Goal: Task Accomplishment & Management: Manage account settings

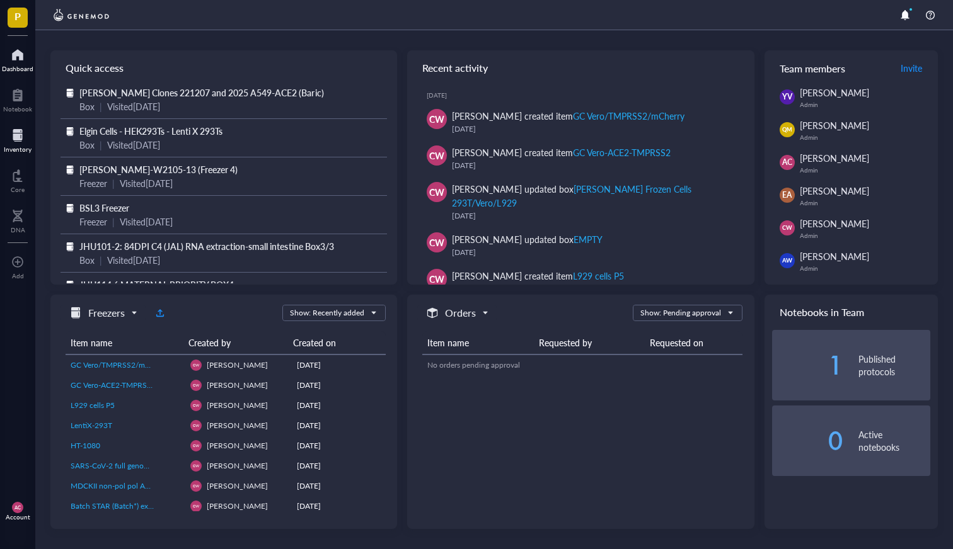
click at [15, 146] on div "Inventory" at bounding box center [18, 150] width 28 height 8
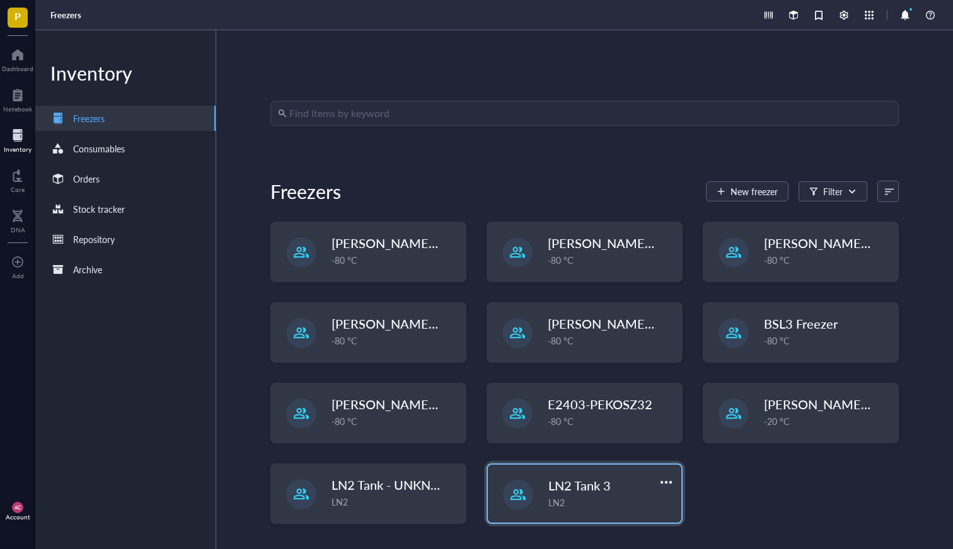
click at [554, 497] on div "LN2" at bounding box center [610, 503] width 125 height 14
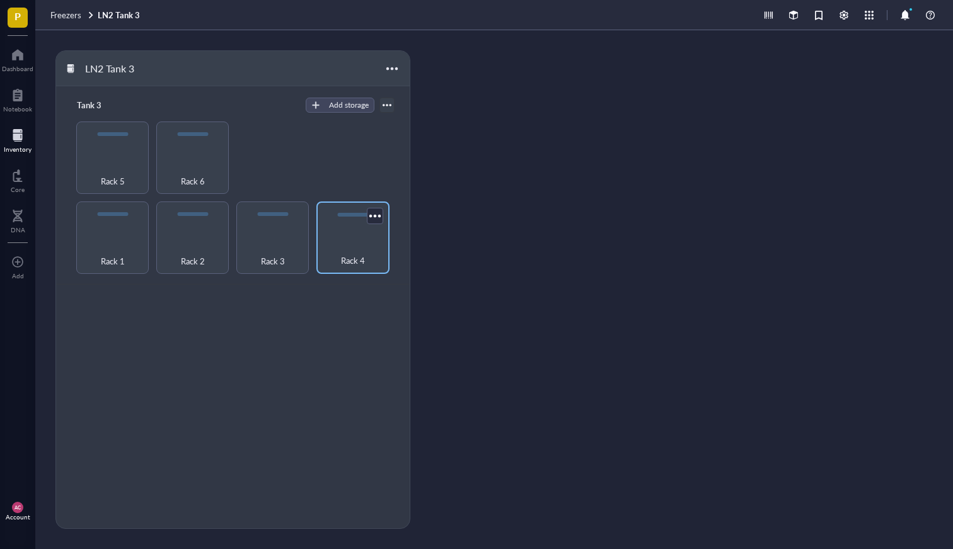
click at [345, 242] on div "Rack 4" at bounding box center [353, 254] width 60 height 28
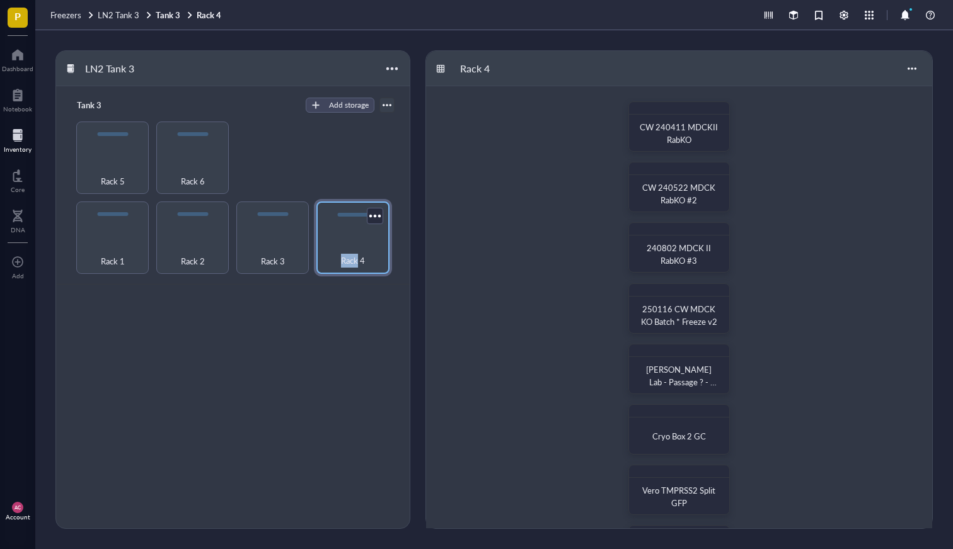
click at [341, 242] on div "Rack 4" at bounding box center [353, 254] width 60 height 28
click at [718, 109] on div at bounding box center [718, 112] width 18 height 18
click at [581, 155] on div "CW 240411 MDCKII RabKO CW 240522 MDCK RabKO #2 240802 MDCK II RabKO #3 250116 C…" at bounding box center [679, 399] width 506 height 626
click at [271, 242] on div "Rack 3" at bounding box center [273, 254] width 60 height 28
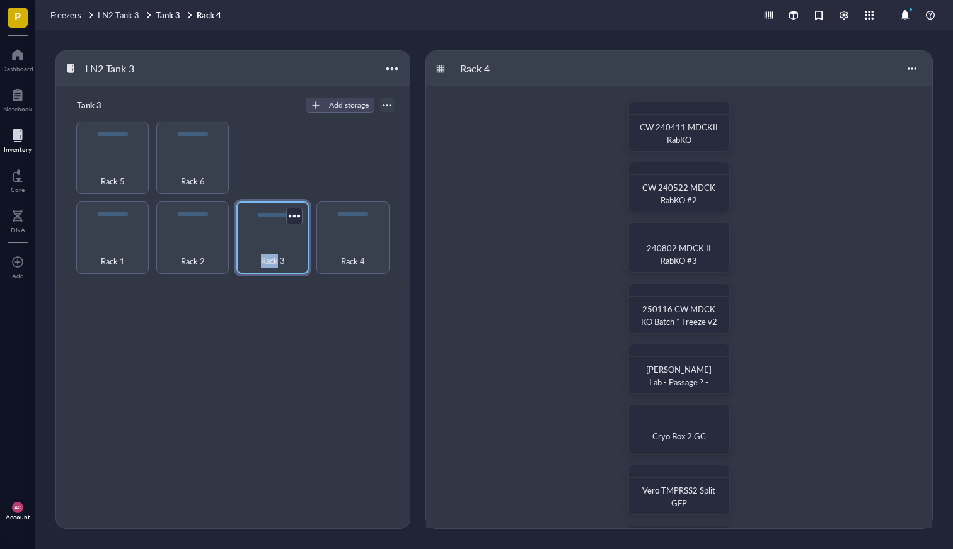
click at [271, 242] on div "Rack 3" at bounding box center [273, 254] width 60 height 28
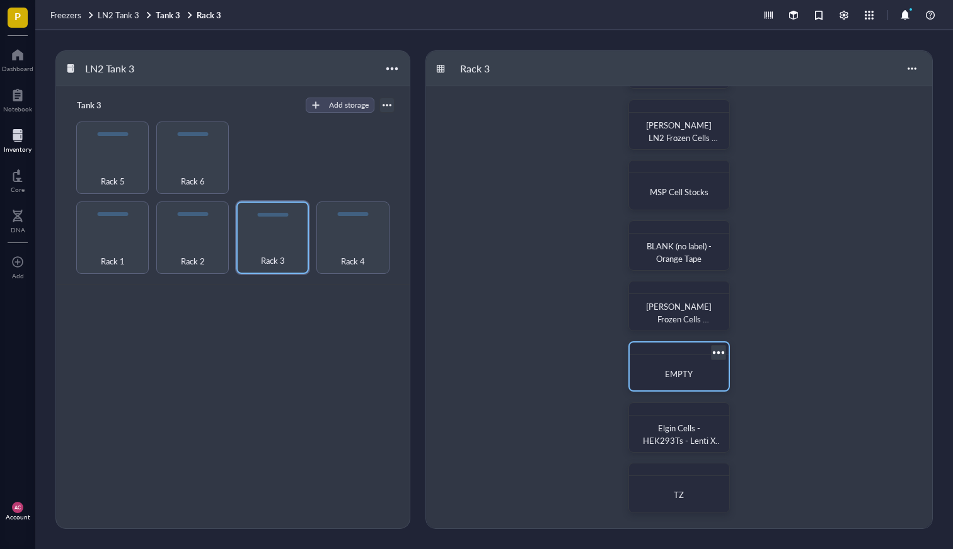
click at [659, 372] on div "EMPTY" at bounding box center [678, 374] width 78 height 13
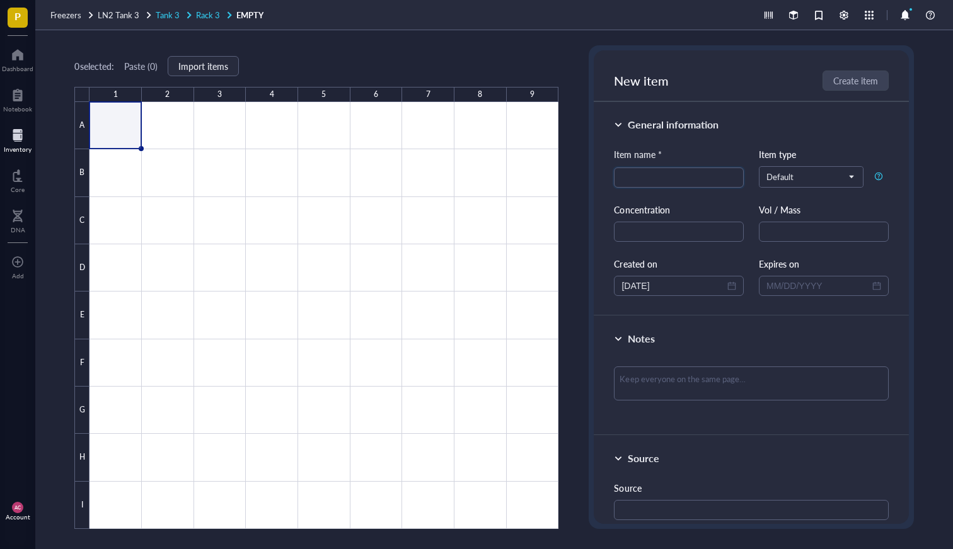
click at [207, 14] on span "Rack 3" at bounding box center [208, 15] width 24 height 12
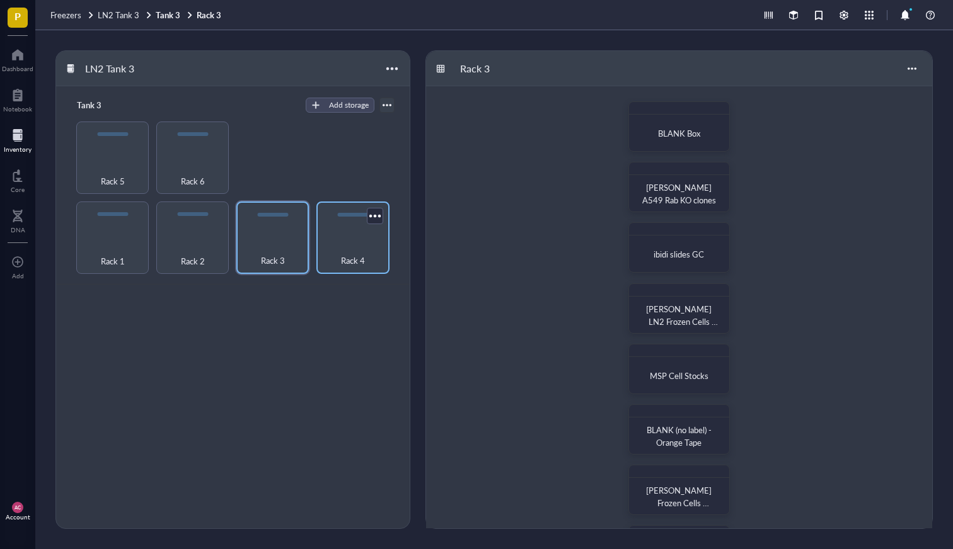
click at [358, 231] on div "Rack 4" at bounding box center [352, 238] width 72 height 72
click at [280, 238] on div "Rack 3" at bounding box center [272, 238] width 72 height 72
click at [673, 182] on div "[PERSON_NAME] A549 Rab KO clones" at bounding box center [678, 195] width 88 height 28
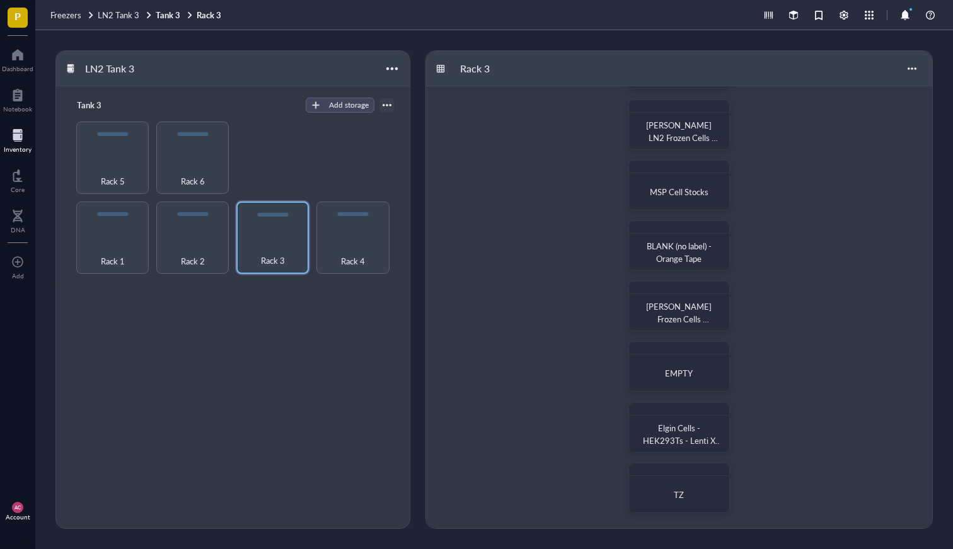
scroll to position [184, 0]
click at [348, 246] on div "Rack 4" at bounding box center [353, 254] width 60 height 28
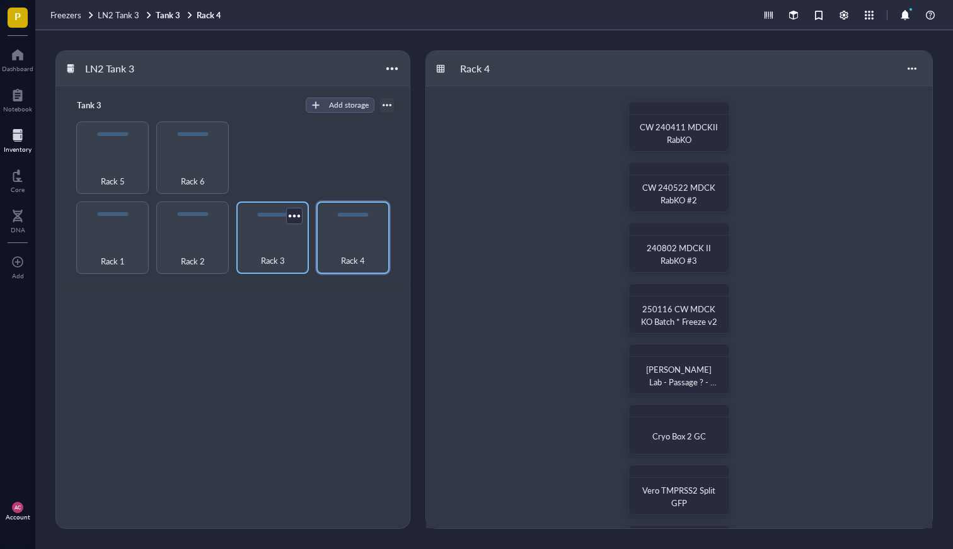
click at [258, 220] on div "Rack 3" at bounding box center [272, 238] width 72 height 72
click at [341, 254] on span "Rack 4" at bounding box center [353, 261] width 24 height 14
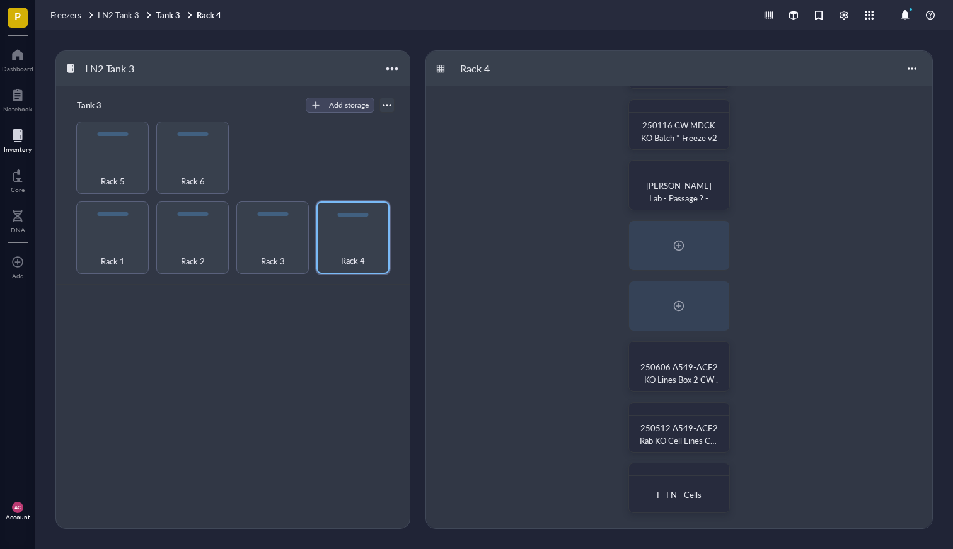
scroll to position [168, 0]
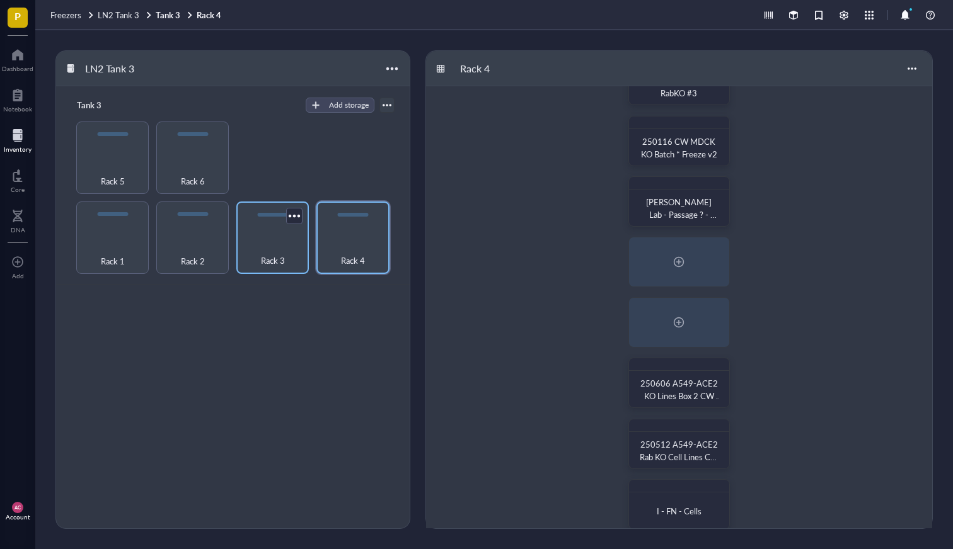
click at [248, 240] on div "Rack 3" at bounding box center [273, 254] width 60 height 28
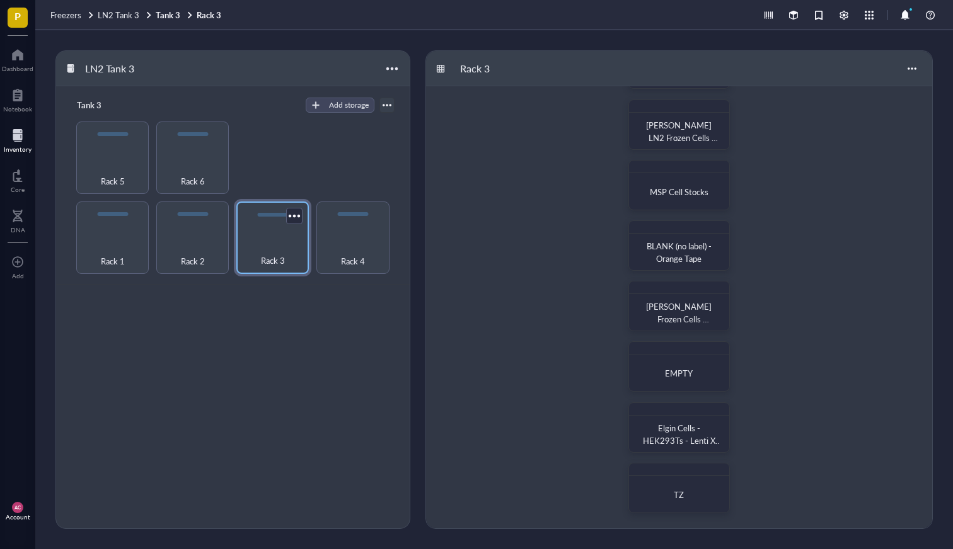
scroll to position [184, 0]
click at [351, 230] on div "Rack 4" at bounding box center [352, 238] width 72 height 72
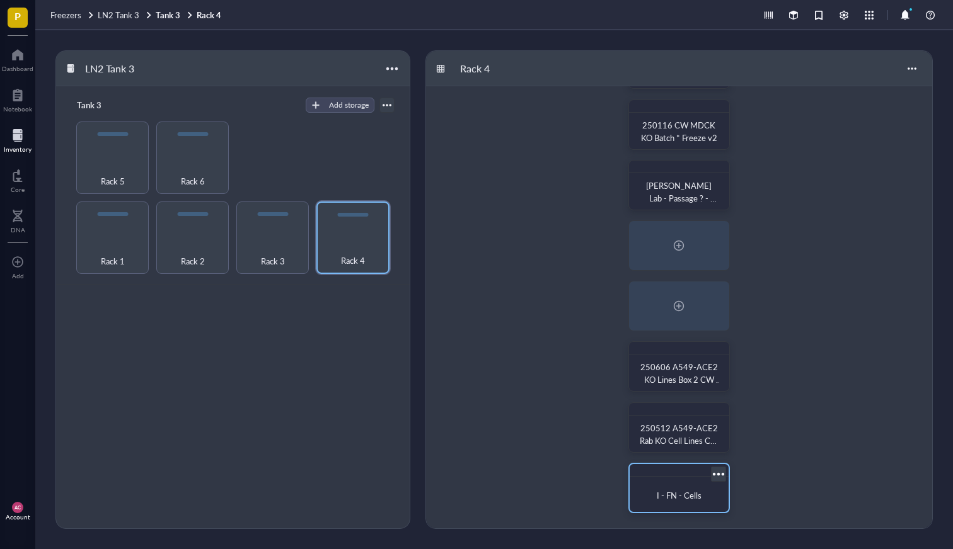
drag, startPoint x: 683, startPoint y: 479, endPoint x: 687, endPoint y: 471, distance: 9.0
click at [687, 471] on div "I - FN - Cells" at bounding box center [678, 488] width 101 height 50
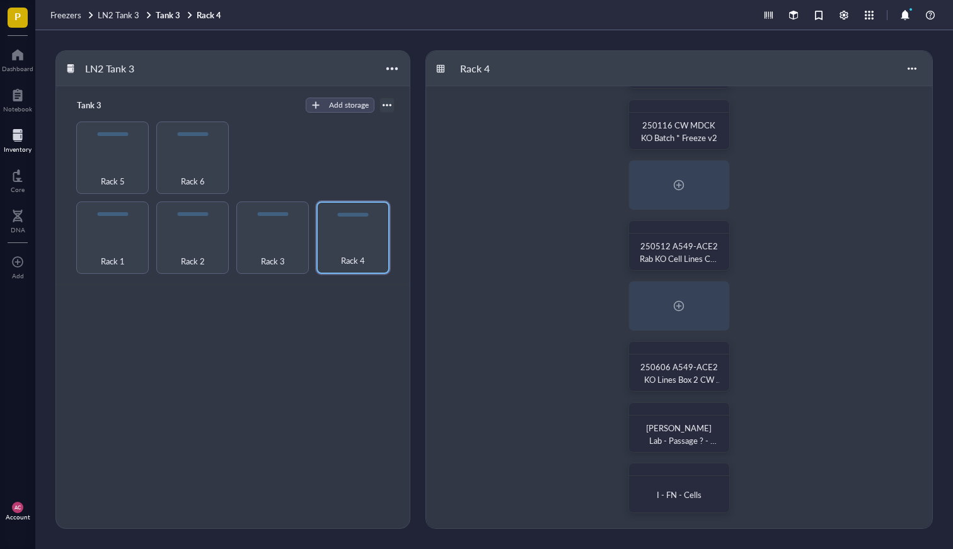
scroll to position [184, 0]
click at [249, 205] on div "Rack 3" at bounding box center [272, 238] width 72 height 72
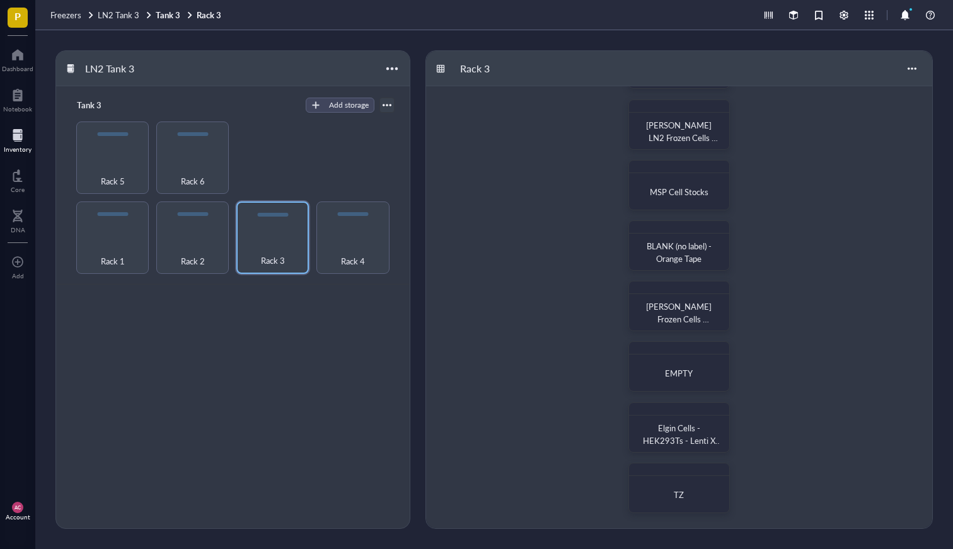
scroll to position [184, 0]
click at [348, 239] on div "Rack 4" at bounding box center [352, 238] width 72 height 72
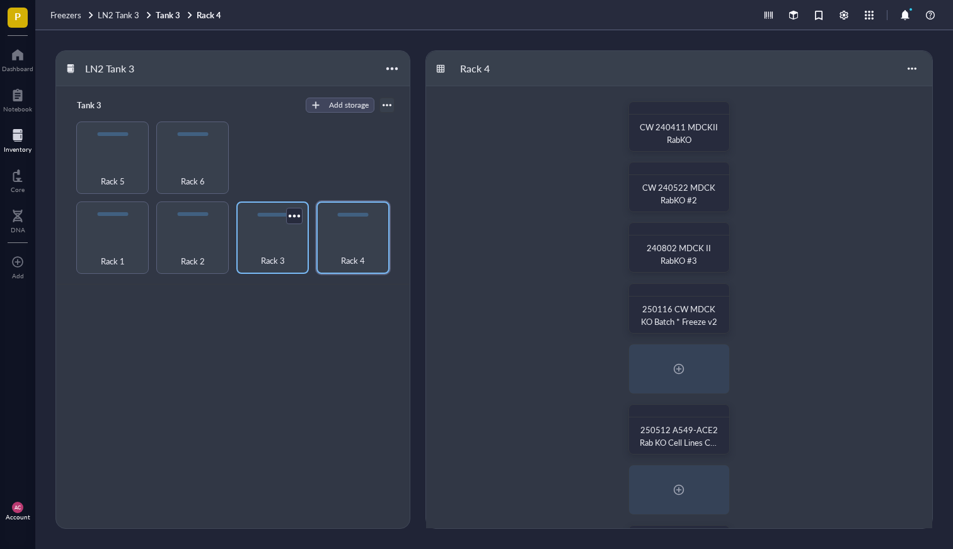
click at [296, 247] on div "Rack 3" at bounding box center [273, 254] width 60 height 28
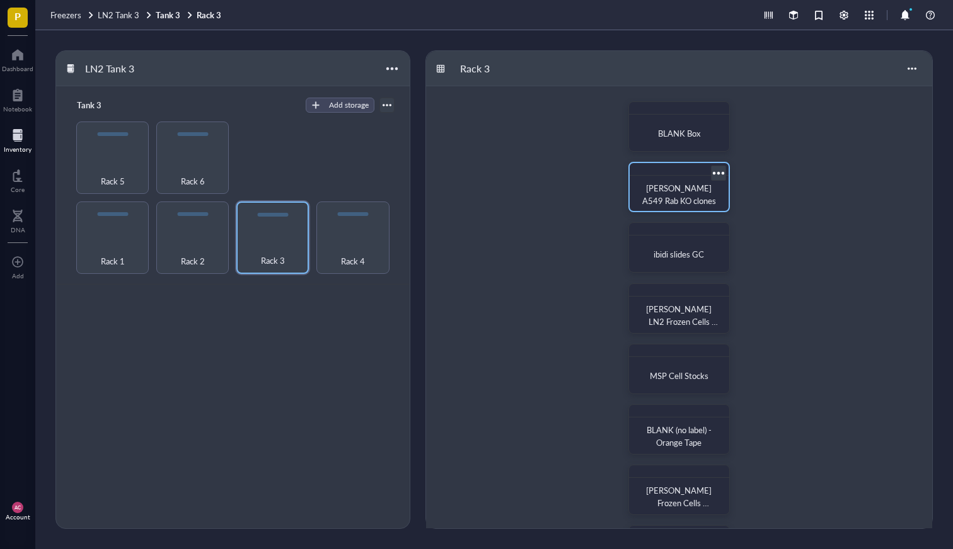
click at [716, 175] on div at bounding box center [718, 173] width 18 height 18
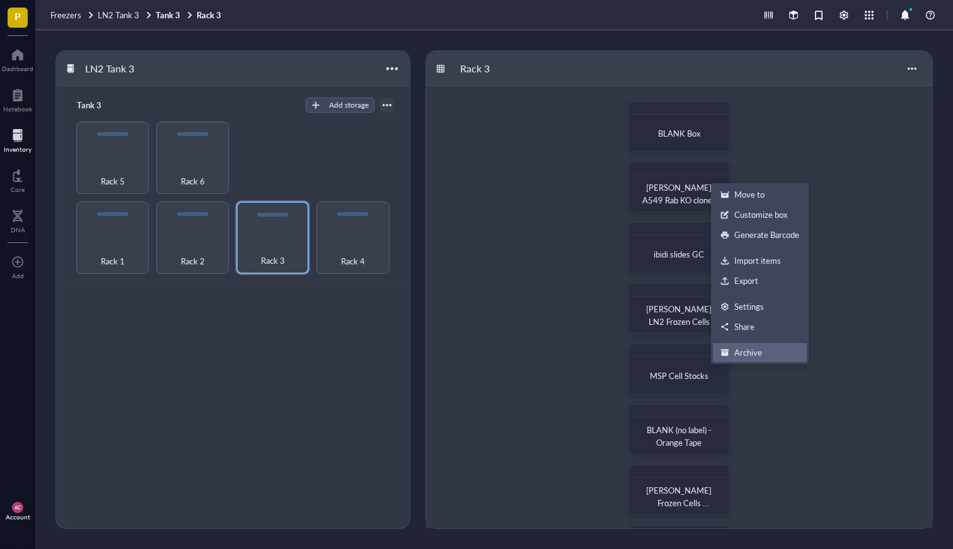
click at [750, 354] on div "Archive" at bounding box center [748, 352] width 28 height 11
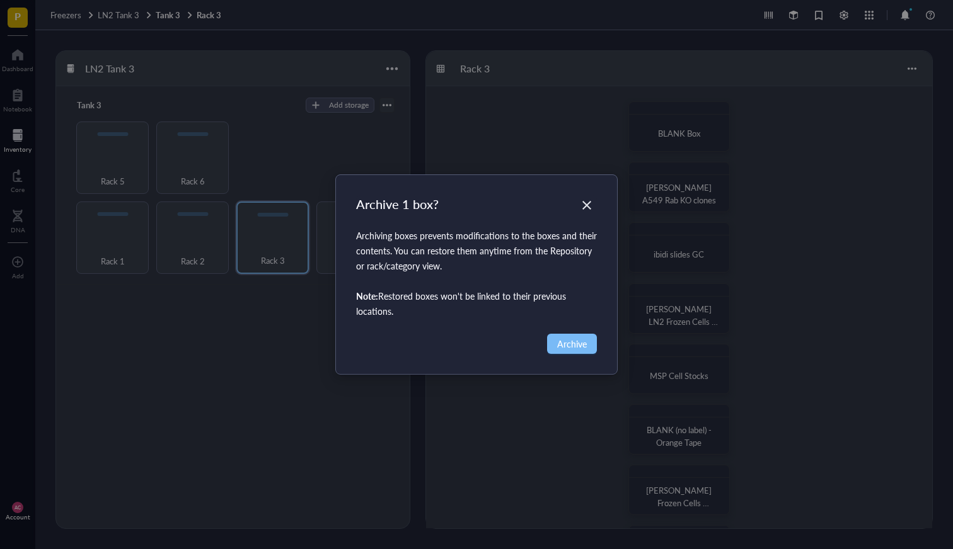
click at [582, 339] on span "Archive" at bounding box center [572, 344] width 30 height 14
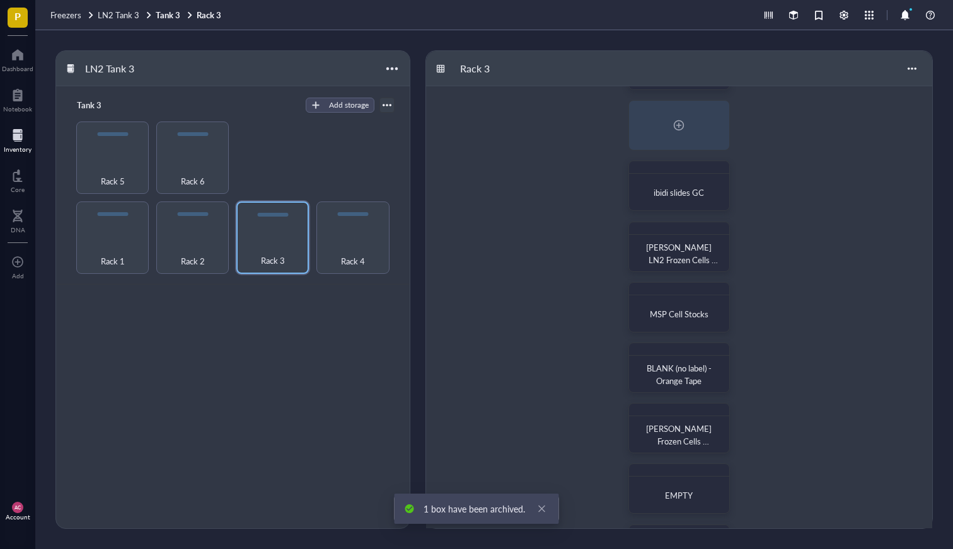
scroll to position [121, 0]
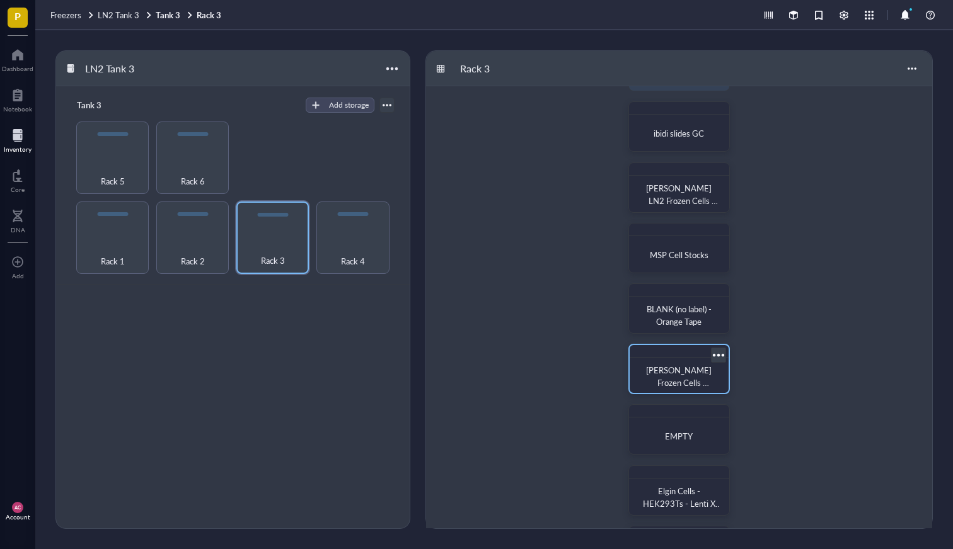
click at [717, 352] on div at bounding box center [718, 356] width 18 height 18
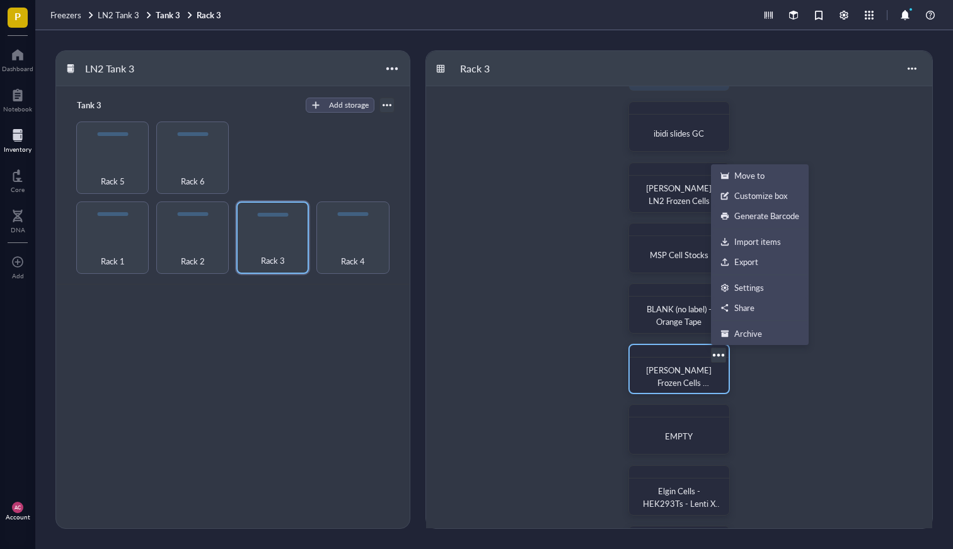
click at [682, 365] on span "[PERSON_NAME] Frozen Cells 293T/Vero/L929" at bounding box center [679, 382] width 67 height 37
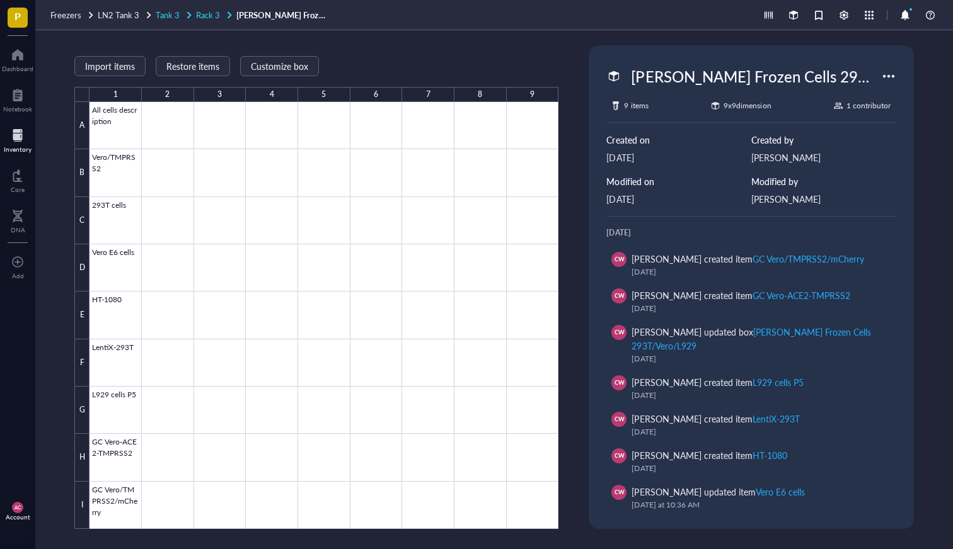
click at [201, 13] on span "Rack 3" at bounding box center [208, 15] width 24 height 12
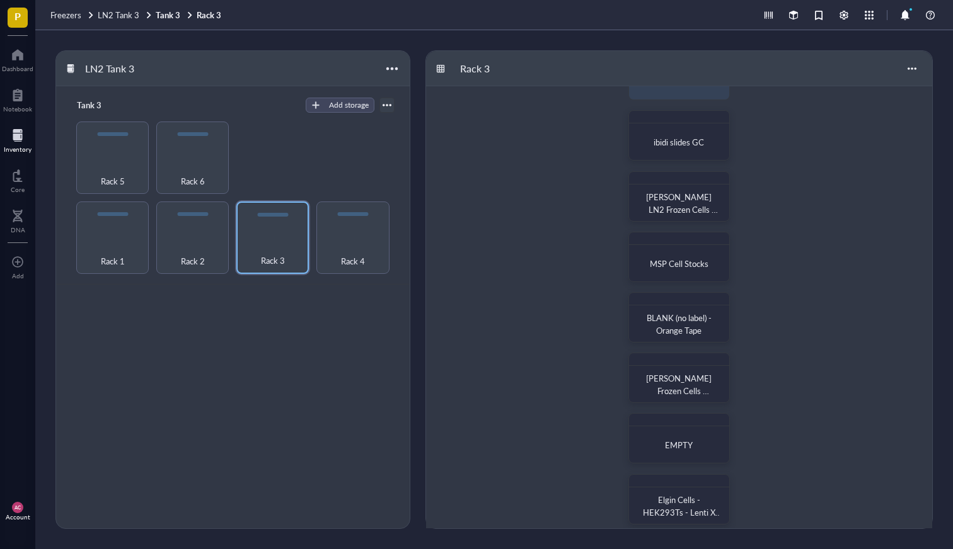
scroll to position [115, 0]
click at [717, 361] on div at bounding box center [718, 362] width 18 height 18
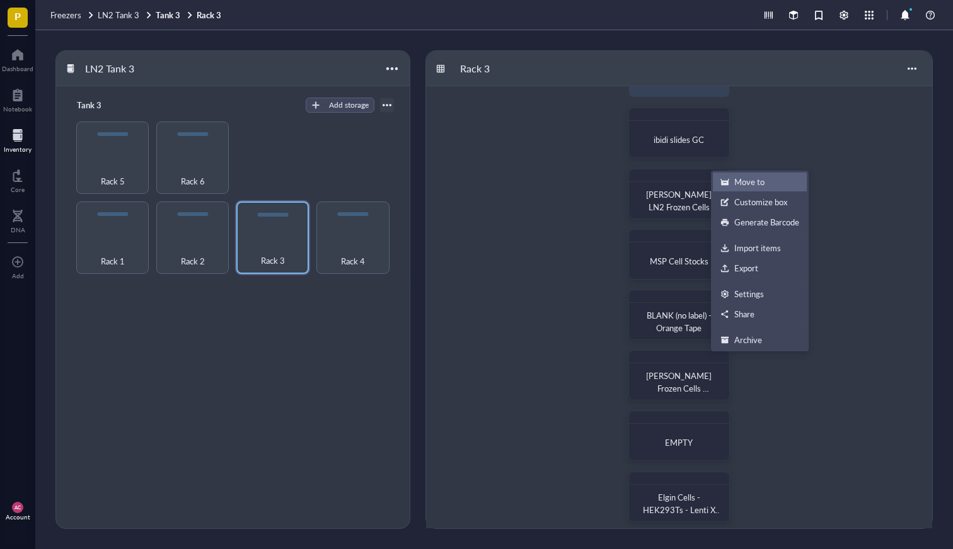
click at [750, 179] on div "Move to" at bounding box center [749, 181] width 30 height 11
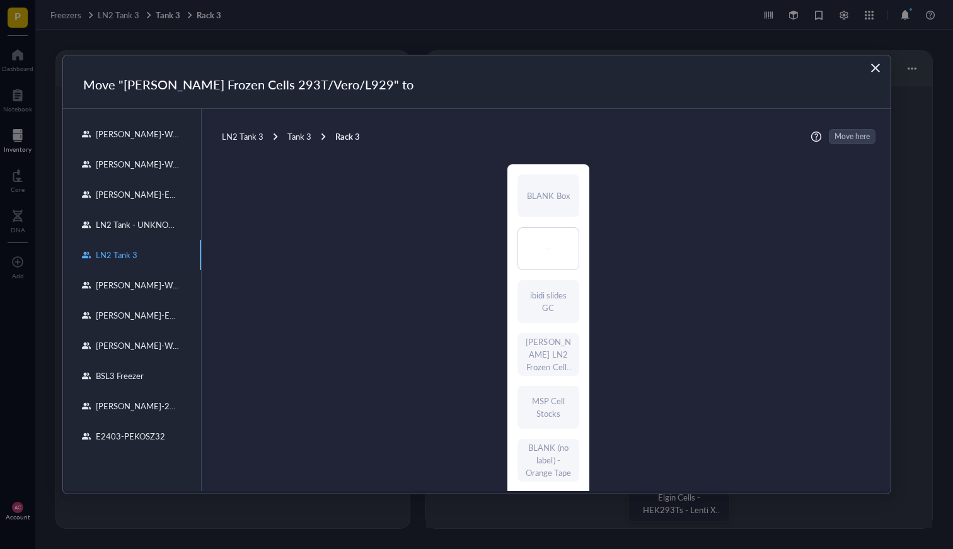
click at [343, 136] on div "Rack 3" at bounding box center [347, 136] width 25 height 11
click at [305, 137] on div "Tank 3" at bounding box center [299, 136] width 24 height 11
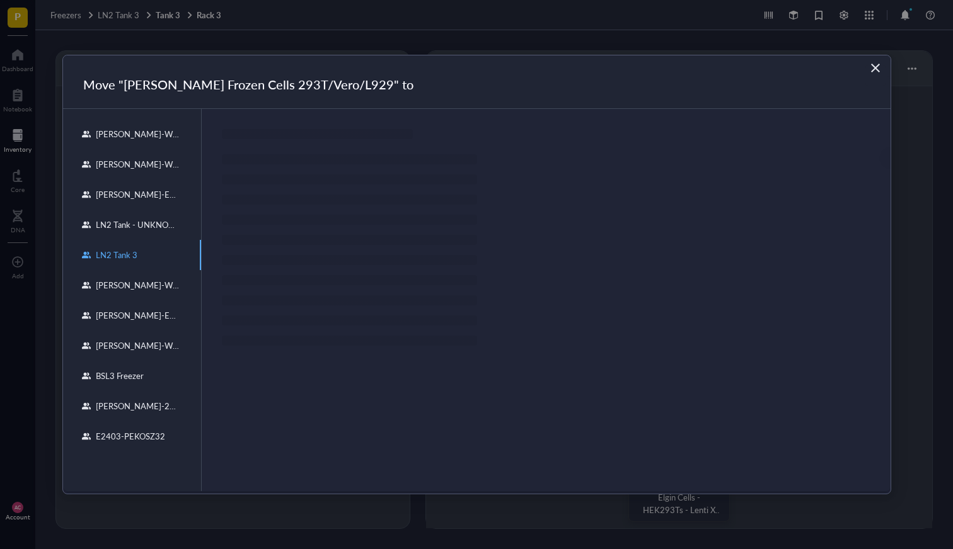
scroll to position [0, 0]
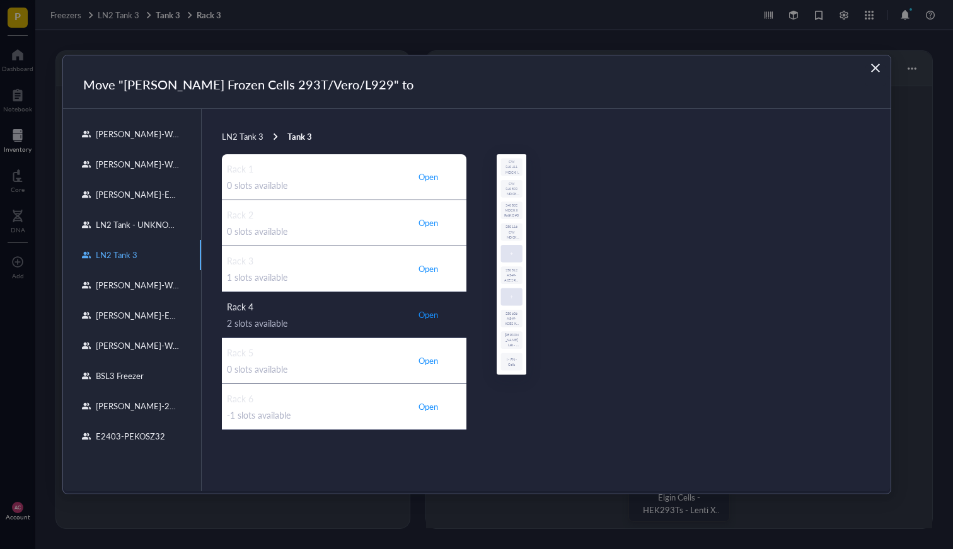
click at [433, 318] on span "Open" at bounding box center [428, 314] width 20 height 11
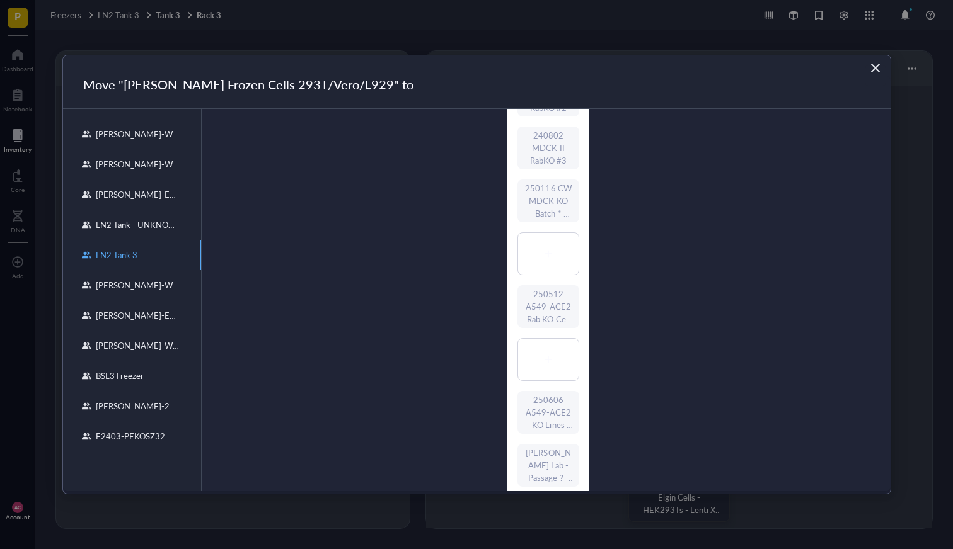
scroll to position [142, 0]
click at [883, 60] on div "Close" at bounding box center [875, 68] width 20 height 20
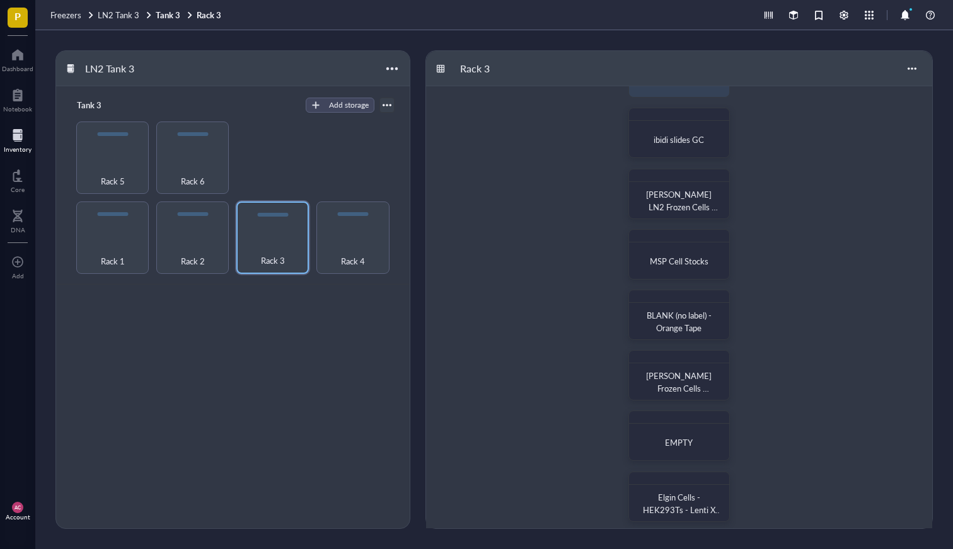
click at [875, 67] on div "Rack 3" at bounding box center [679, 68] width 506 height 35
click at [365, 243] on div "Rack 4" at bounding box center [353, 254] width 60 height 28
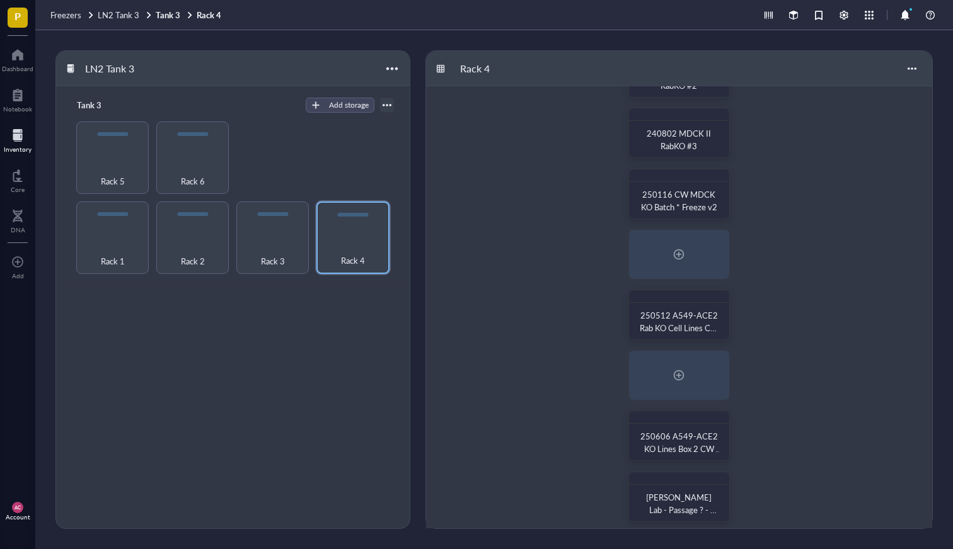
scroll to position [106, 0]
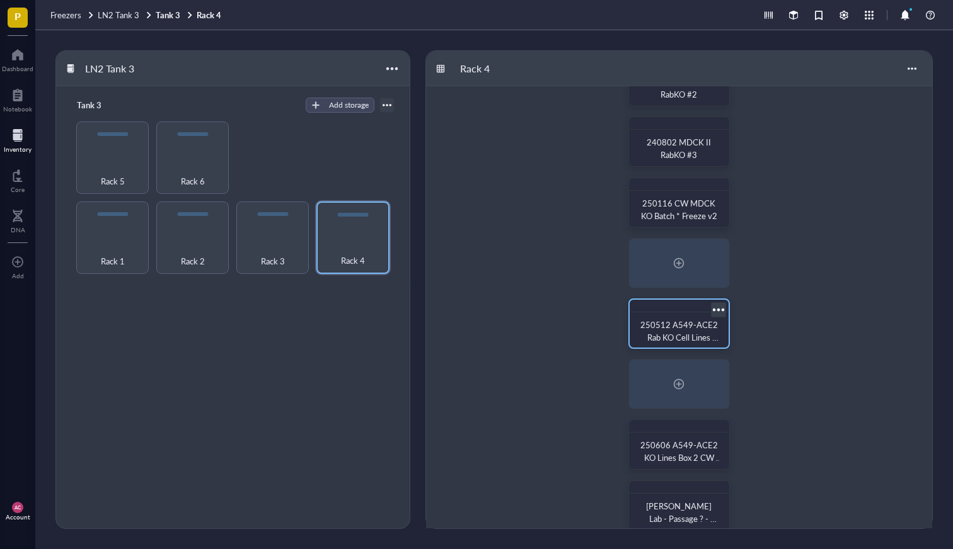
click at [682, 322] on span "250512 A549-ACE2 Rab KO Cell Lines CW HH" at bounding box center [679, 337] width 79 height 37
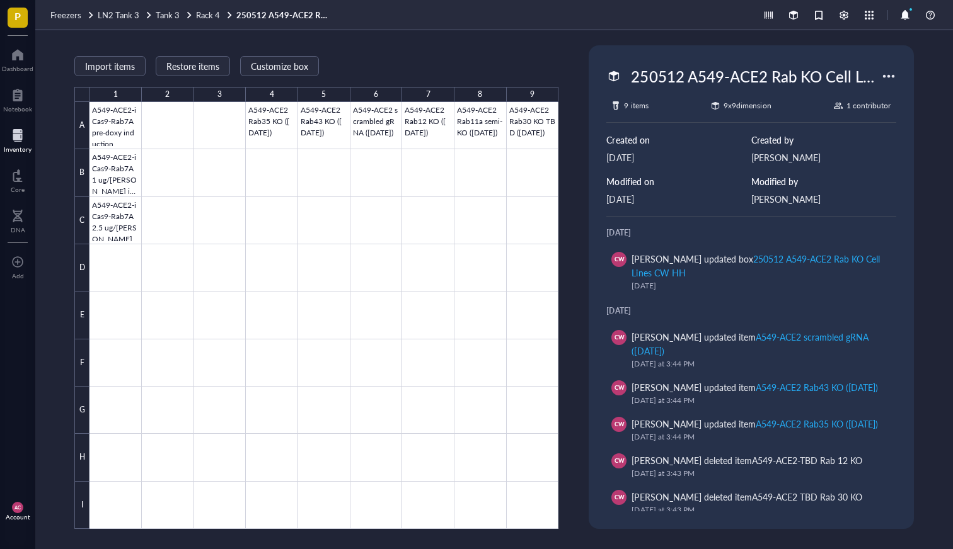
click at [801, 62] on div "250512 A549-ACE2 Rab KO Cell Lines CW HH 9 items 9 x 9 dimension 1 contributor …" at bounding box center [750, 287] width 314 height 474
click at [822, 80] on div "250512 A549-ACE2 Rab KO Cell Lines CW HH" at bounding box center [752, 76] width 255 height 26
drag, startPoint x: 832, startPoint y: 79, endPoint x: 820, endPoint y: 68, distance: 16.5
click at [820, 68] on input "250512 A549-ACE2 Rab KO Cell Lines CW HH" at bounding box center [753, 76] width 254 height 25
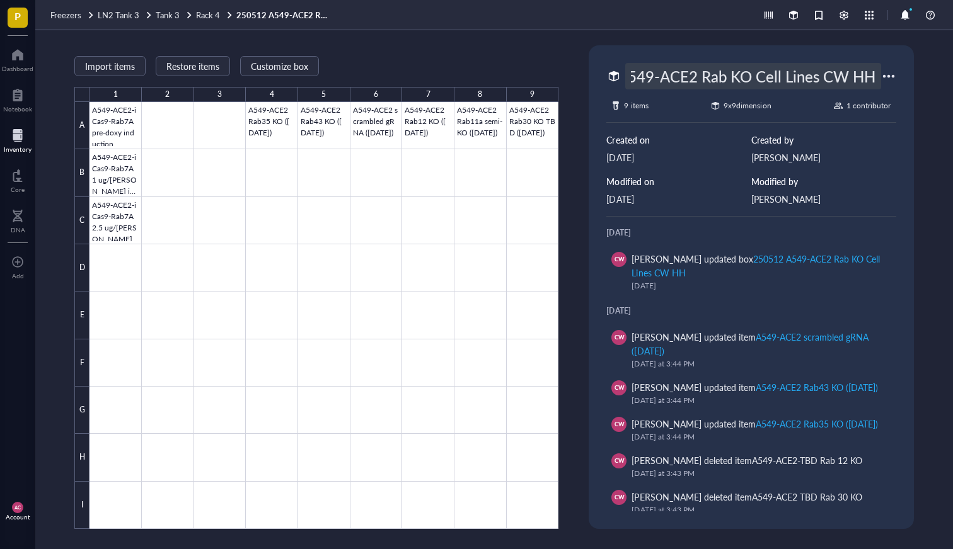
click at [892, 74] on div at bounding box center [888, 76] width 20 height 20
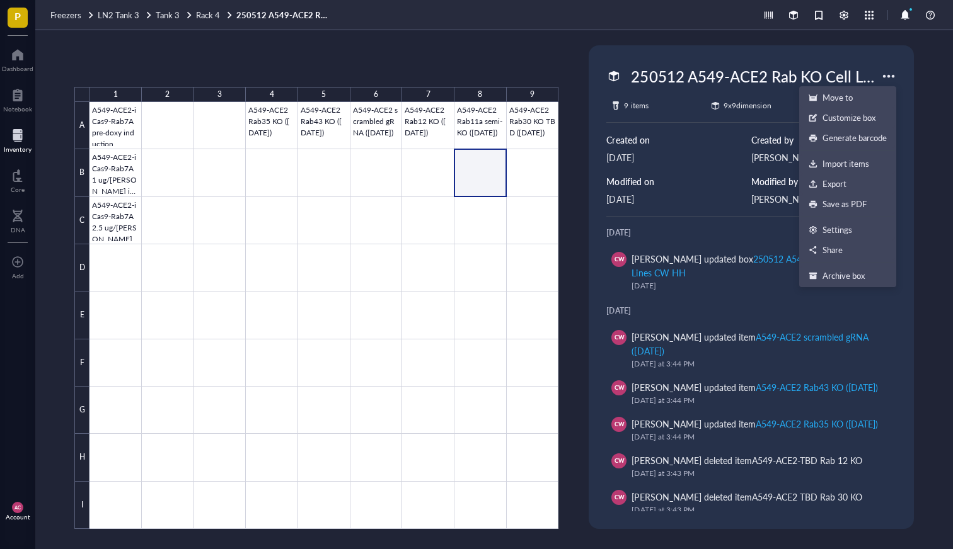
click at [474, 173] on div at bounding box center [323, 315] width 469 height 427
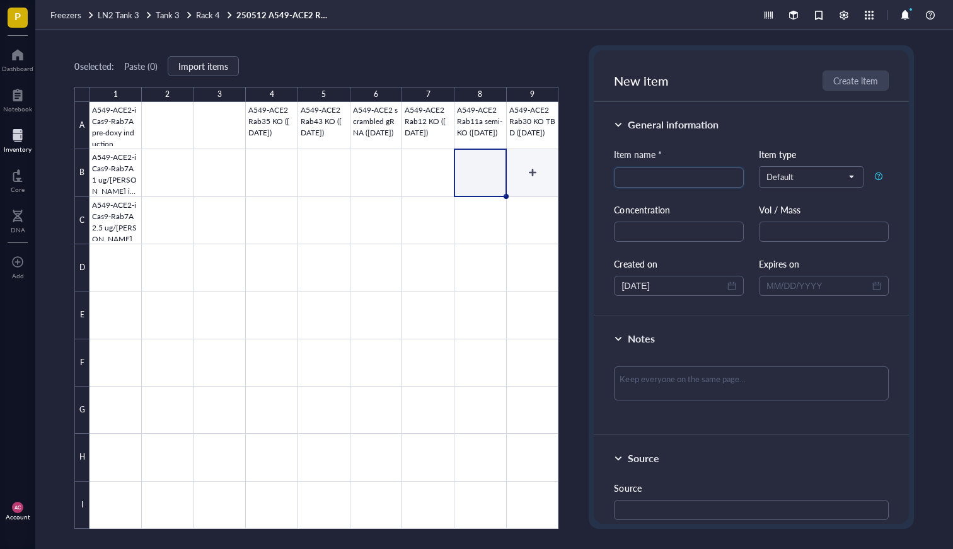
click at [526, 147] on div at bounding box center [323, 315] width 469 height 427
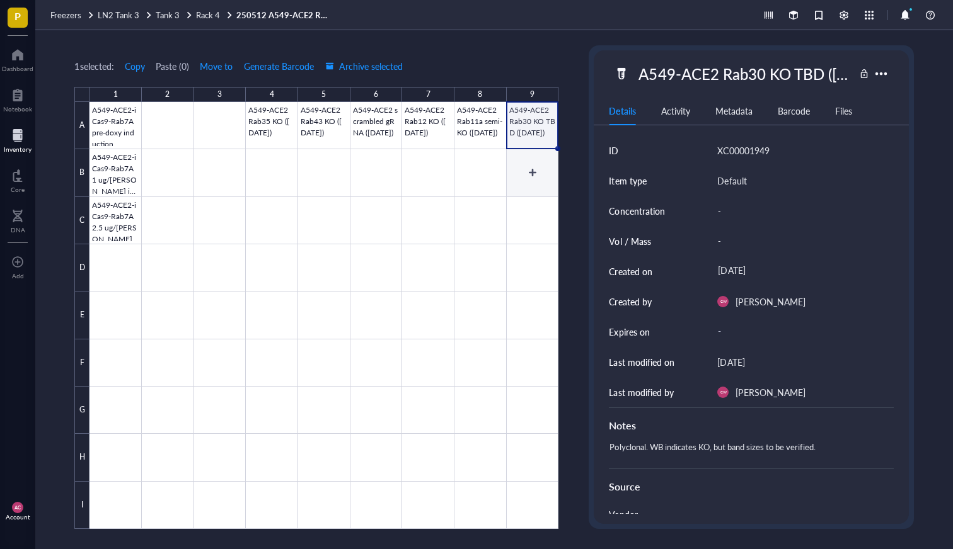
click at [526, 160] on div at bounding box center [323, 315] width 469 height 427
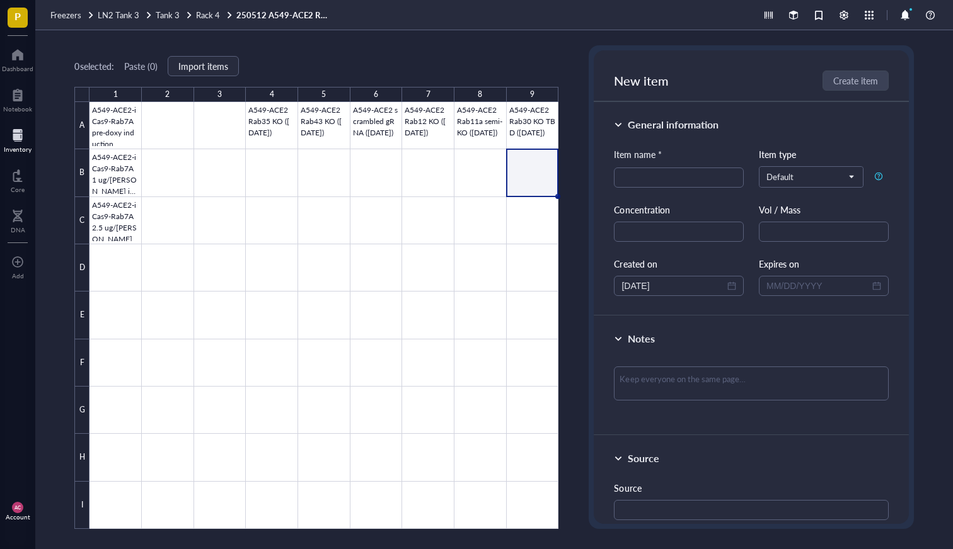
click at [416, 57] on div "0 selected: Paste ( 0 ) Import items 1 2 3 4 5 6 7 8 9 A B C D E F G H I A549-A…" at bounding box center [316, 287] width 484 height 484
click at [204, 12] on span "Rack 4" at bounding box center [208, 15] width 24 height 12
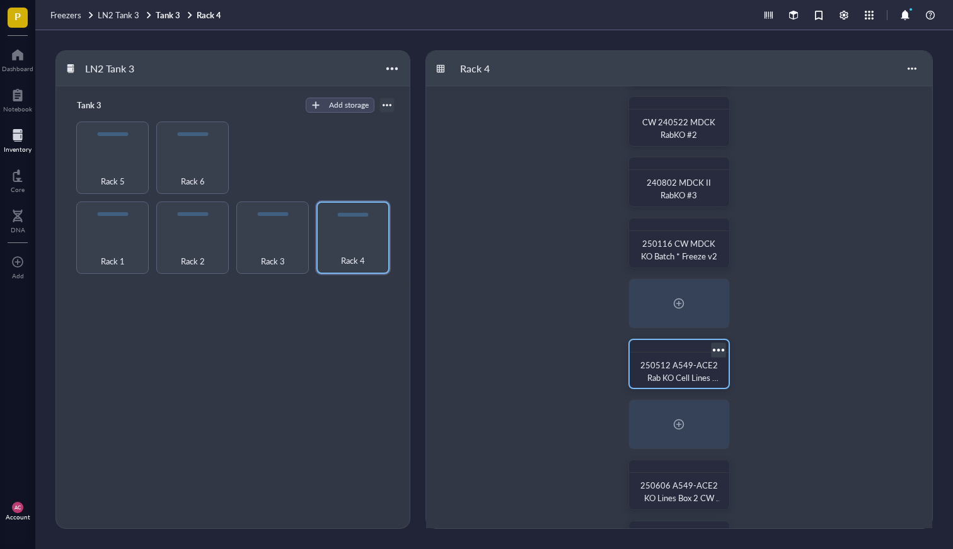
scroll to position [52, 0]
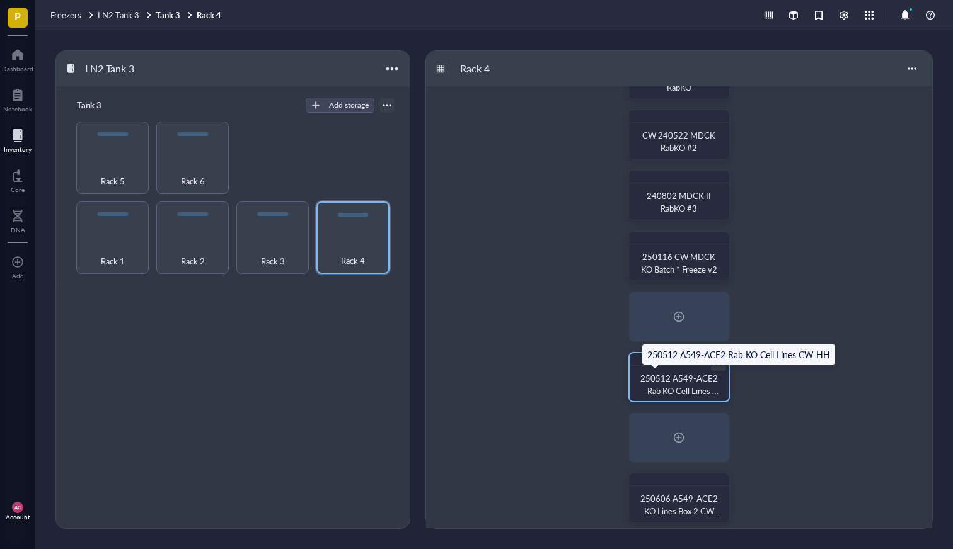
click at [668, 385] on div "250512 A549-ACE2 Rab KO Cell Lines CW HH" at bounding box center [678, 384] width 78 height 25
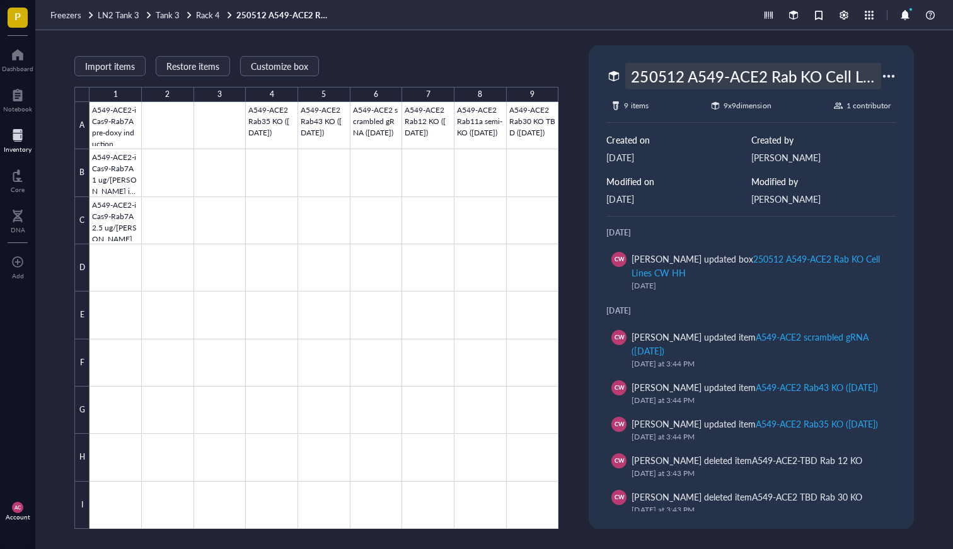
click at [747, 80] on div "250512 A549-ACE2 Rab KO Cell Lines CW HH" at bounding box center [752, 76] width 255 height 26
drag, startPoint x: 684, startPoint y: 79, endPoint x: 580, endPoint y: 79, distance: 103.3
click at [580, 79] on div "Import items Restore items Customize box 1 2 3 4 5 6 7 8 9 A B C D E F G H I A5…" at bounding box center [493, 289] width 917 height 519
click at [667, 76] on input "250512 A549-ACE2 Rab KO Cell Lines CW HH" at bounding box center [753, 76] width 254 height 25
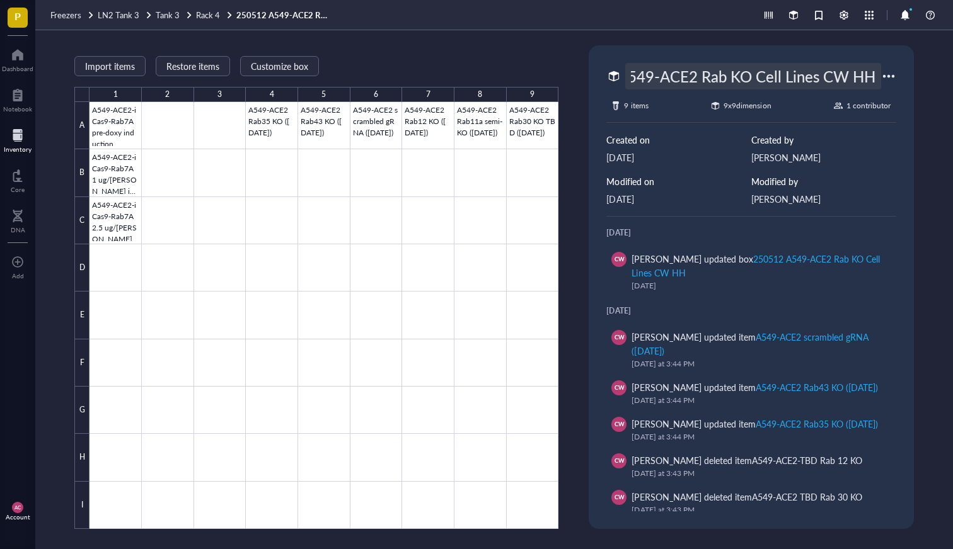
drag, startPoint x: 680, startPoint y: 75, endPoint x: 660, endPoint y: 77, distance: 20.2
click at [660, 77] on input "250512 A549-ACE2 Rab KO Cell Lines CW HH" at bounding box center [753, 76] width 254 height 25
click at [804, 67] on input "250606 A549-ACE2 Rab KO Cell Lines CW HH" at bounding box center [753, 76] width 254 height 25
drag, startPoint x: 867, startPoint y: 69, endPoint x: 551, endPoint y: 69, distance: 316.3
click at [551, 69] on div "Import items Restore items Customize box 1 2 3 4 5 6 7 8 9 A B C D E F G H I A5…" at bounding box center [493, 289] width 917 height 519
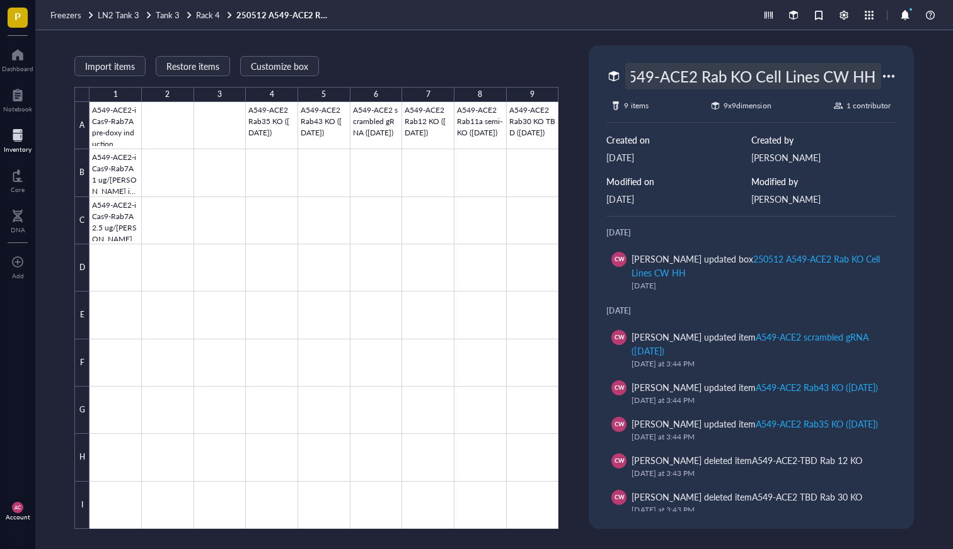
click at [644, 81] on input "250606 A549-ACE2 Rab KO Cell Lines CW HH" at bounding box center [753, 76] width 254 height 25
drag, startPoint x: 630, startPoint y: 81, endPoint x: 952, endPoint y: 81, distance: 321.9
click at [952, 81] on div "Import items Restore items Customize box 1 2 3 4 5 6 7 8 9 A B C D E F G H I A5…" at bounding box center [493, 289] width 917 height 519
type input "A549-ACE2 KO 250606 box #2 CW/HH"
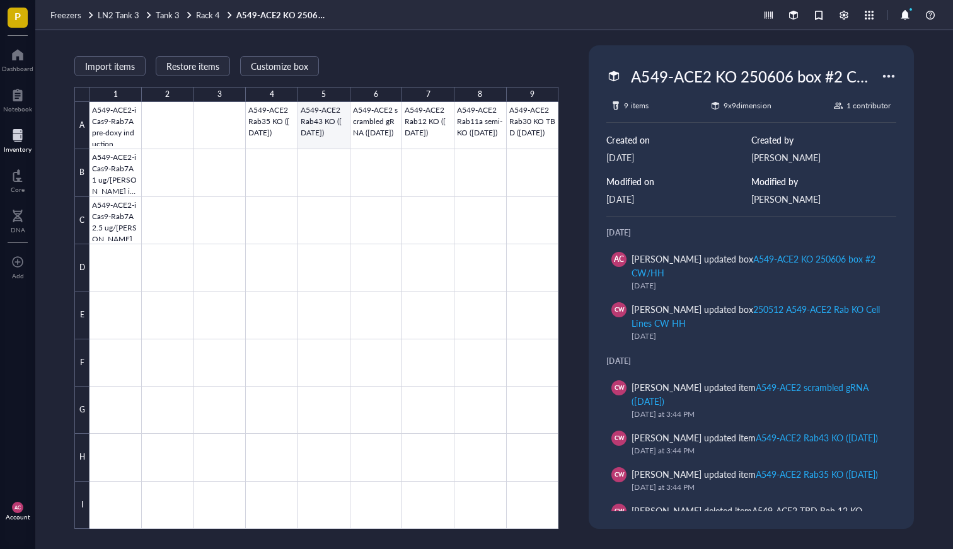
scroll to position [0, 0]
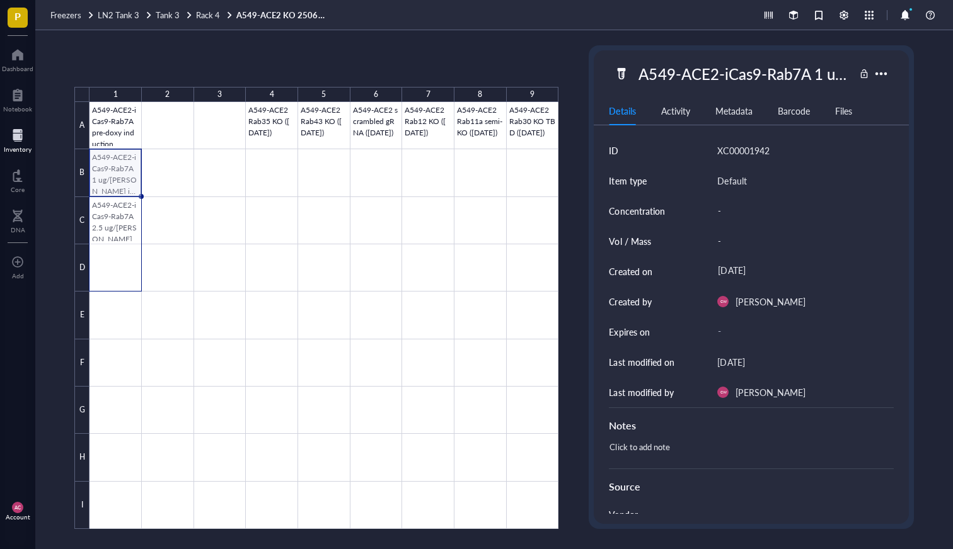
drag, startPoint x: 106, startPoint y: 166, endPoint x: 107, endPoint y: 255, distance: 88.2
click at [107, 255] on div at bounding box center [323, 315] width 469 height 427
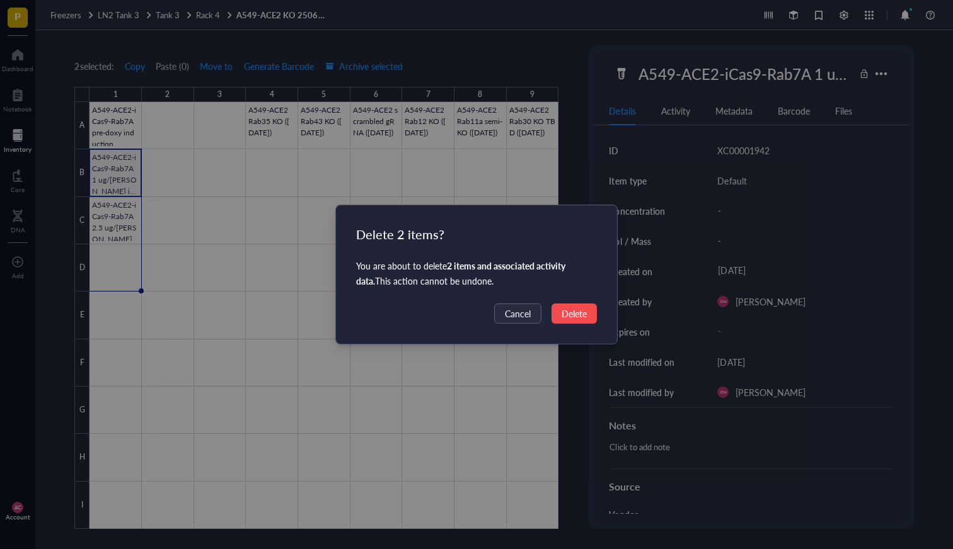
click at [571, 313] on span "Delete" at bounding box center [573, 314] width 25 height 14
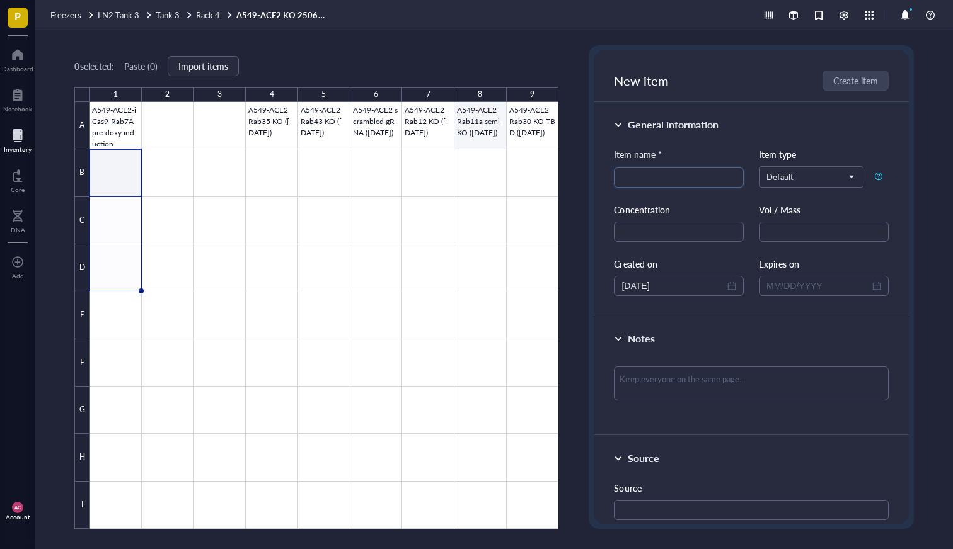
click at [479, 129] on div at bounding box center [323, 315] width 469 height 427
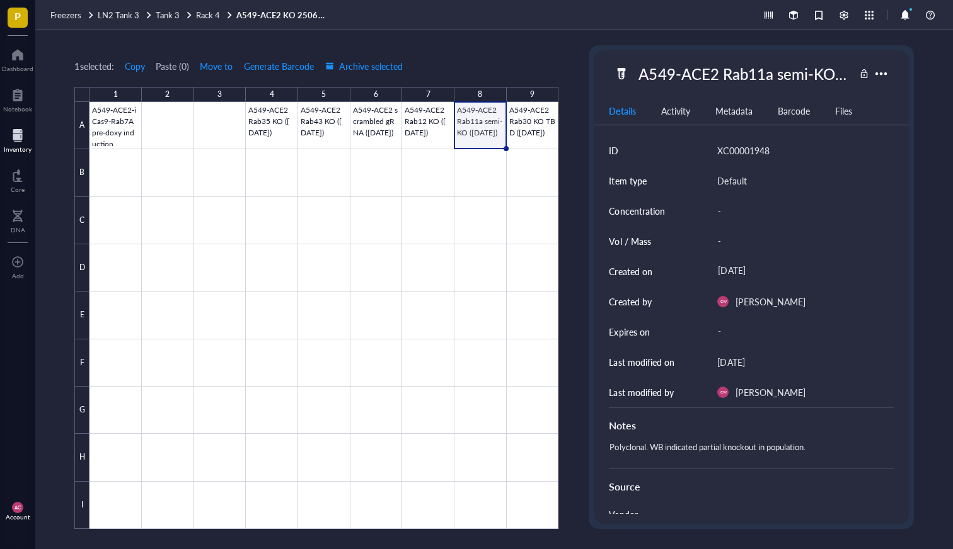
click at [407, 128] on div at bounding box center [323, 315] width 469 height 427
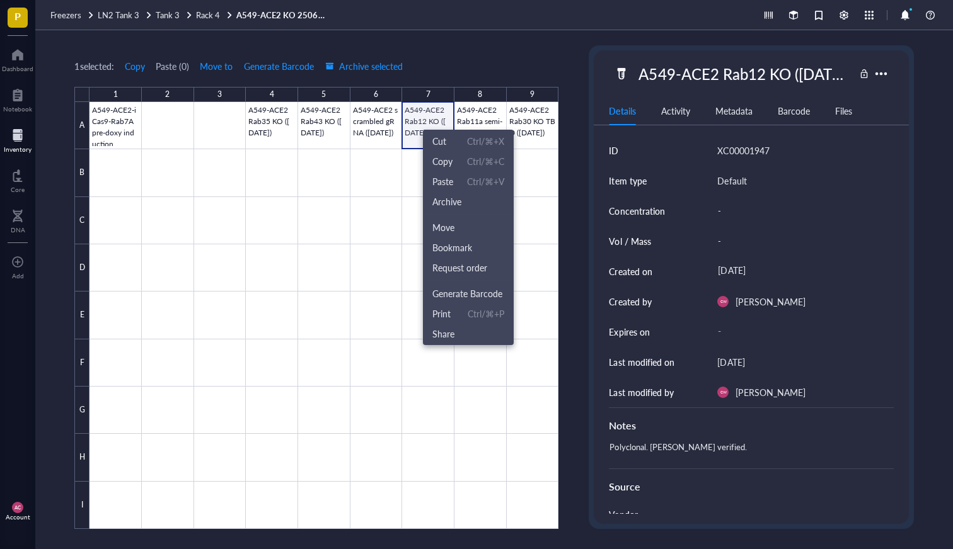
click at [411, 131] on div at bounding box center [323, 315] width 469 height 427
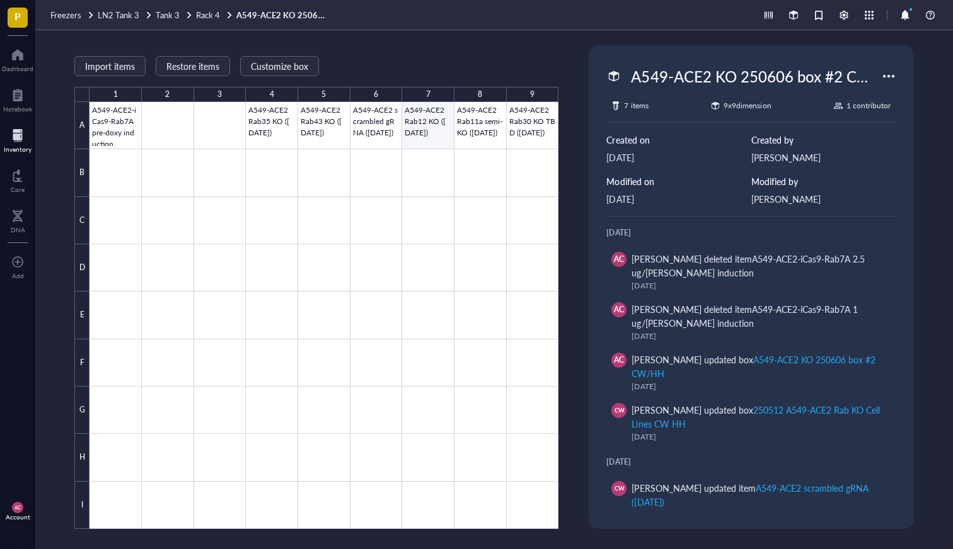
click at [435, 118] on div at bounding box center [323, 315] width 469 height 427
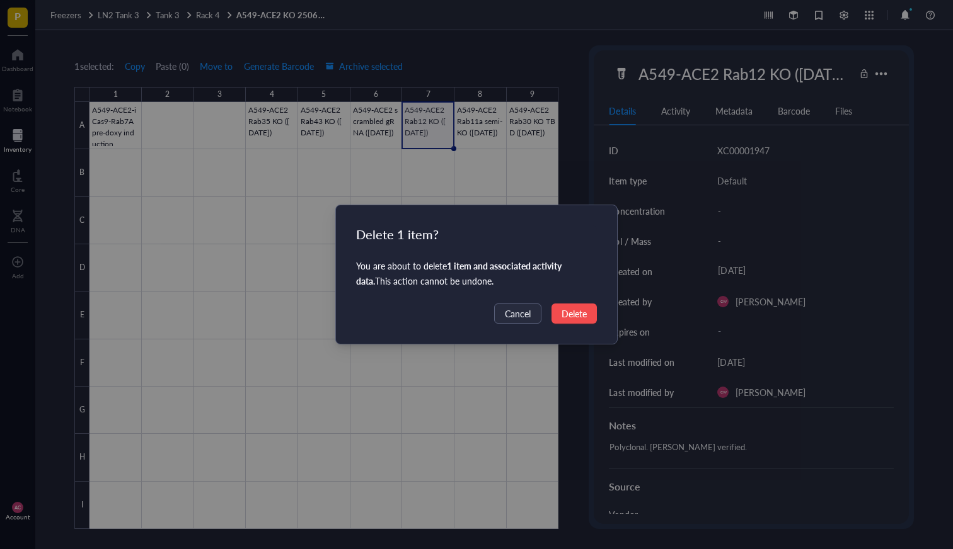
click at [569, 316] on span "Delete" at bounding box center [573, 314] width 25 height 14
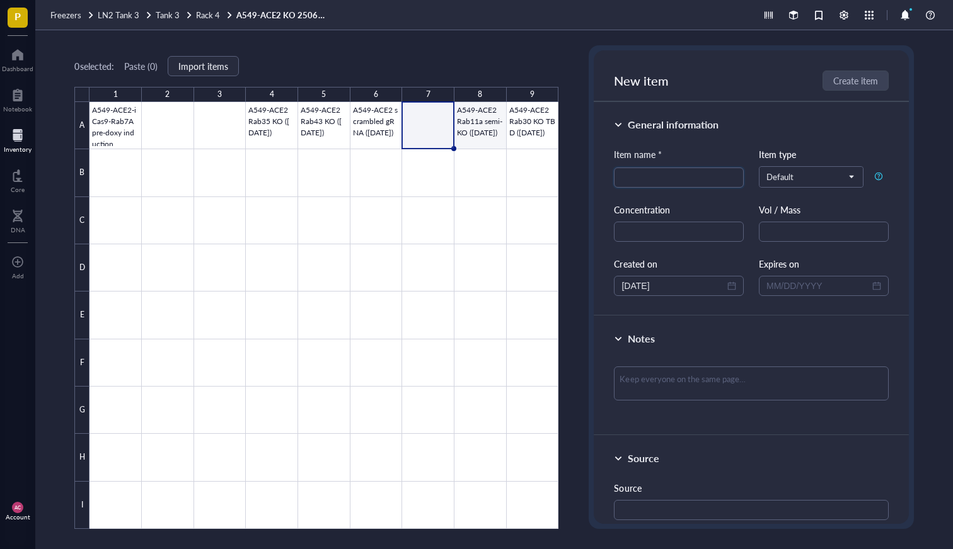
click at [524, 122] on div at bounding box center [323, 315] width 469 height 427
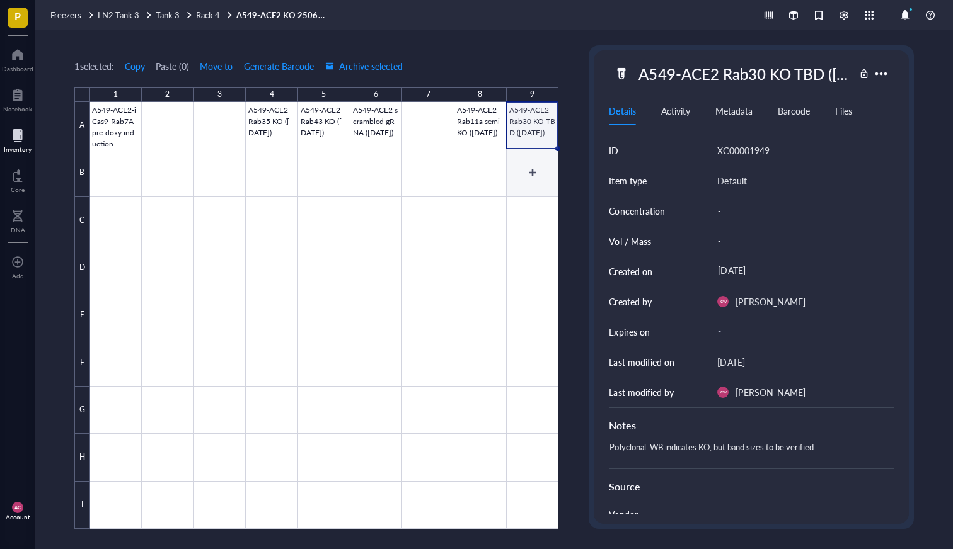
click at [540, 167] on div at bounding box center [323, 315] width 469 height 427
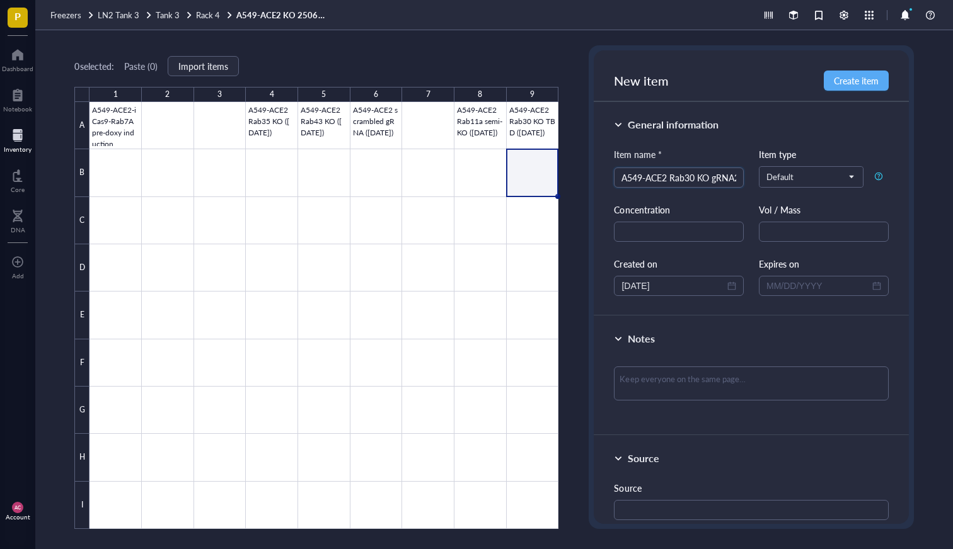
drag, startPoint x: 733, startPoint y: 181, endPoint x: 565, endPoint y: 181, distance: 167.6
click at [565, 181] on div "0 selected: Paste ( 0 ) Import items 1 2 3 4 5 6 7 8 9 A B C D E F G H I A549-A…" at bounding box center [493, 289] width 917 height 519
type input "A549-ACE2 Rab30 KO gRNA2"
click at [844, 83] on span "Create item" at bounding box center [856, 81] width 45 height 10
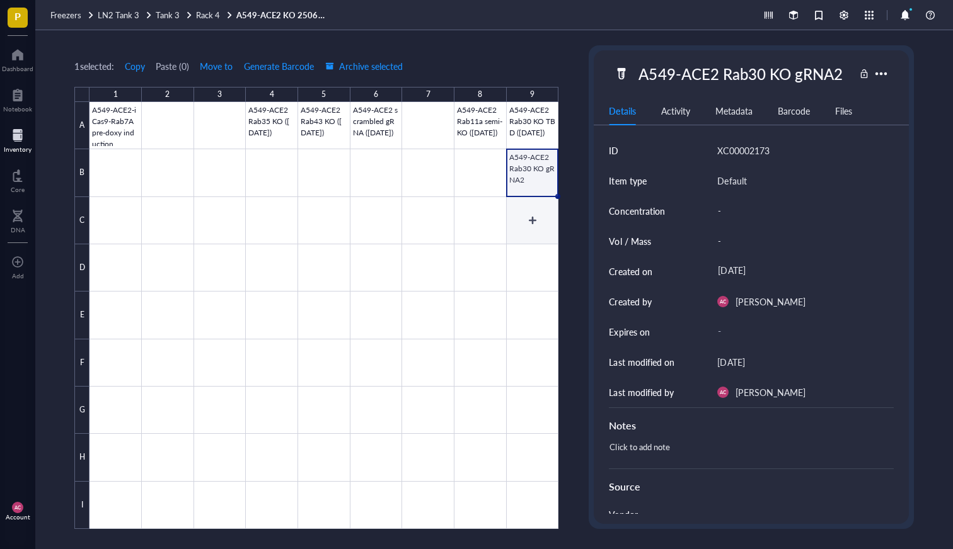
click at [523, 224] on div at bounding box center [323, 315] width 469 height 427
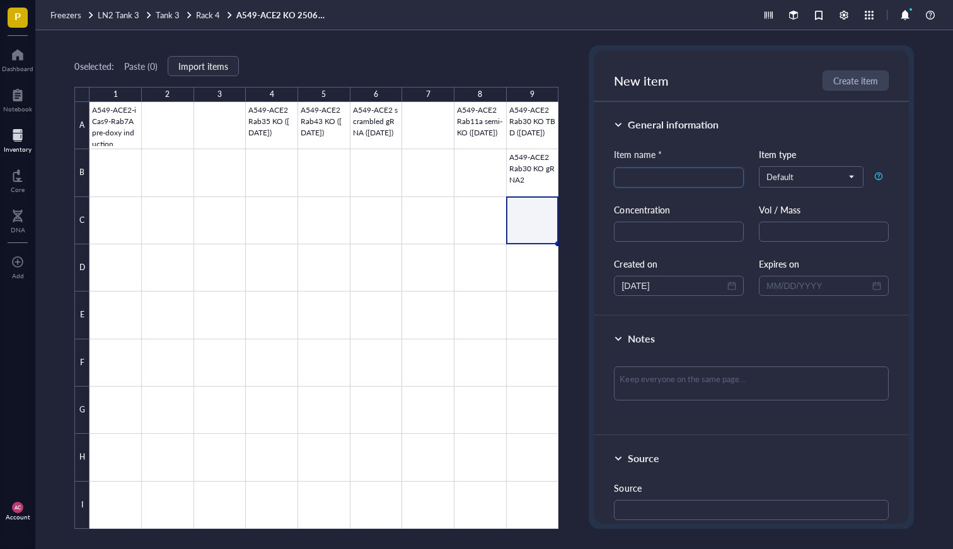
click at [539, 174] on div at bounding box center [323, 315] width 469 height 427
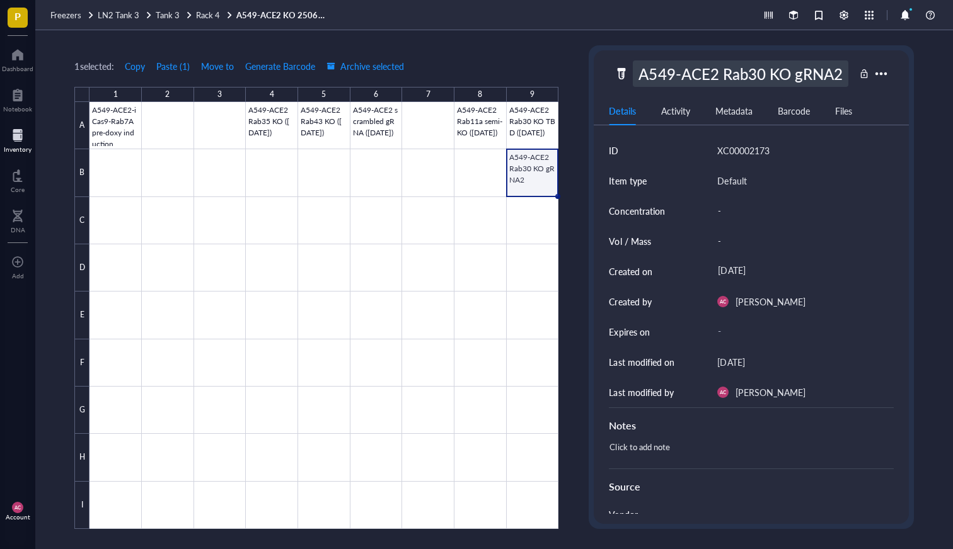
click at [641, 67] on div "A549-ACE2 Rab30 KO gRNA2" at bounding box center [740, 73] width 215 height 26
drag, startPoint x: 639, startPoint y: 72, endPoint x: 864, endPoint y: 74, distance: 225.6
click at [864, 74] on div "A549-ACE2 Rab30 KO gRNA2" at bounding box center [750, 73] width 314 height 26
click at [524, 221] on div at bounding box center [323, 315] width 469 height 427
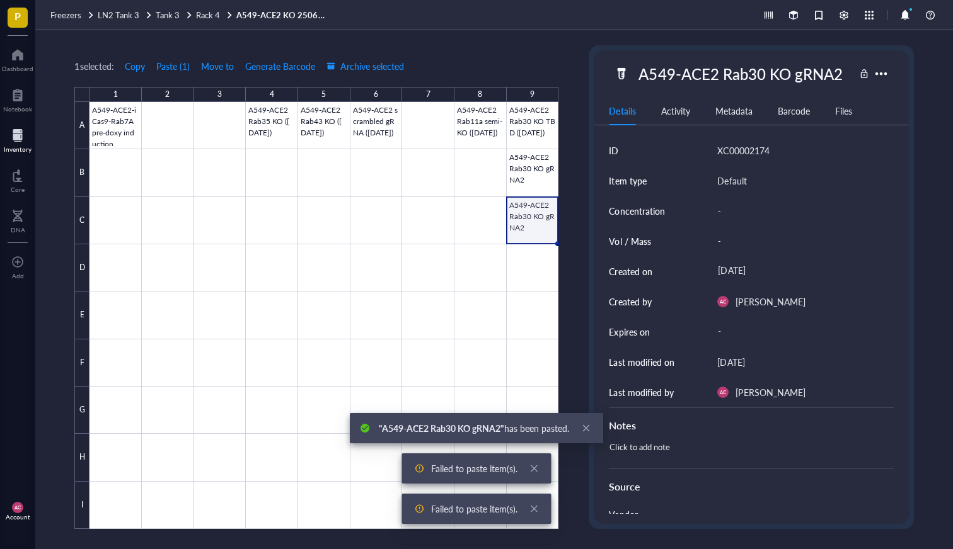
click at [537, 205] on div at bounding box center [323, 315] width 469 height 427
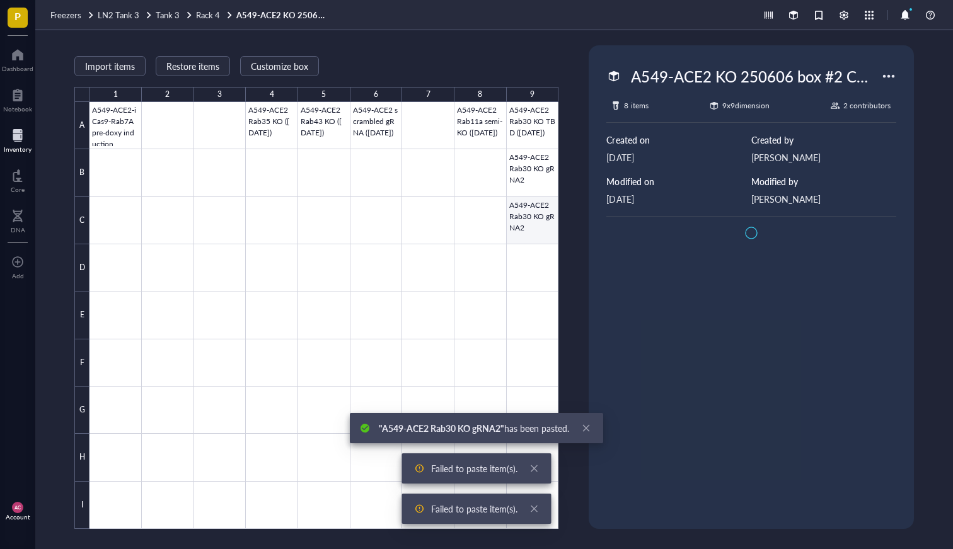
click at [537, 205] on div at bounding box center [323, 315] width 469 height 427
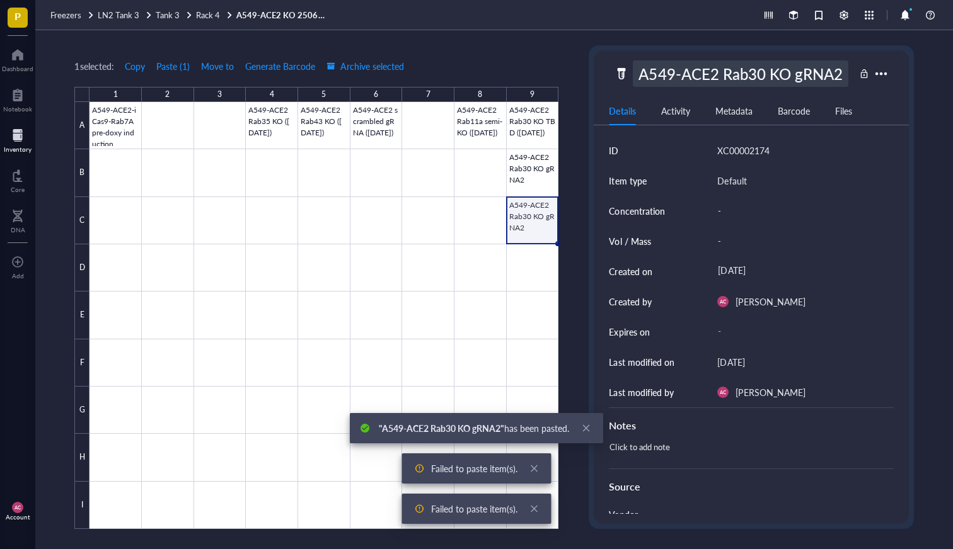
click at [740, 86] on div "A549-ACE2 Rab30 KO gRNA2" at bounding box center [740, 73] width 215 height 26
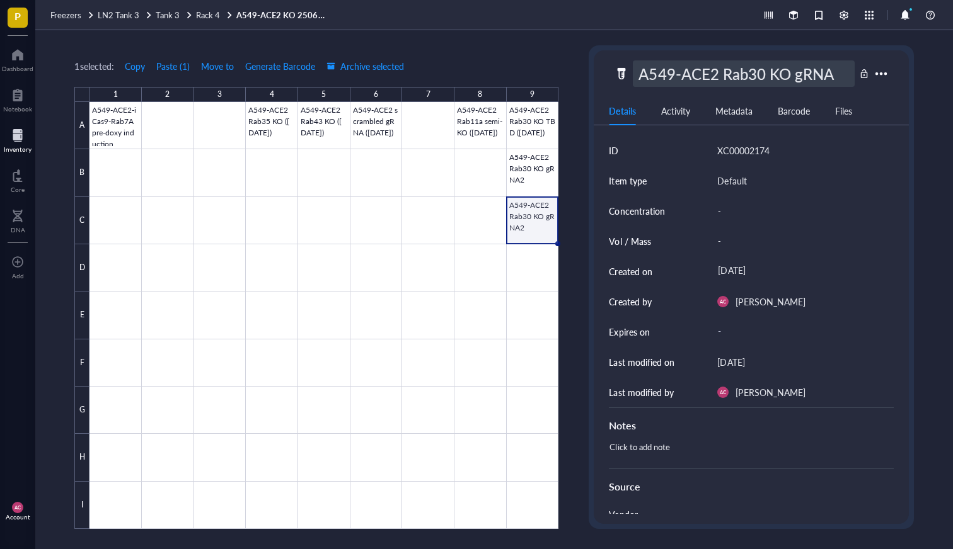
type input "A549-ACE2 Rab30 KO gRNA3"
click at [527, 261] on div at bounding box center [323, 315] width 469 height 427
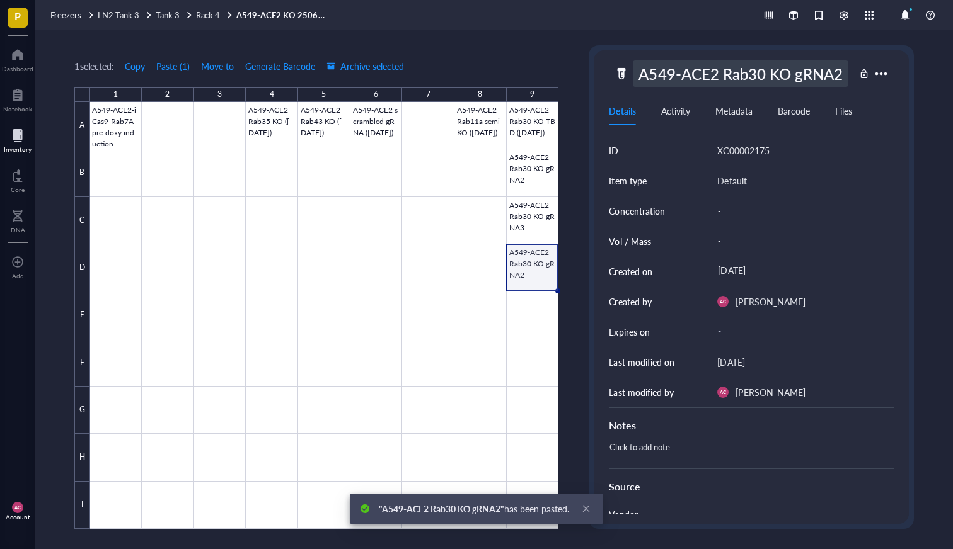
click at [727, 70] on div "A549-ACE2 Rab30 KO gRNA2" at bounding box center [740, 73] width 215 height 26
type input "A549-ACE2 Rab30 KO gRNA4"
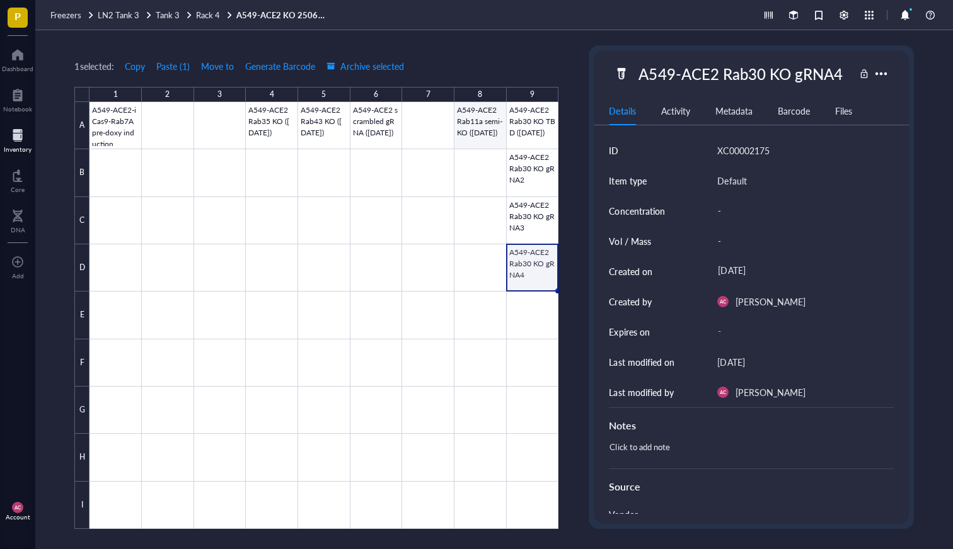
click at [490, 113] on div at bounding box center [323, 315] width 469 height 427
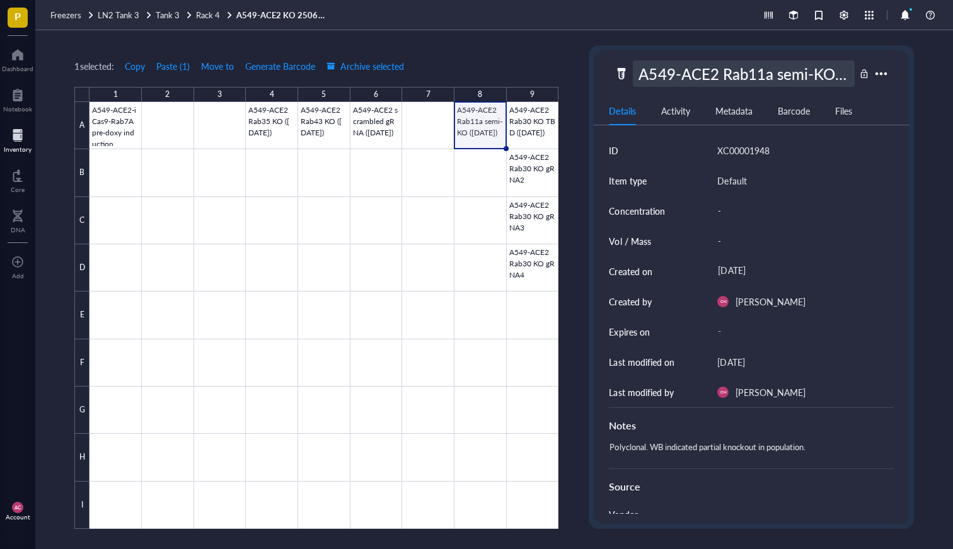
click at [667, 73] on div "A549-ACE2 Rab11a semi-KO (5/26/25)" at bounding box center [743, 73] width 221 height 26
click at [475, 173] on div at bounding box center [323, 315] width 469 height 427
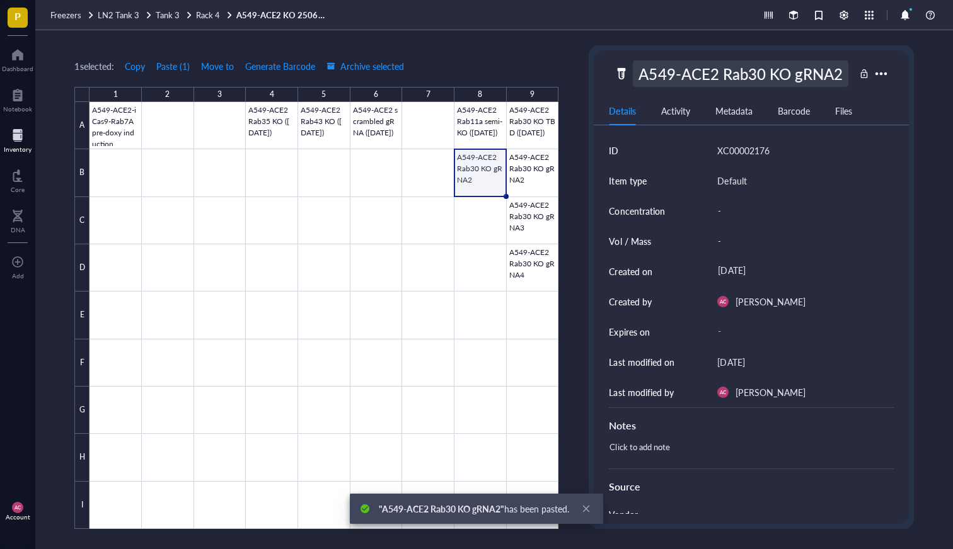
click at [710, 67] on div "A549-ACE2 Rab30 KO gRNA2" at bounding box center [740, 73] width 215 height 26
drag, startPoint x: 759, startPoint y: 76, endPoint x: 897, endPoint y: 76, distance: 138.0
click at [897, 76] on div "A549-ACE2 Rab30 KO gRNA2" at bounding box center [750, 73] width 314 height 26
click at [757, 76] on input "A549-ACE2 Rab30 KO gRNA2" at bounding box center [743, 73] width 220 height 25
click at [769, 76] on input "A549-ACE2 Rab30 KO gRNA2" at bounding box center [743, 73] width 220 height 25
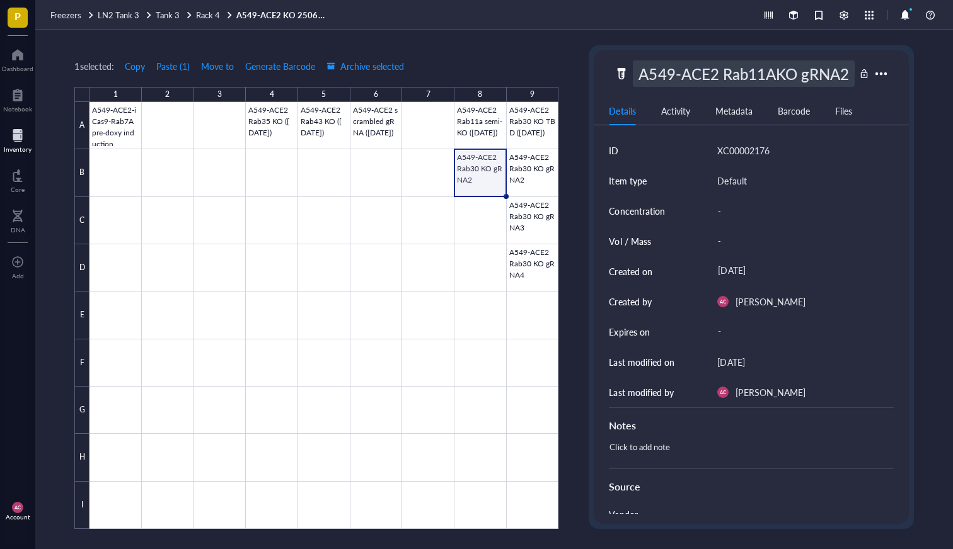
type input "A549-ACE2 Rab11A KO gRNA2"
drag, startPoint x: 844, startPoint y: 74, endPoint x: 861, endPoint y: 74, distance: 17.0
click at [861, 74] on div "A549-ACE2 Rab11A KO gRNA2" at bounding box center [750, 73] width 314 height 26
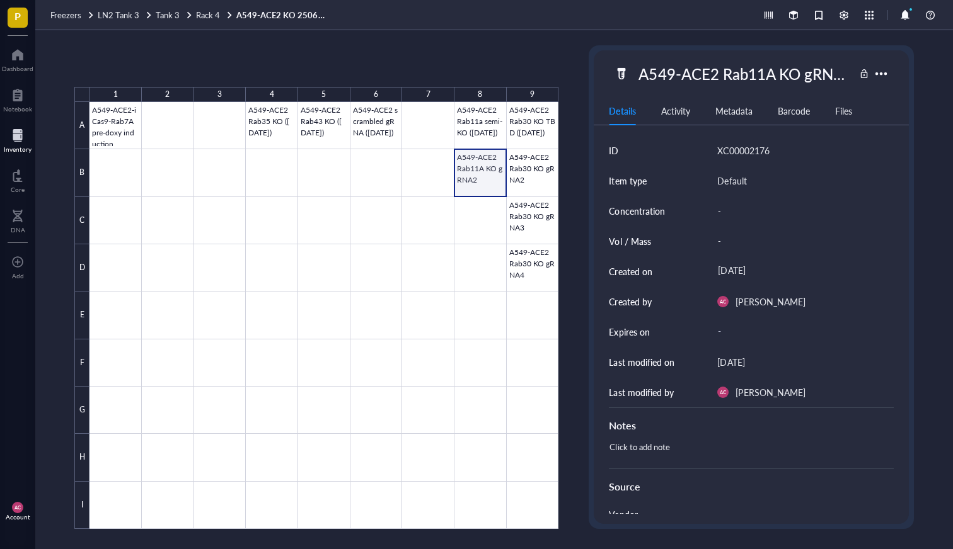
click at [471, 164] on div at bounding box center [323, 315] width 469 height 427
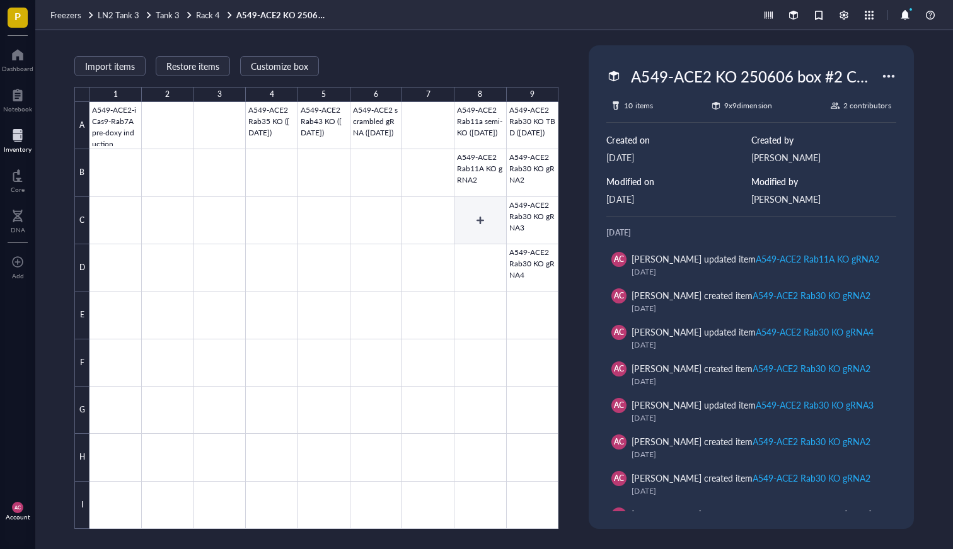
click at [470, 212] on div at bounding box center [323, 315] width 469 height 427
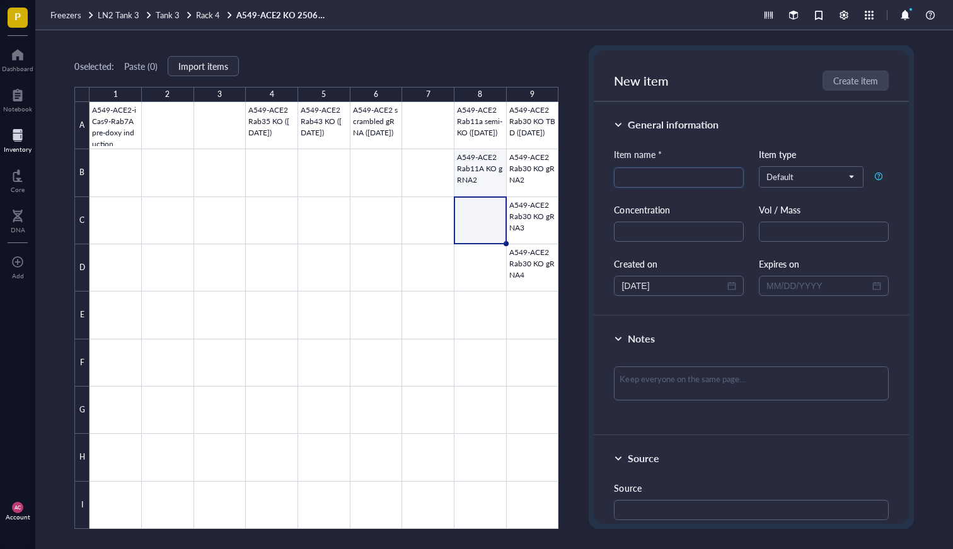
click at [484, 177] on div at bounding box center [323, 315] width 469 height 427
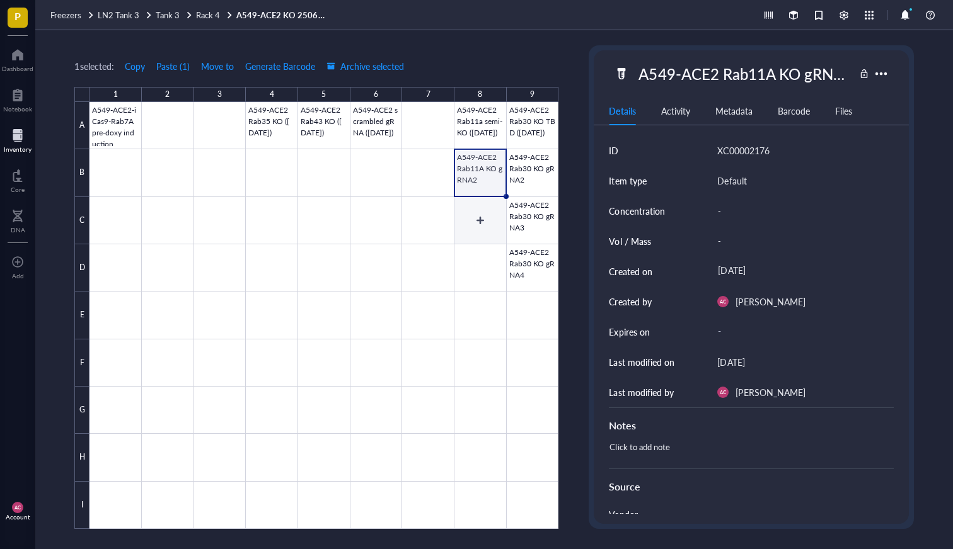
click at [481, 221] on div at bounding box center [323, 315] width 469 height 427
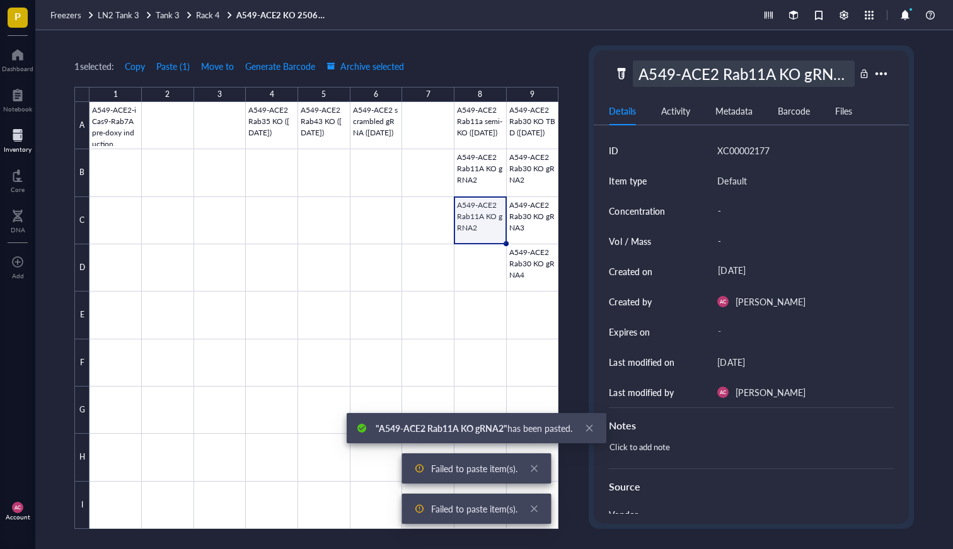
click at [743, 75] on div "A549-ACE2 Rab11A KO gRNA2" at bounding box center [743, 73] width 221 height 26
type input "A549-ACE2 Rab11A KO gRNA4"
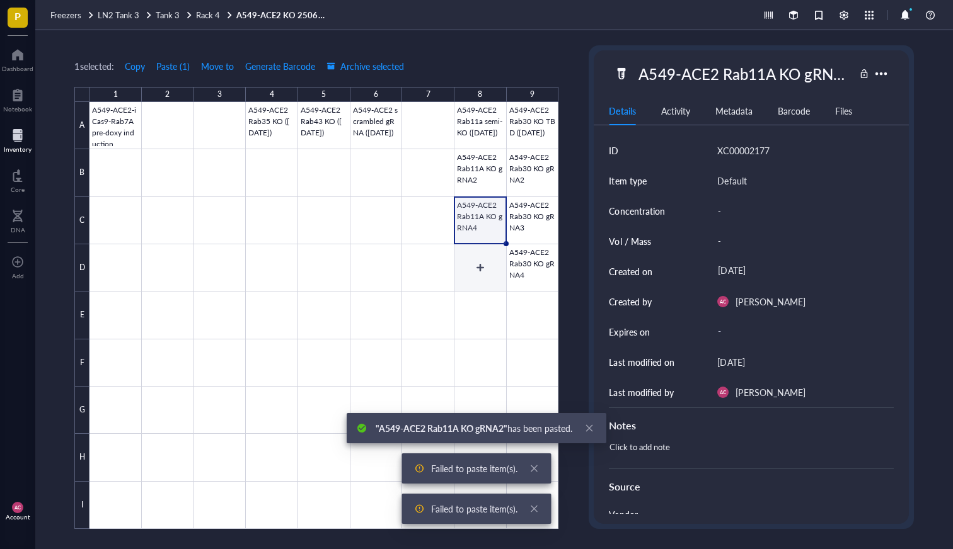
click at [484, 266] on div at bounding box center [323, 315] width 469 height 427
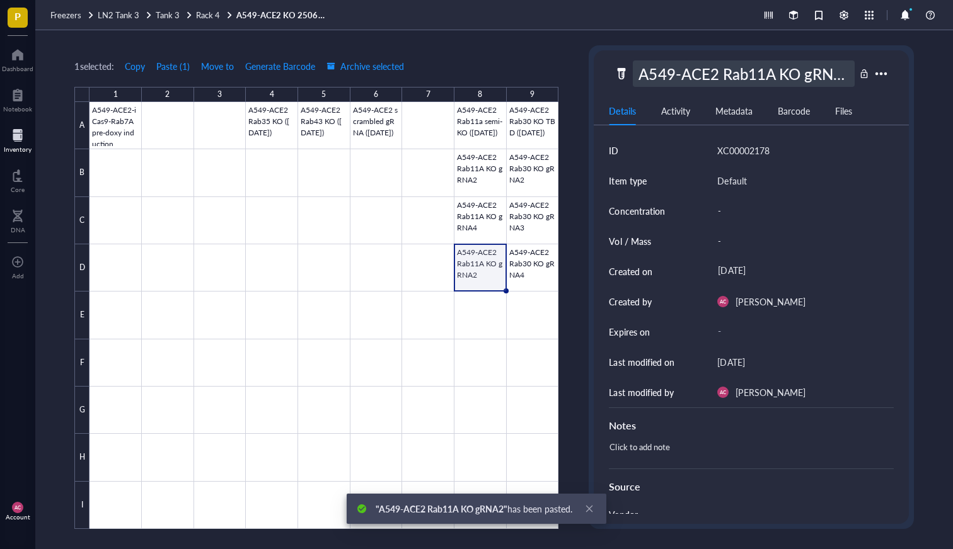
click at [821, 66] on div "A549-ACE2 Rab11A KO gRNA2" at bounding box center [743, 73] width 221 height 26
type input "A549-ACE2 Rab11A KO gRNA3"
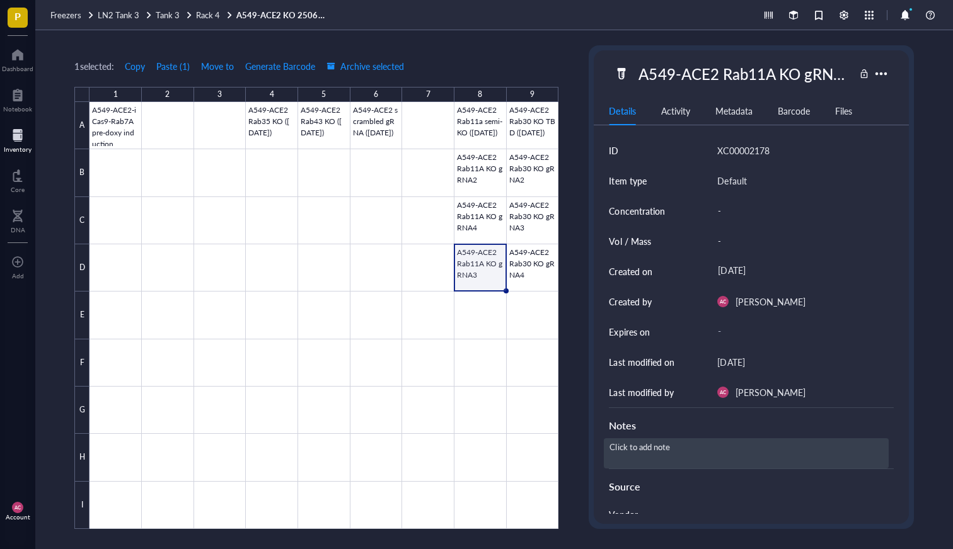
scroll to position [0, 0]
click at [656, 454] on div "Click to add note" at bounding box center [746, 453] width 284 height 30
type textarea "A549 polyclonal Rab KO box"
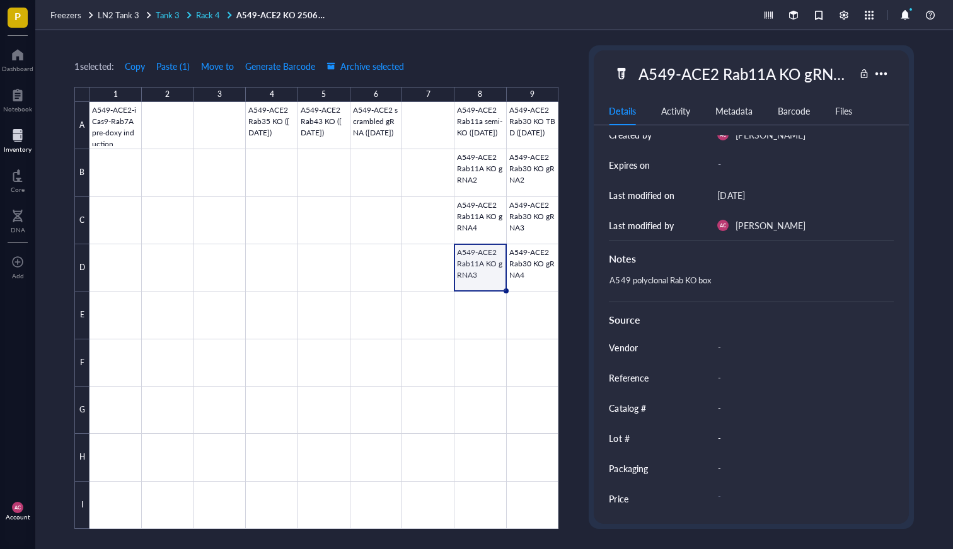
click at [203, 12] on span "Rack 4" at bounding box center [208, 15] width 24 height 12
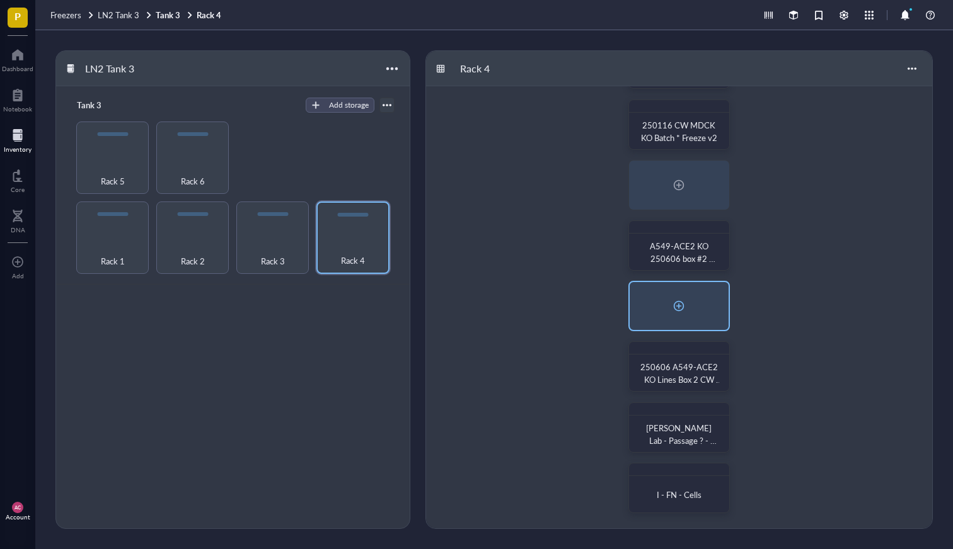
scroll to position [184, 0]
click at [718, 355] on div at bounding box center [718, 353] width 18 height 18
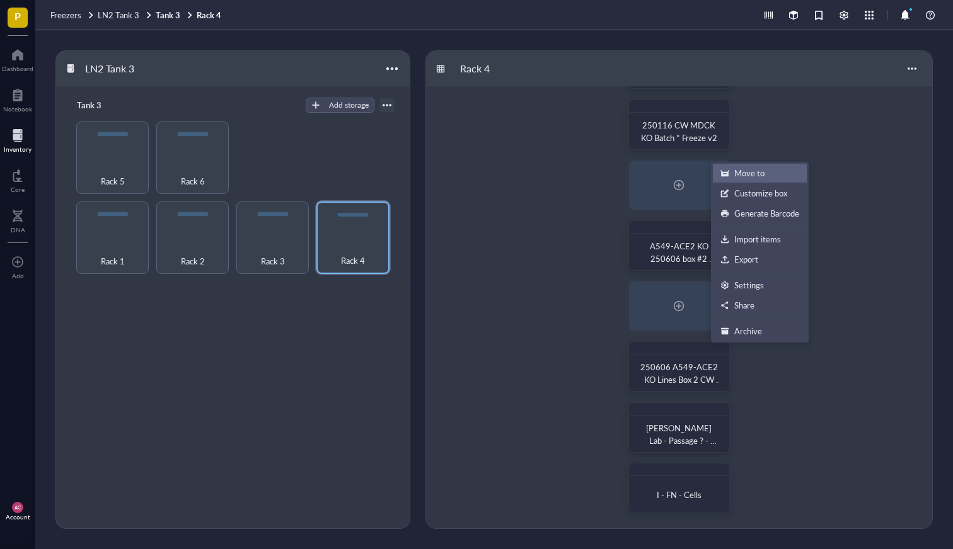
click at [764, 173] on div "Move to" at bounding box center [749, 173] width 30 height 11
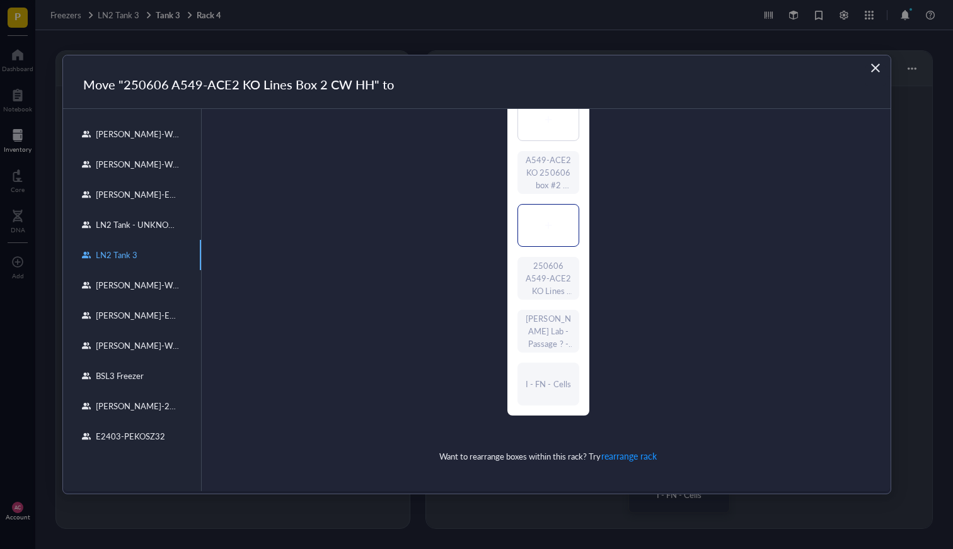
scroll to position [288, 0]
click at [548, 215] on div at bounding box center [548, 226] width 60 height 42
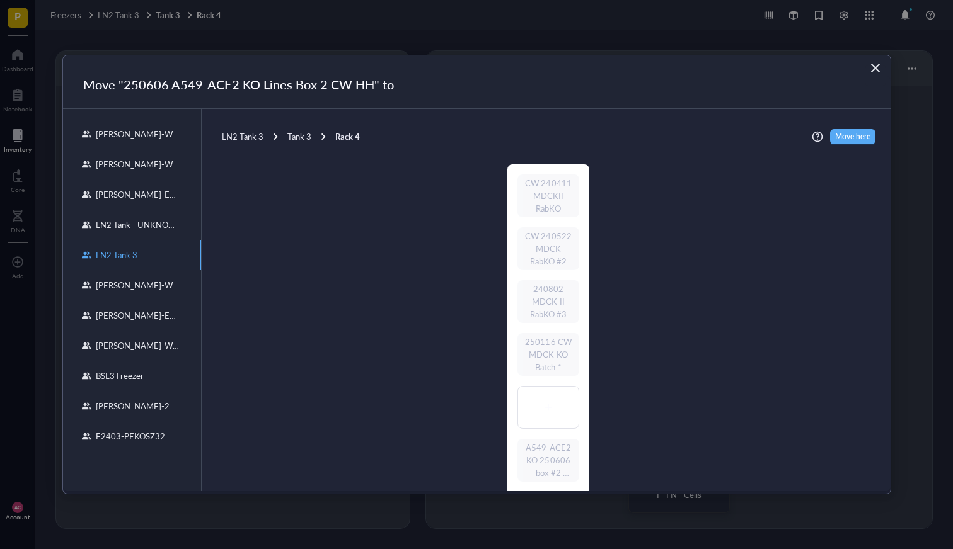
scroll to position [0, 0]
click at [849, 138] on span "Move here" at bounding box center [852, 136] width 35 height 15
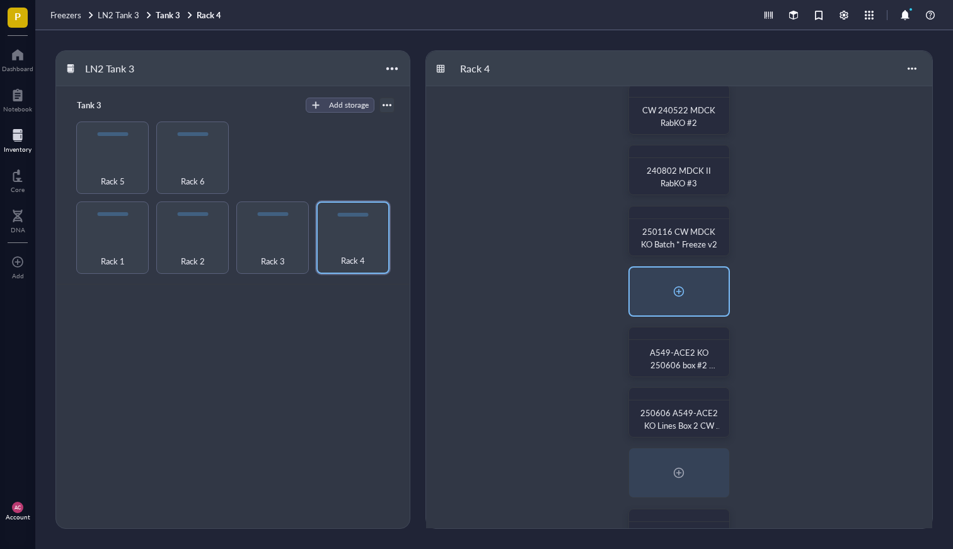
scroll to position [80, 0]
click at [288, 241] on div "Rack 3" at bounding box center [273, 254] width 60 height 28
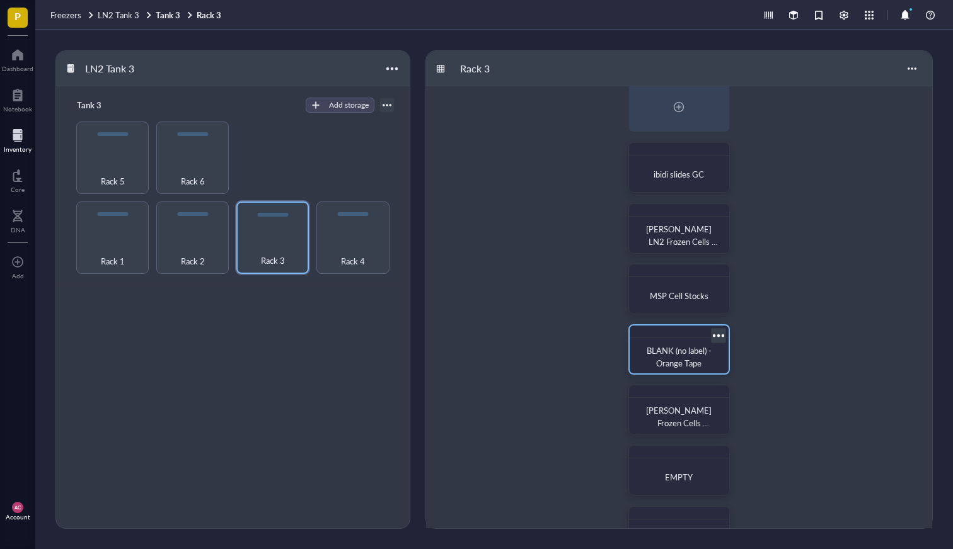
scroll to position [109, 0]
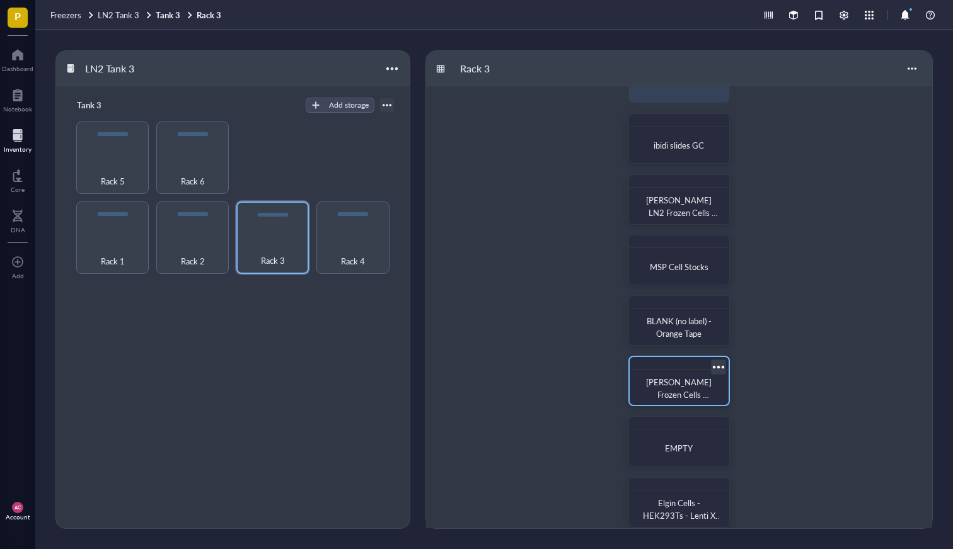
click at [670, 375] on div "[PERSON_NAME] Frozen Cells 293T/Vero/L929" at bounding box center [678, 389] width 88 height 28
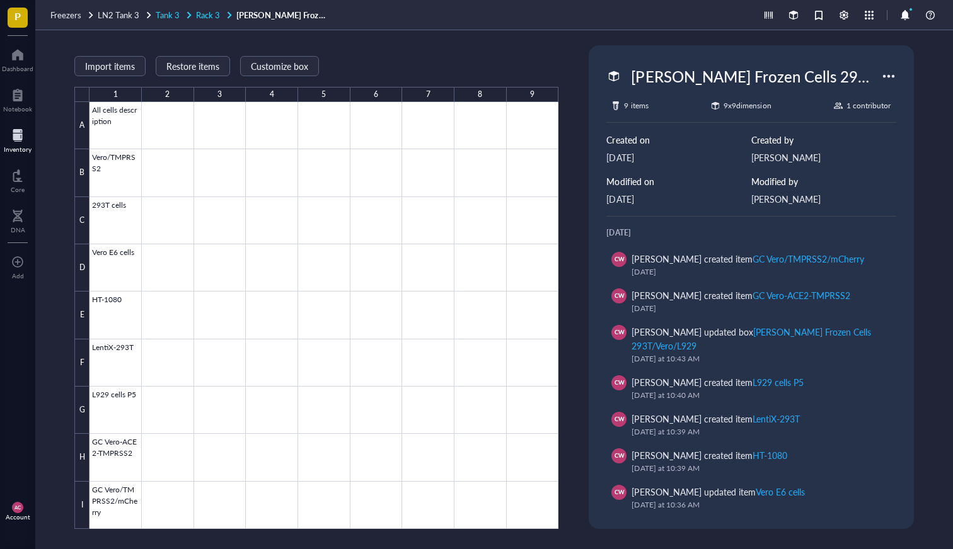
click at [207, 11] on span "Rack 3" at bounding box center [208, 15] width 24 height 12
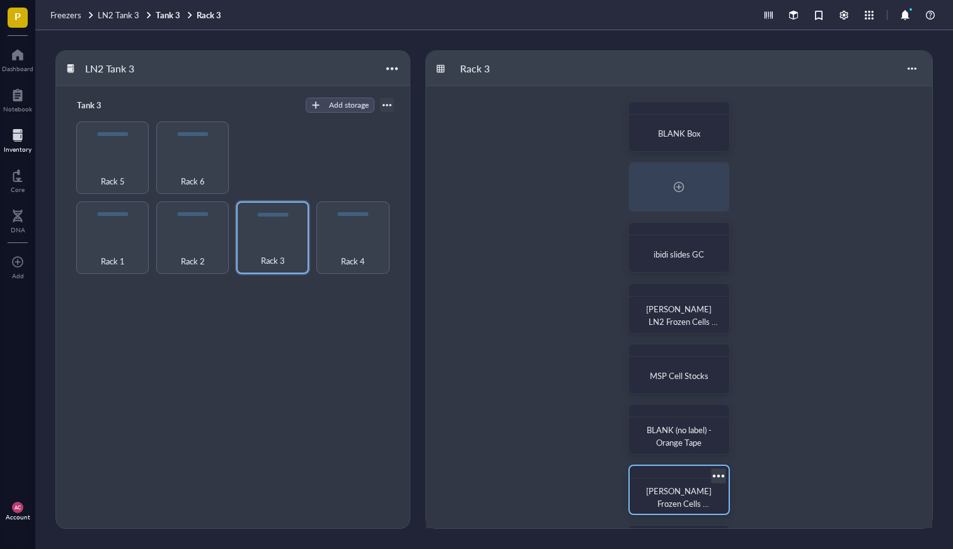
click at [718, 478] on div at bounding box center [718, 476] width 18 height 18
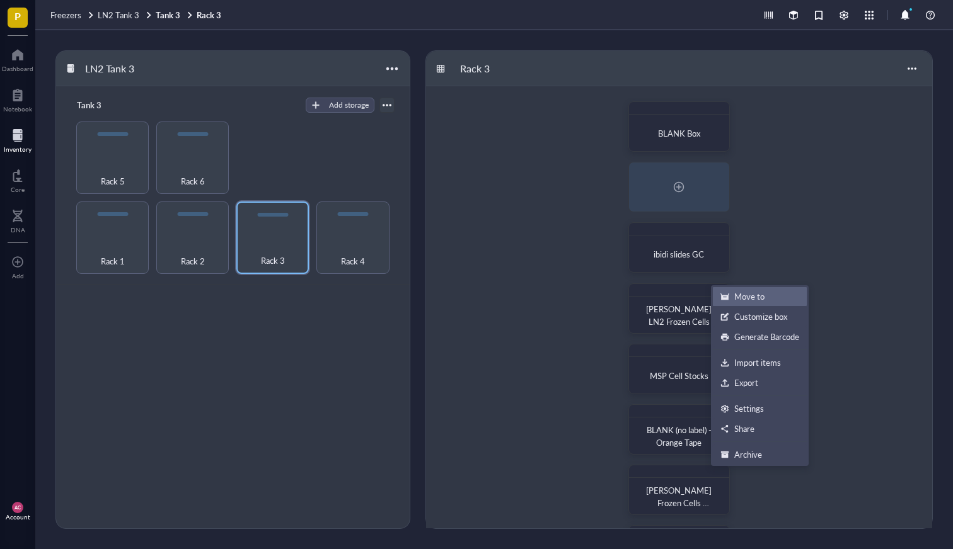
click at [758, 297] on div "Move to" at bounding box center [749, 296] width 30 height 11
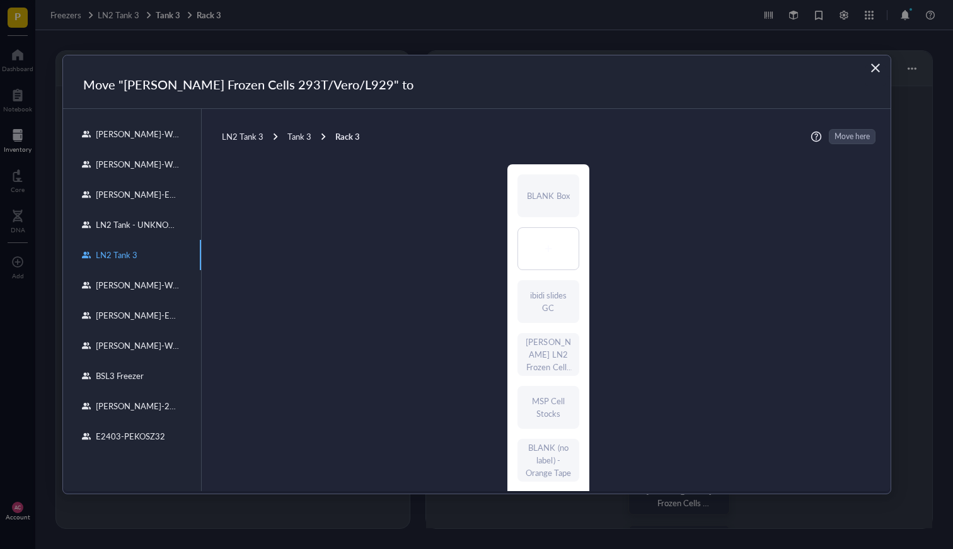
click at [293, 132] on div "Tank 3" at bounding box center [299, 136] width 24 height 11
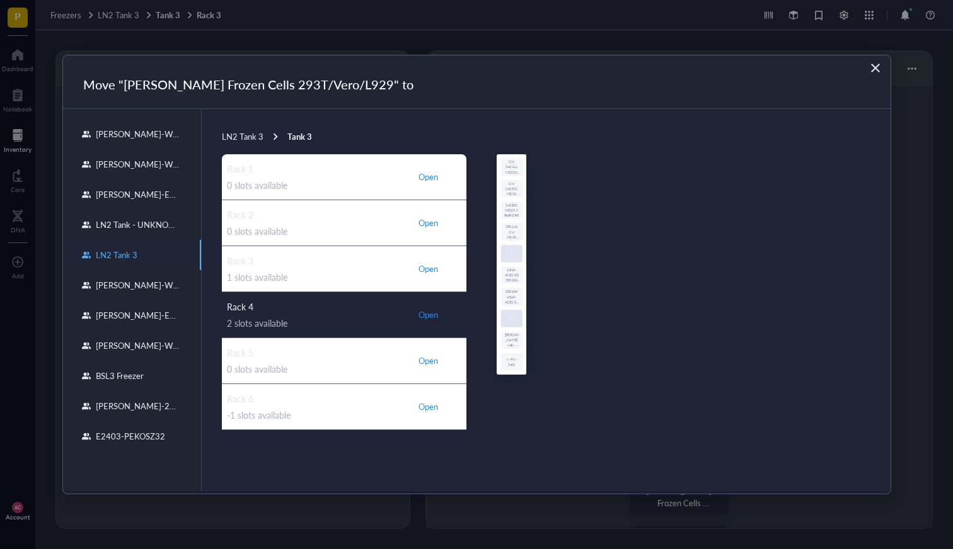
click at [432, 318] on span "Open" at bounding box center [428, 314] width 20 height 11
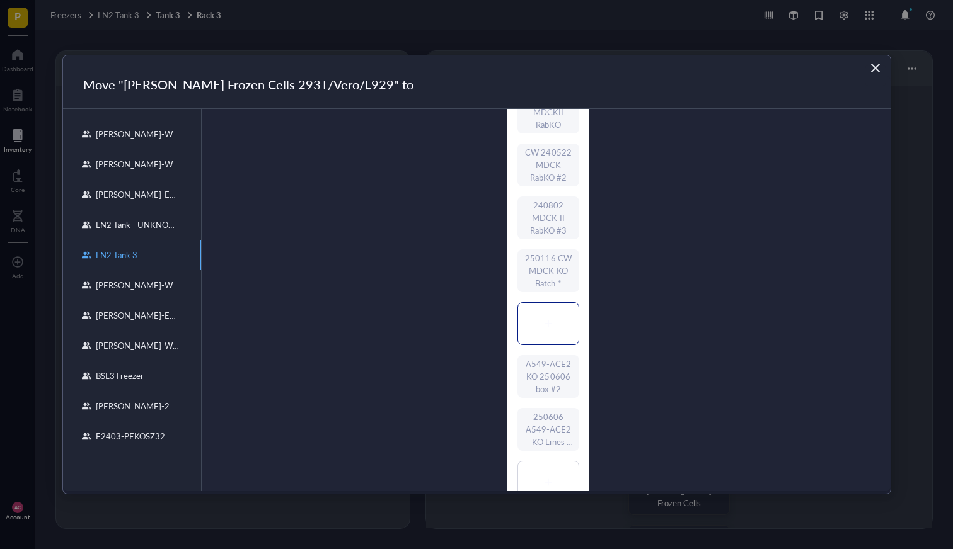
scroll to position [87, 0]
click at [546, 324] on icon at bounding box center [548, 320] width 9 height 9
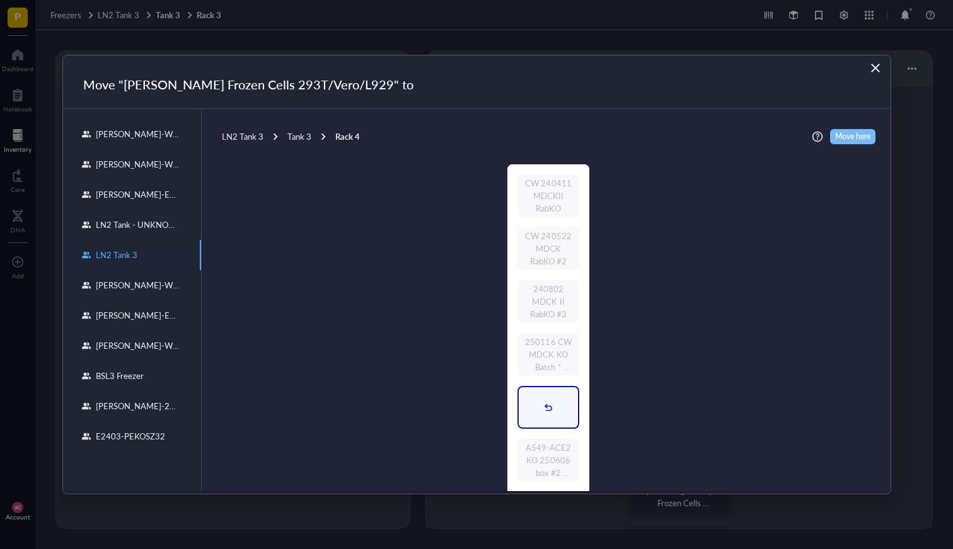
scroll to position [0, 0]
click at [859, 134] on span "Move here" at bounding box center [852, 136] width 35 height 15
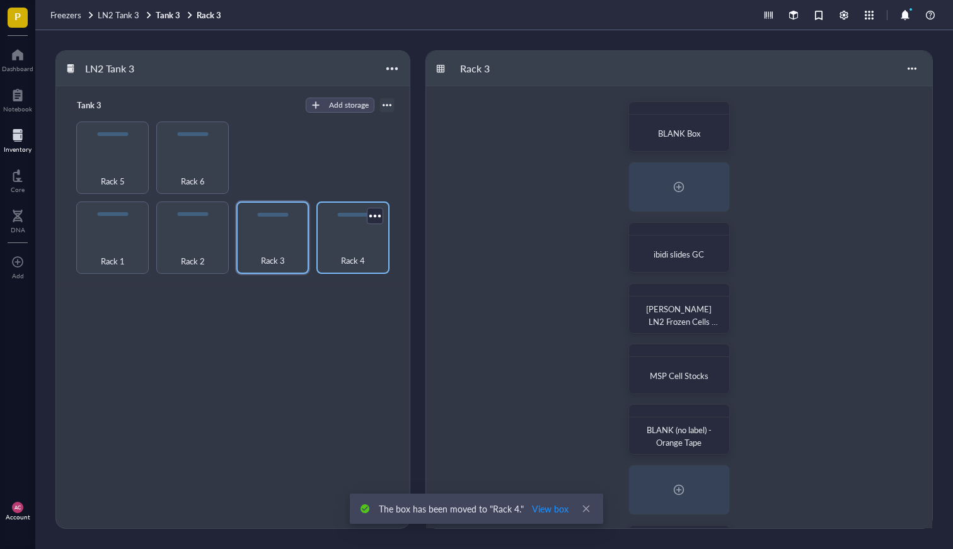
click at [342, 247] on div "Rack 4" at bounding box center [353, 254] width 60 height 28
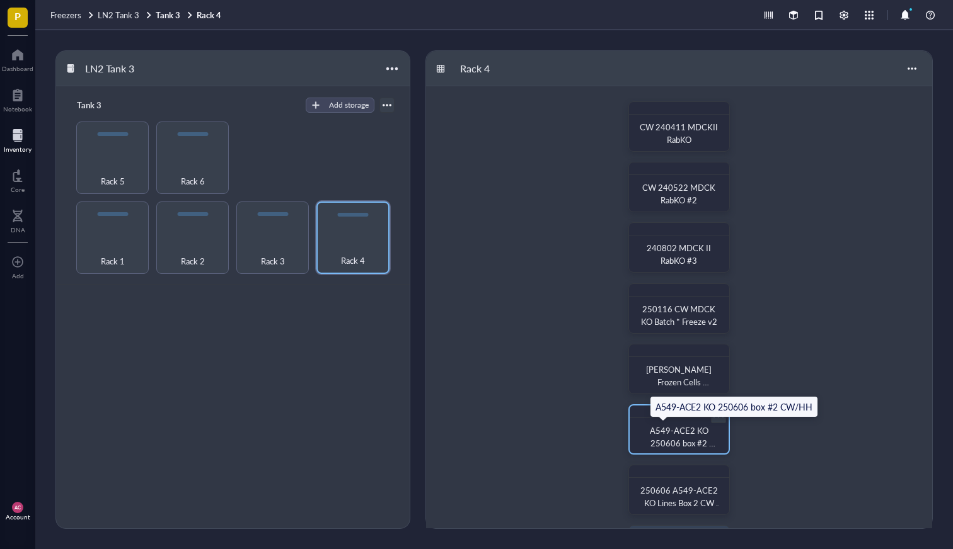
click at [680, 437] on span "A549-ACE2 KO 250606 box #2 CW/HH" at bounding box center [683, 443] width 66 height 37
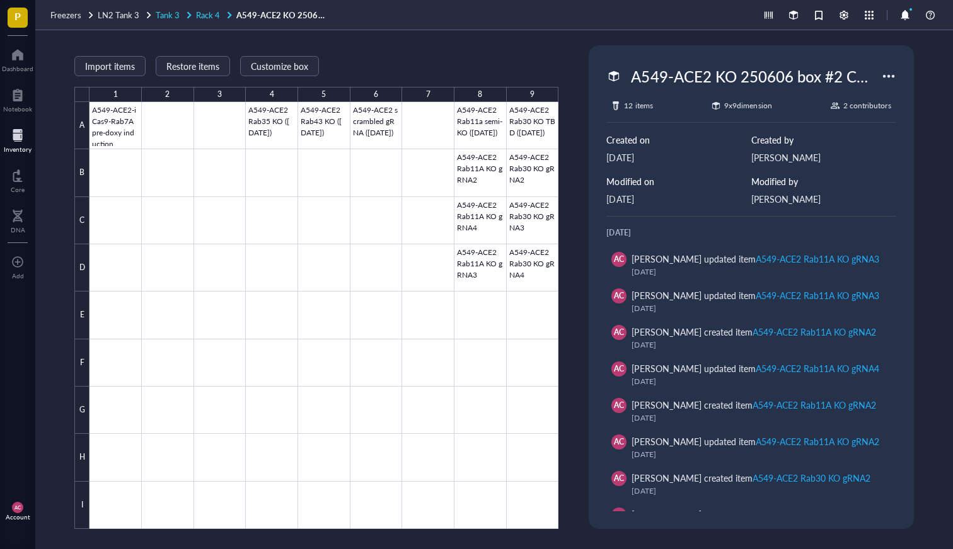
click at [205, 14] on span "Rack 4" at bounding box center [208, 15] width 24 height 12
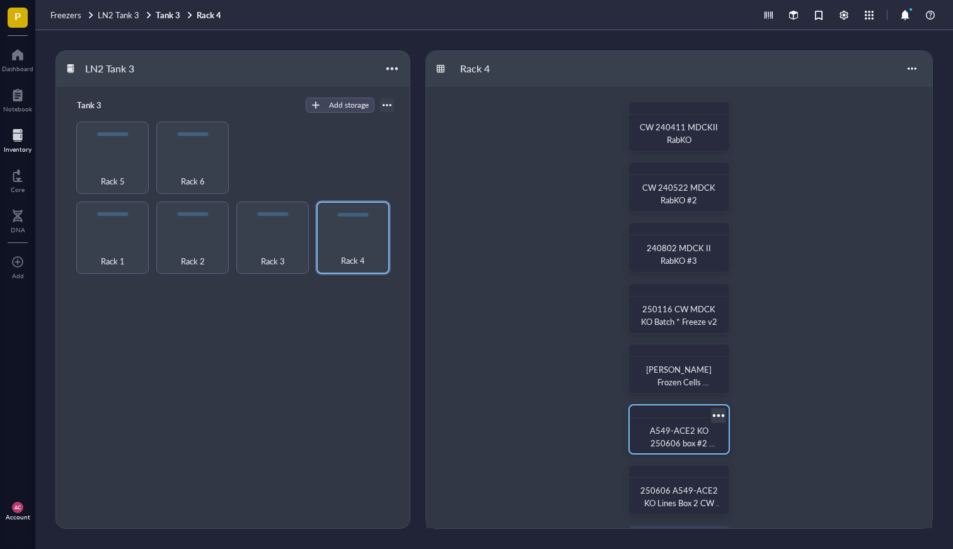
click at [658, 438] on span "A549-ACE2 KO 250606 box #2 CW/HH" at bounding box center [683, 443] width 66 height 37
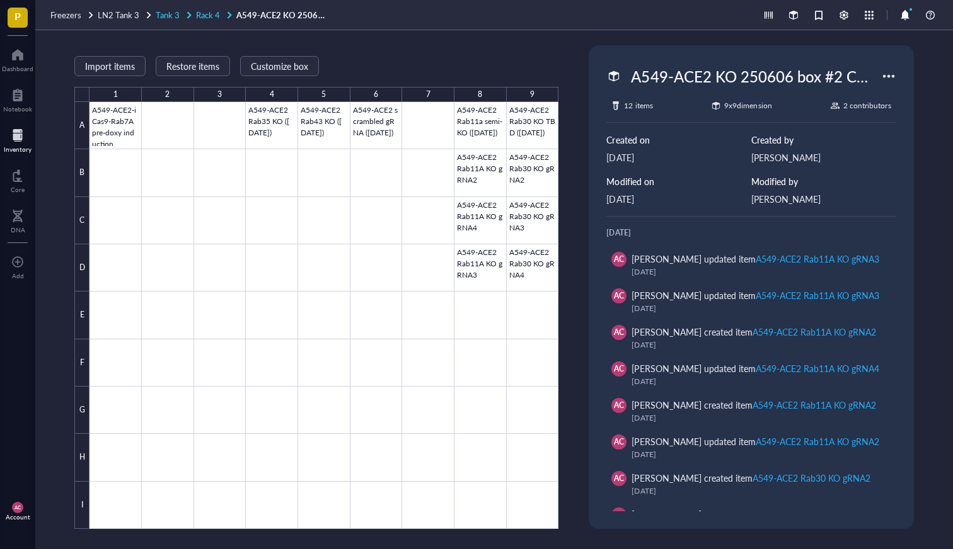
click at [198, 13] on span "Rack 4" at bounding box center [208, 15] width 24 height 12
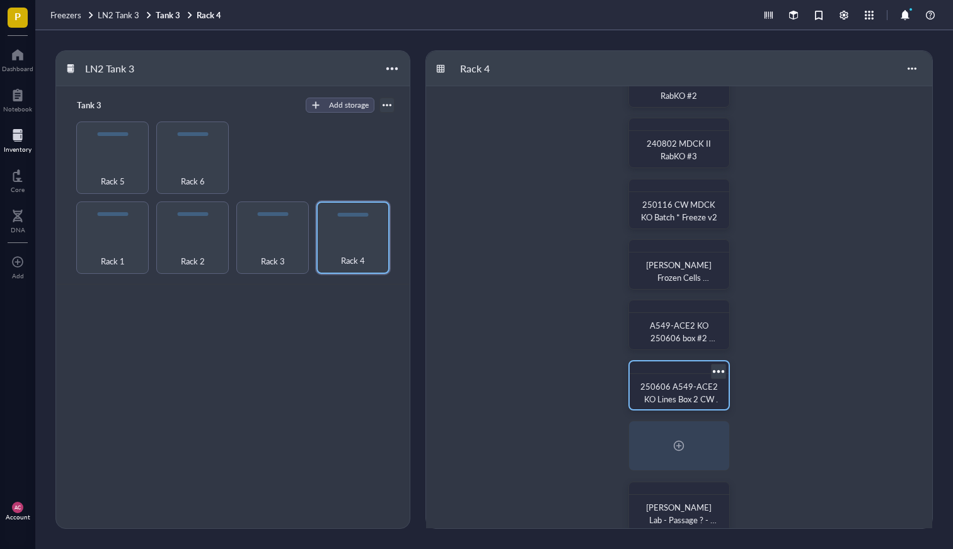
scroll to position [105, 0]
click at [670, 389] on span "250606 A549-ACE2 KO Lines Box 2 CW HH" at bounding box center [681, 398] width 82 height 37
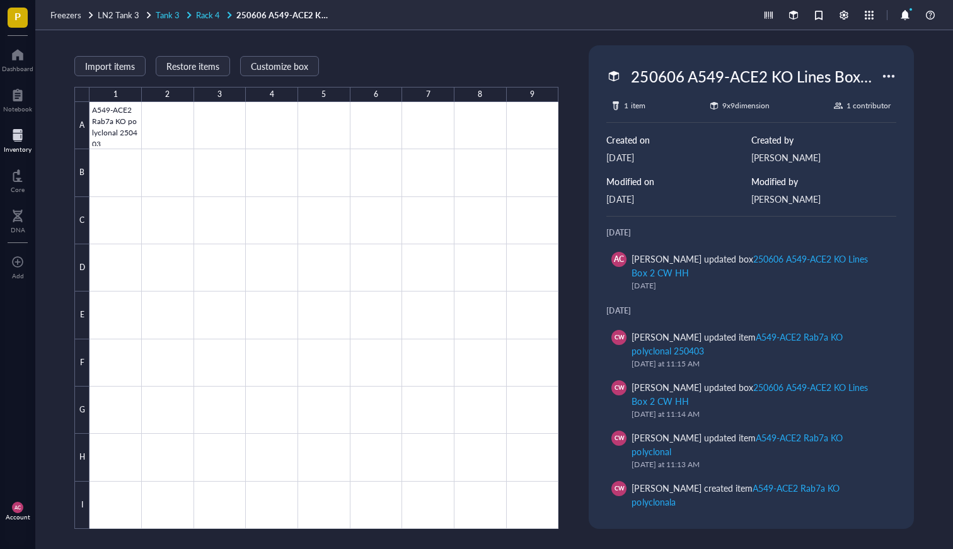
click at [200, 14] on span "Rack 4" at bounding box center [208, 15] width 24 height 12
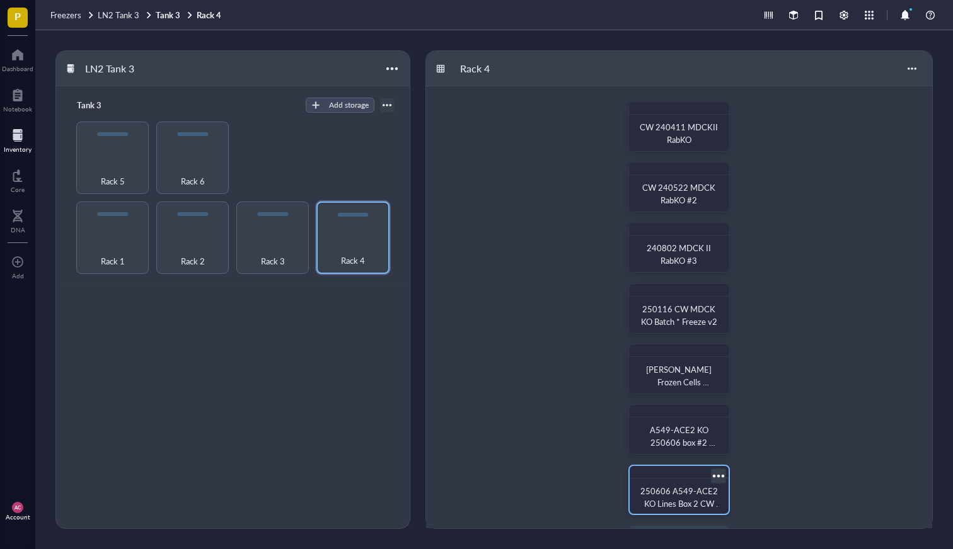
click at [719, 476] on div at bounding box center [718, 476] width 18 height 18
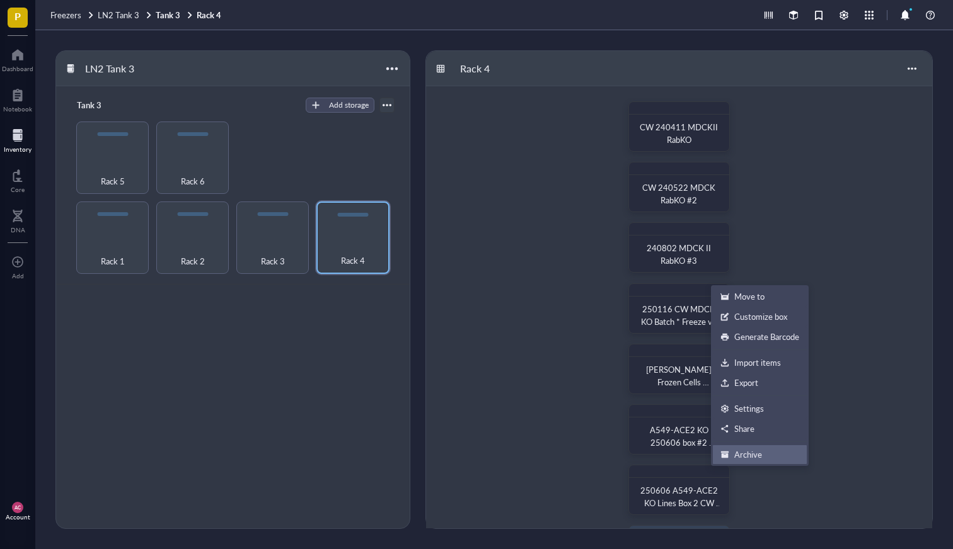
click at [753, 454] on div "Archive" at bounding box center [748, 454] width 28 height 11
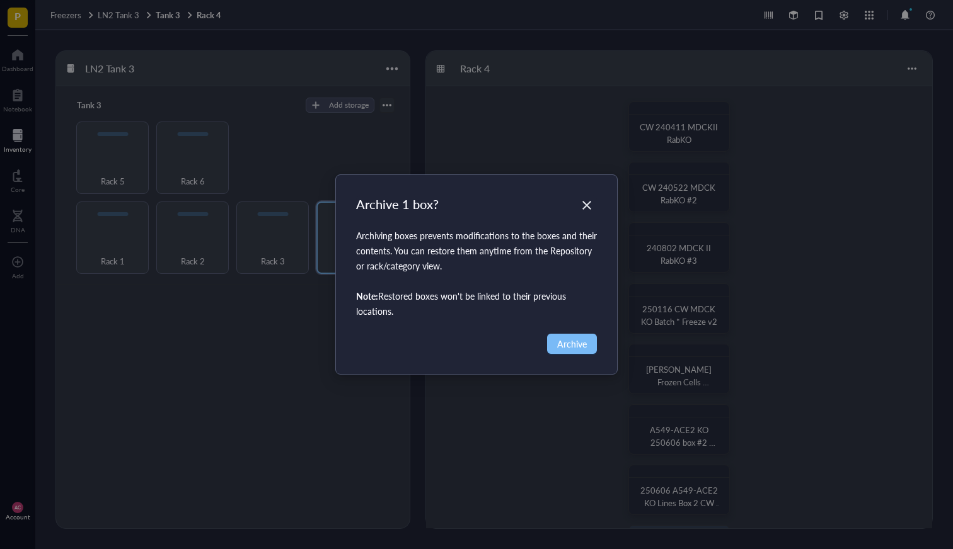
click at [561, 347] on span "Archive" at bounding box center [572, 344] width 30 height 14
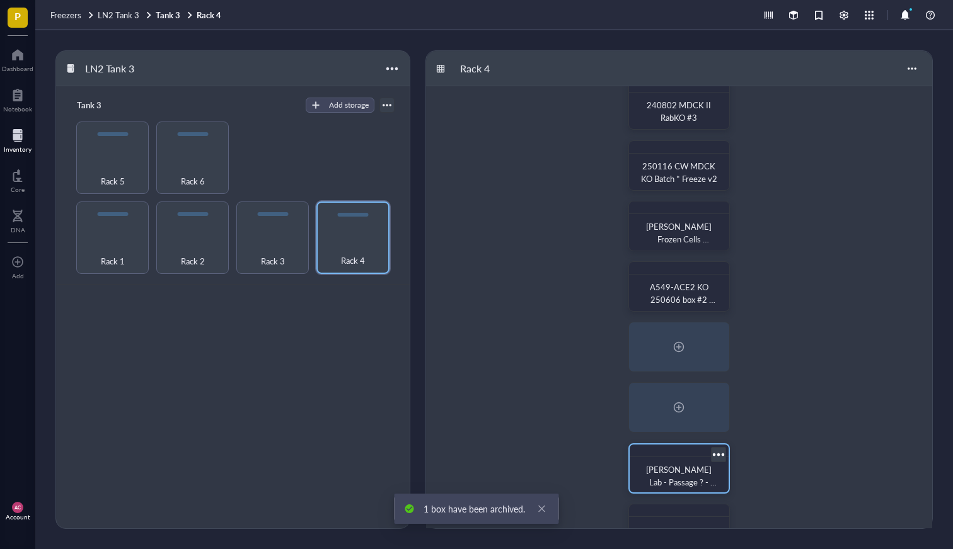
scroll to position [160, 0]
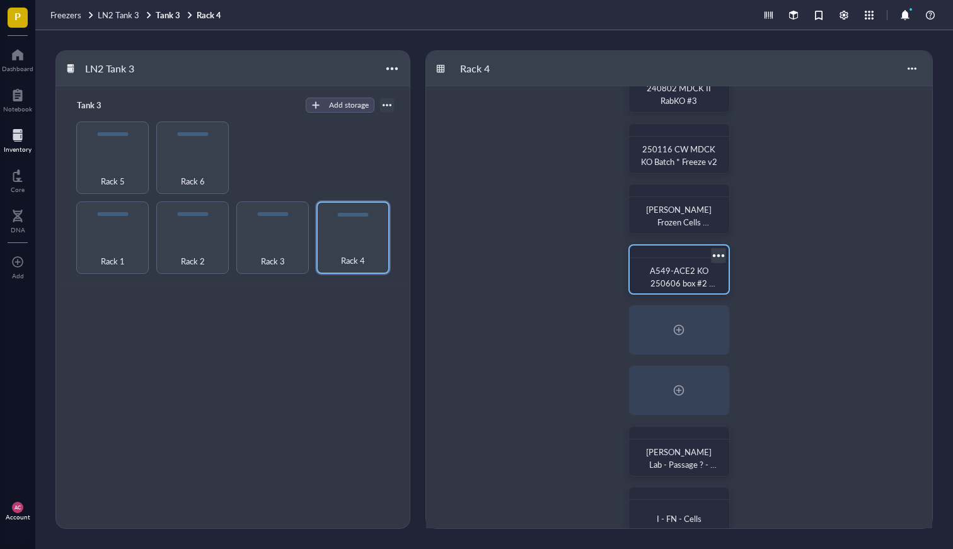
click at [679, 265] on span "A549-ACE2 KO 250606 box #2 CW/HH" at bounding box center [683, 283] width 66 height 37
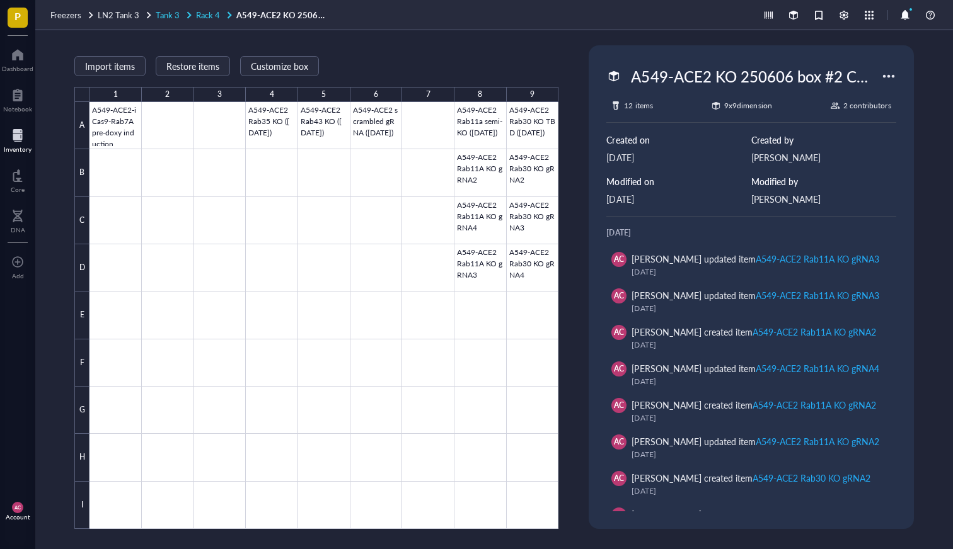
click at [210, 16] on span "Rack 4" at bounding box center [208, 15] width 24 height 12
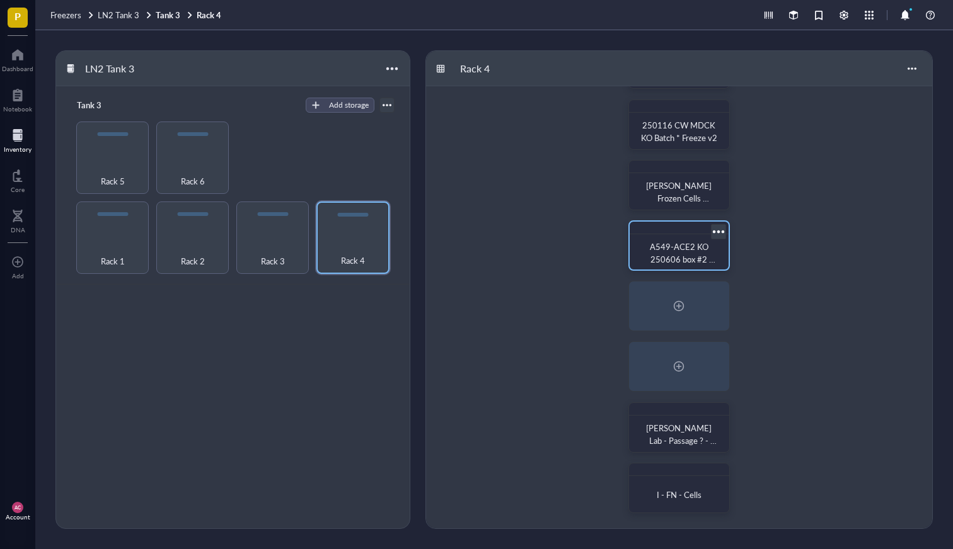
scroll to position [184, 0]
click at [716, 233] on div at bounding box center [718, 231] width 18 height 18
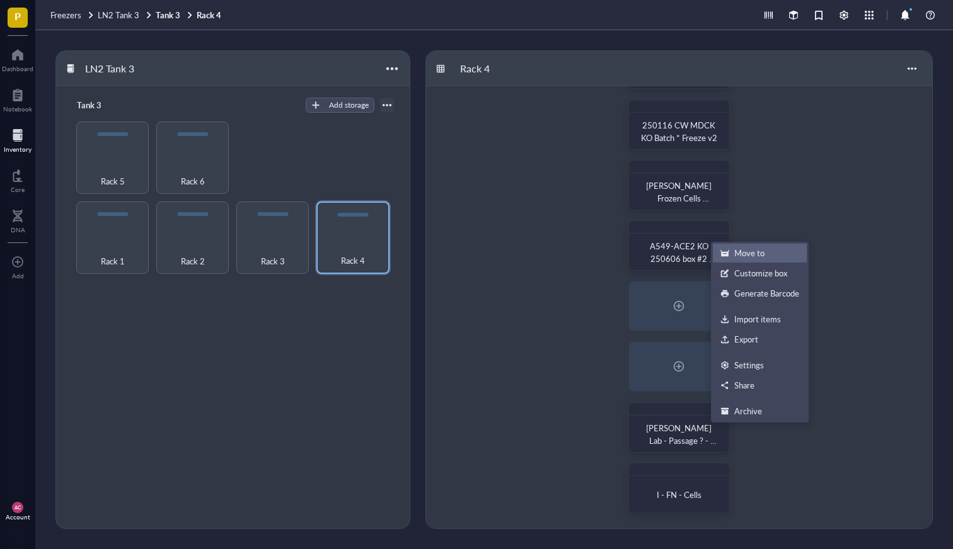
click at [733, 249] on div "Move to" at bounding box center [759, 253] width 79 height 11
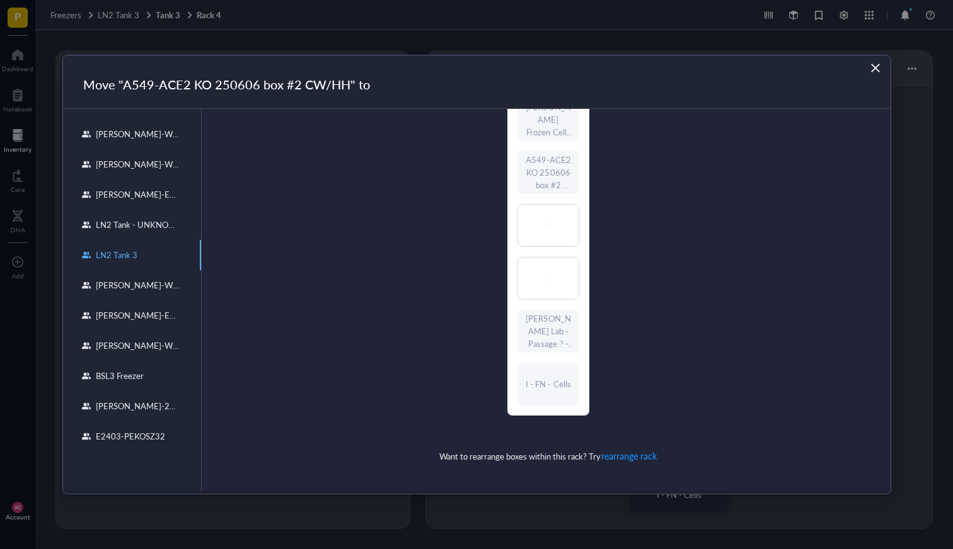
scroll to position [288, 0]
click at [547, 222] on icon at bounding box center [548, 225] width 9 height 9
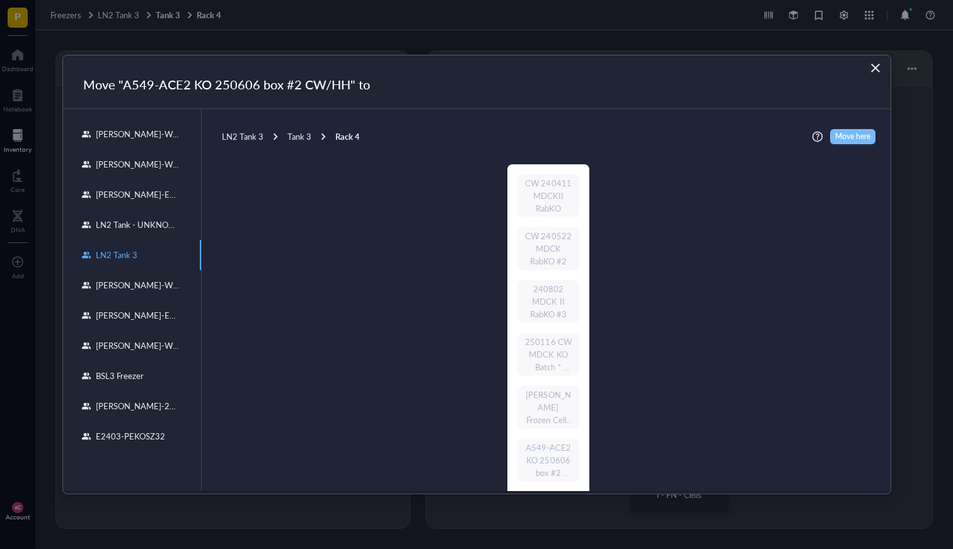
scroll to position [0, 0]
click at [857, 140] on span "Move here" at bounding box center [852, 136] width 35 height 15
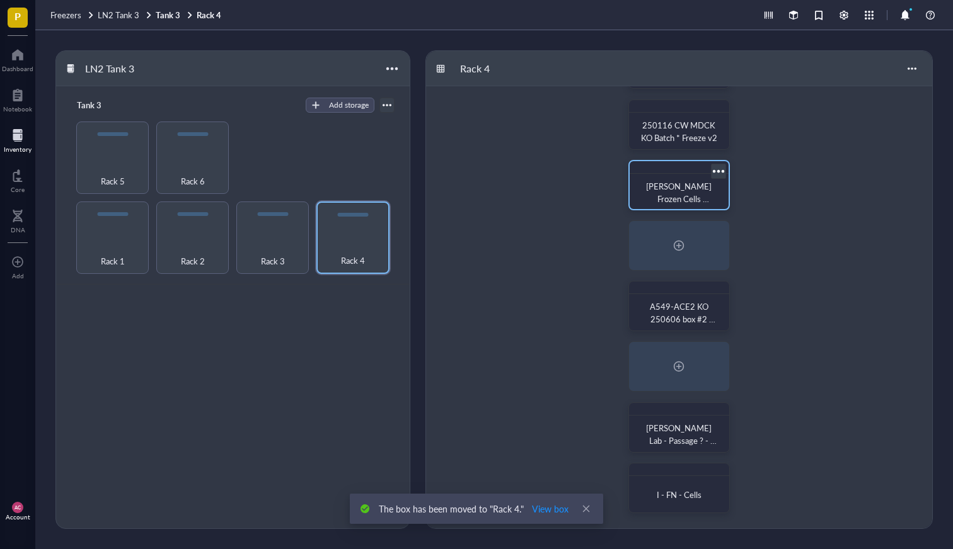
click at [709, 175] on div at bounding box center [718, 171] width 18 height 18
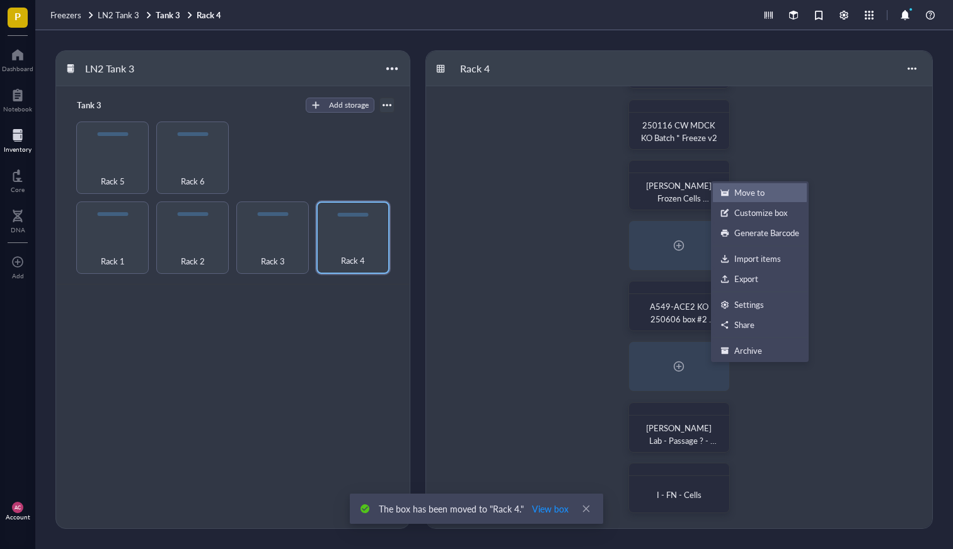
click at [736, 190] on div "Move to" at bounding box center [749, 192] width 30 height 11
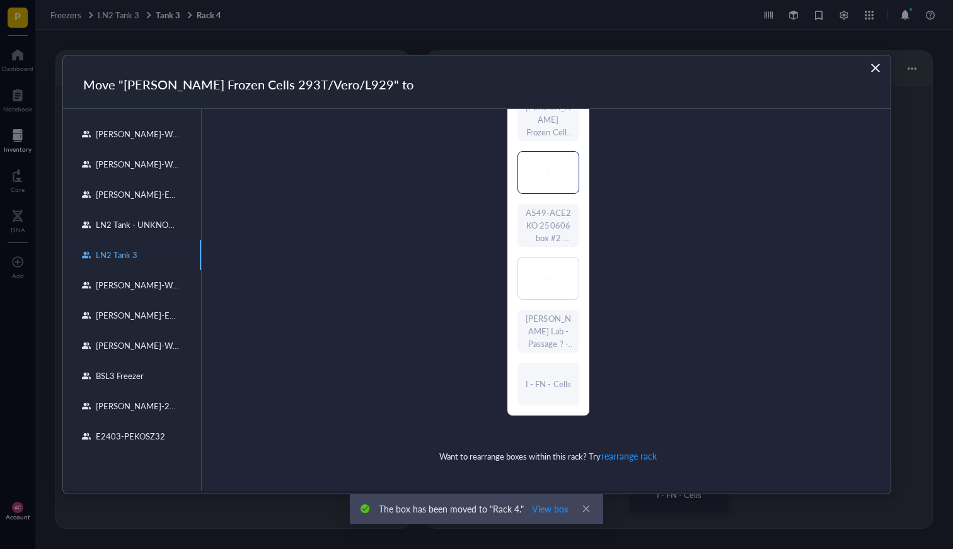
click at [545, 179] on div at bounding box center [548, 173] width 60 height 42
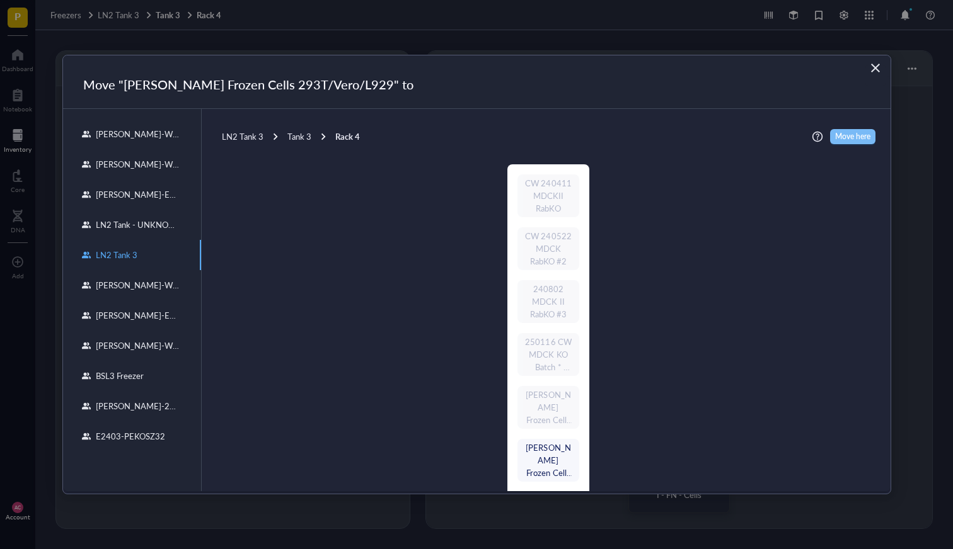
click at [846, 137] on span "Move here" at bounding box center [852, 136] width 35 height 15
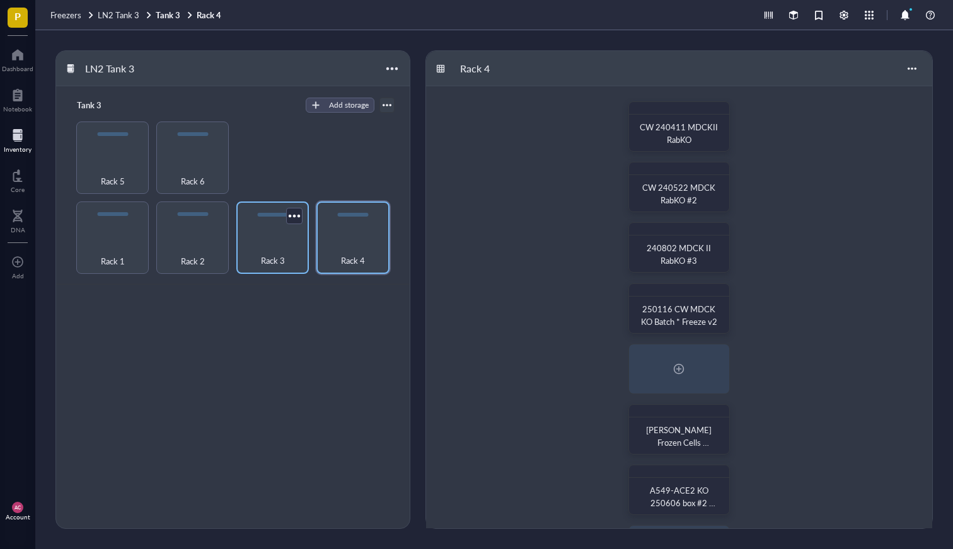
click at [256, 258] on div "Rack 3" at bounding box center [273, 254] width 60 height 28
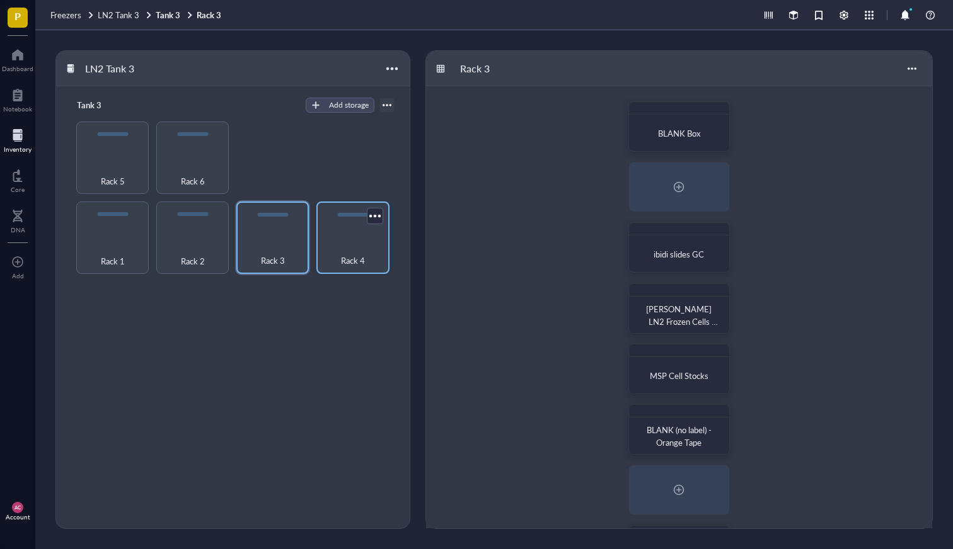
click at [367, 252] on div "Rack 4" at bounding box center [353, 254] width 60 height 28
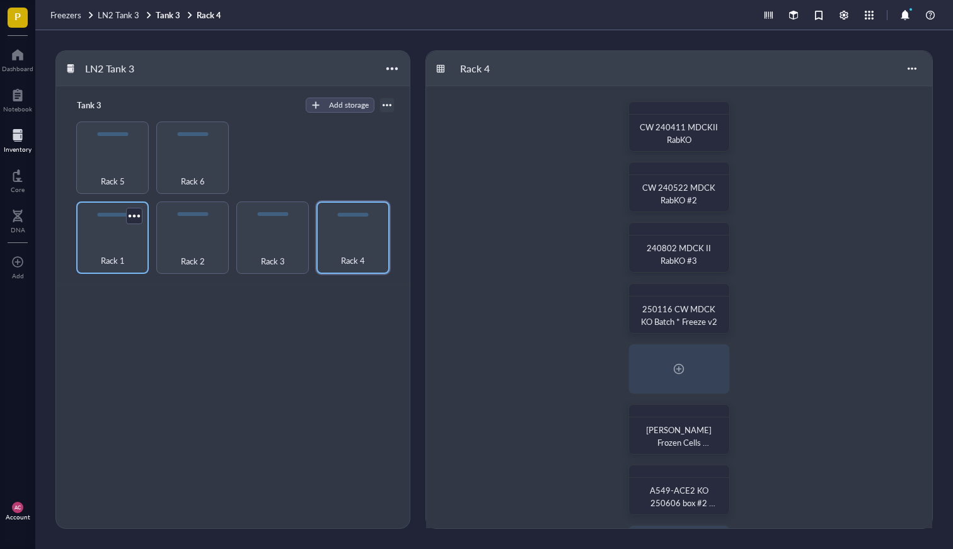
click at [113, 240] on div "Rack 1" at bounding box center [113, 254] width 60 height 28
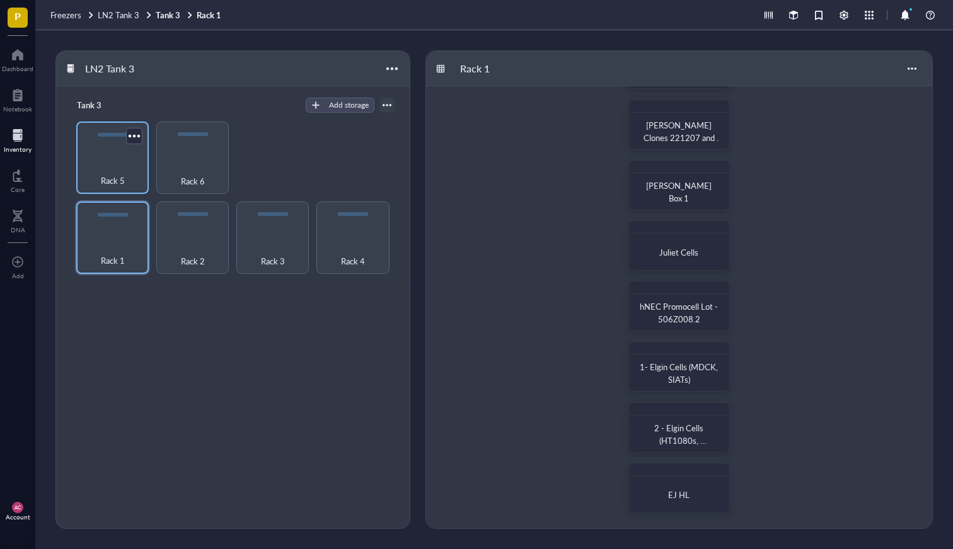
scroll to position [184, 0]
click at [112, 155] on div "Rack 5" at bounding box center [112, 158] width 72 height 72
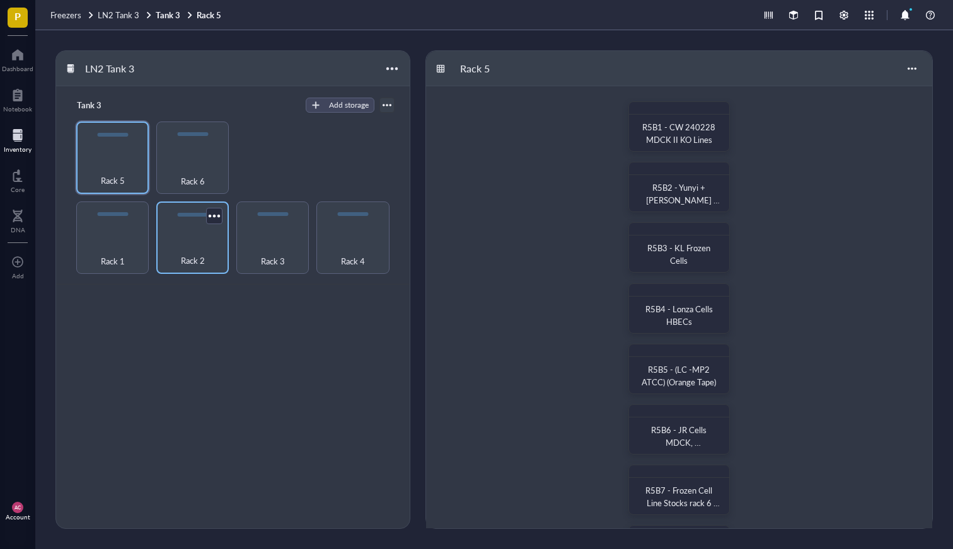
click at [197, 229] on div "Rack 2" at bounding box center [192, 238] width 72 height 72
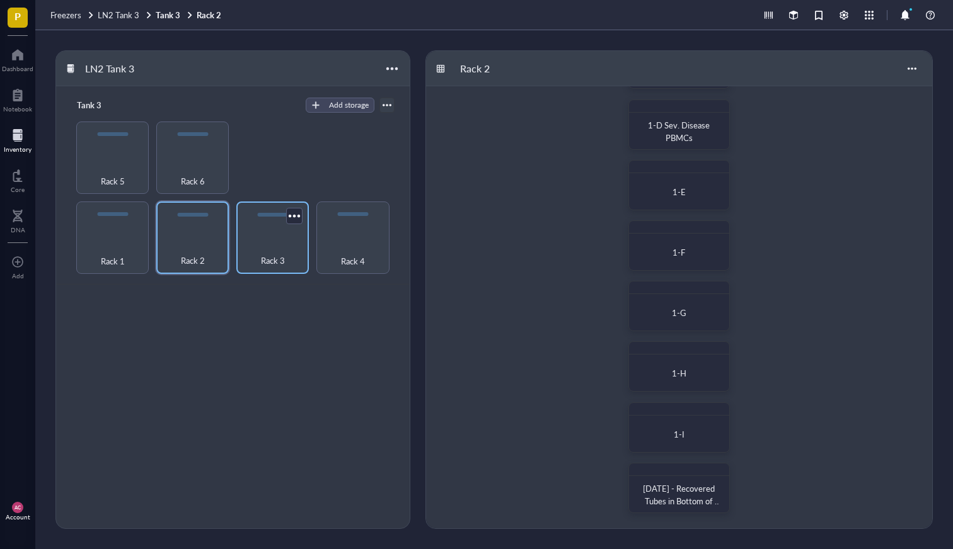
scroll to position [184, 0]
click at [295, 256] on div "Rack 3" at bounding box center [273, 254] width 60 height 28
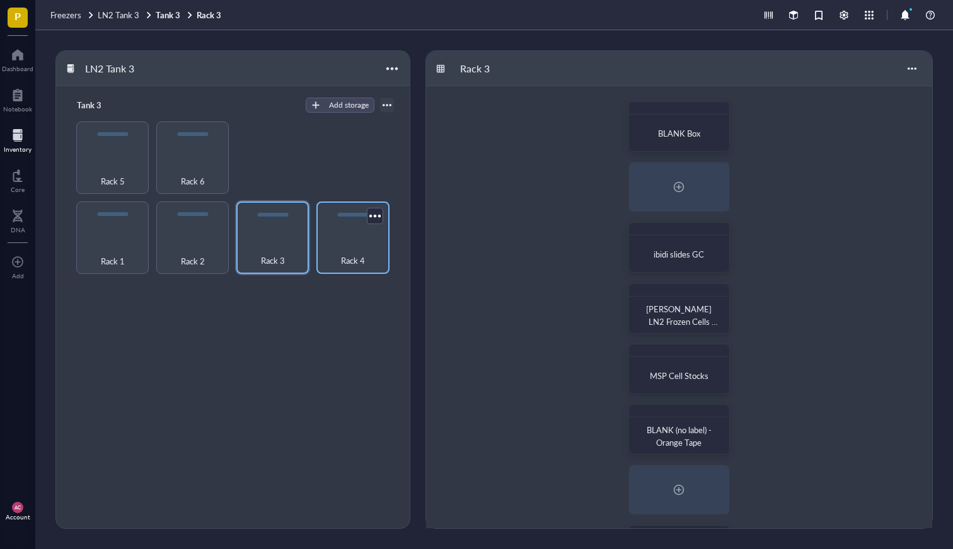
click at [374, 252] on div "Rack 4" at bounding box center [353, 254] width 60 height 28
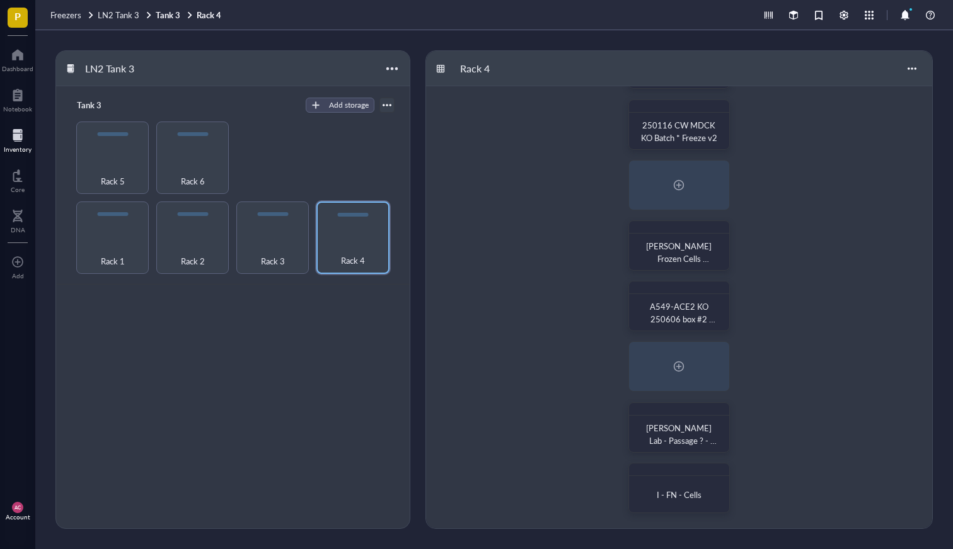
scroll to position [184, 0]
click at [100, 166] on div "Rack 5" at bounding box center [113, 174] width 60 height 28
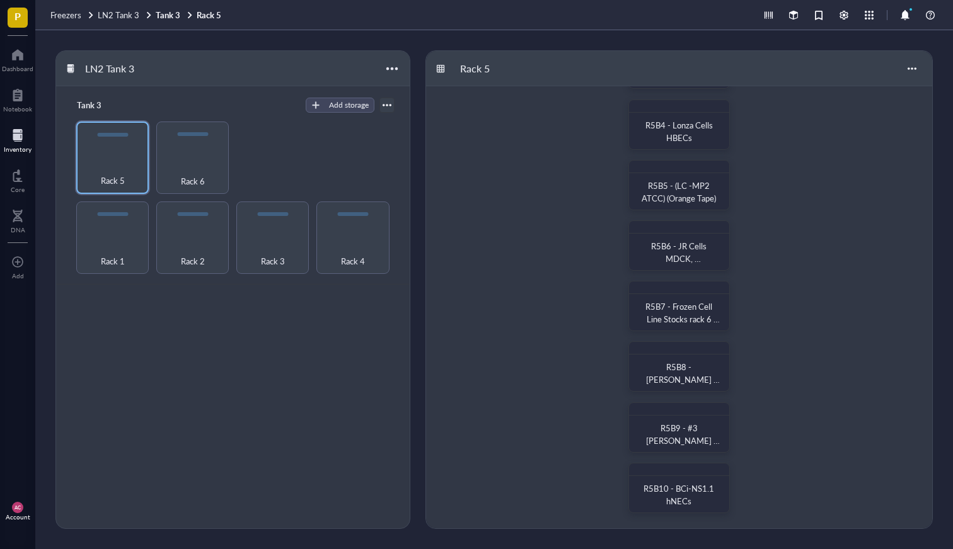
scroll to position [184, 0]
click at [190, 156] on div "Rack 6" at bounding box center [192, 158] width 72 height 72
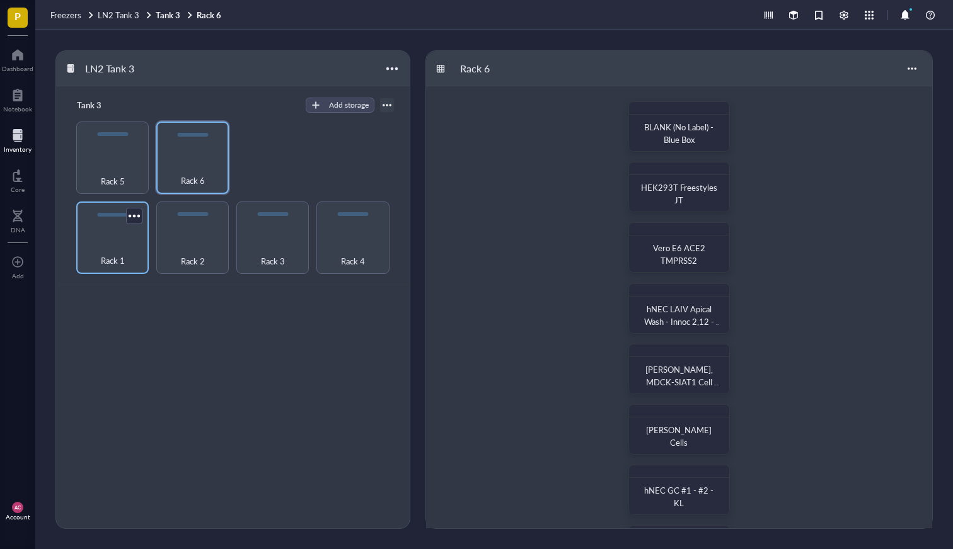
click at [101, 250] on div "Rack 1" at bounding box center [113, 254] width 60 height 28
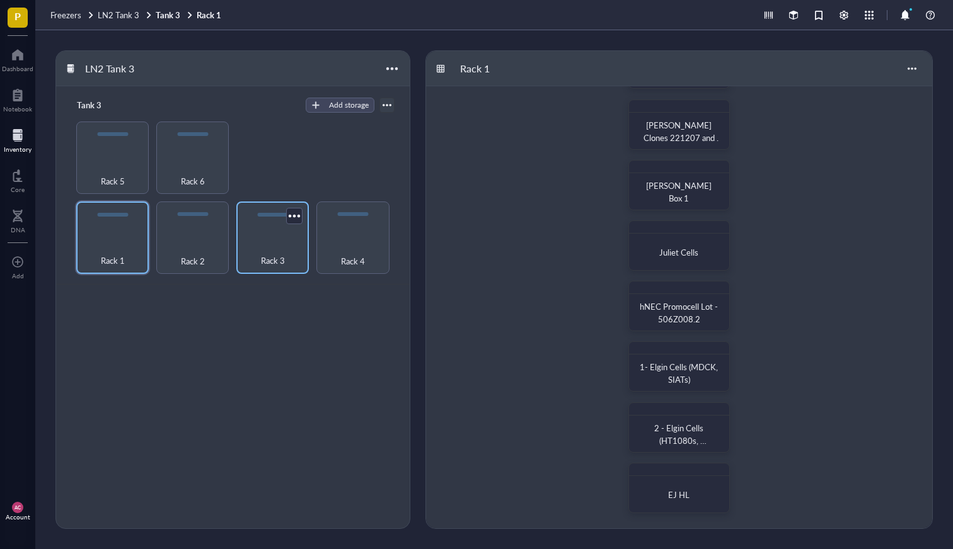
scroll to position [184, 0]
click at [213, 249] on div "Rack 2" at bounding box center [193, 254] width 60 height 28
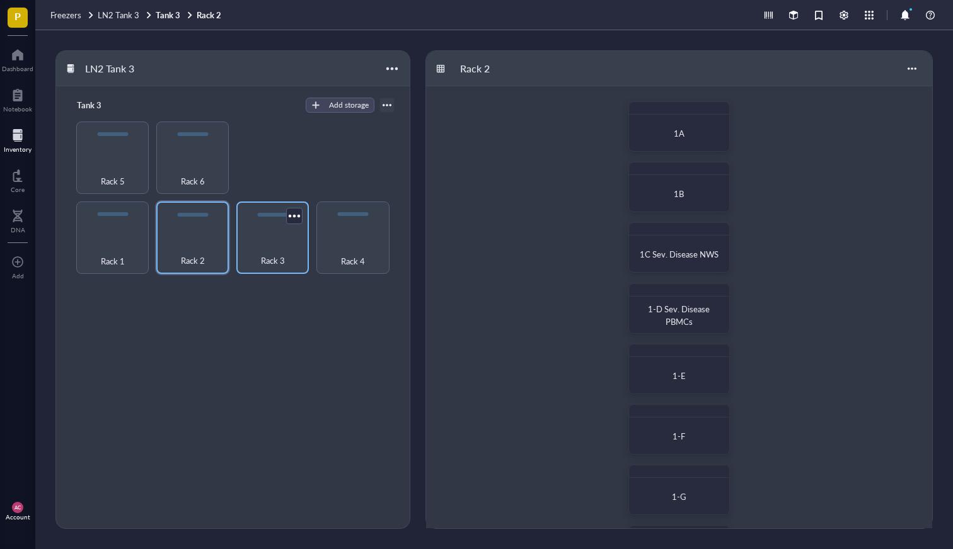
click at [255, 233] on div "Rack 3" at bounding box center [272, 238] width 72 height 72
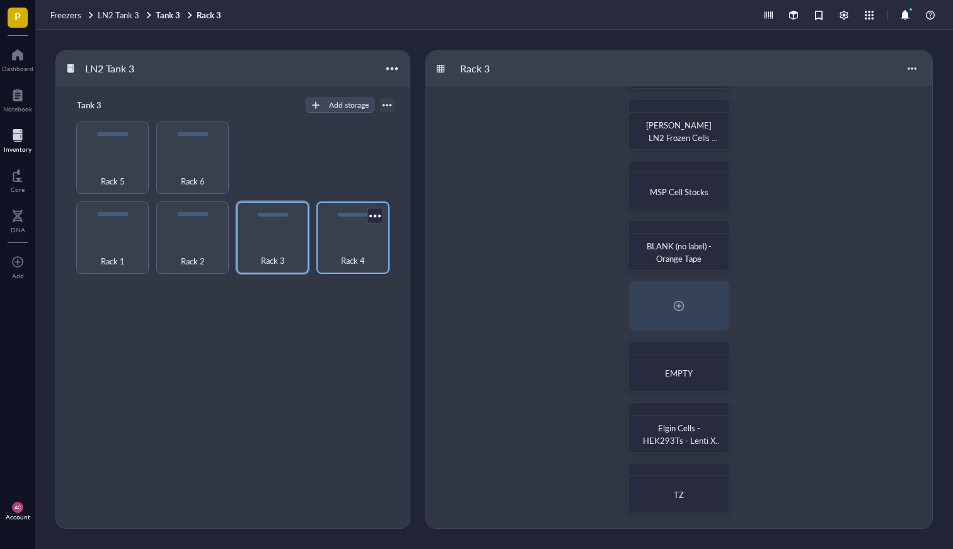
scroll to position [184, 0]
click at [342, 243] on div "Rack 4" at bounding box center [353, 254] width 60 height 28
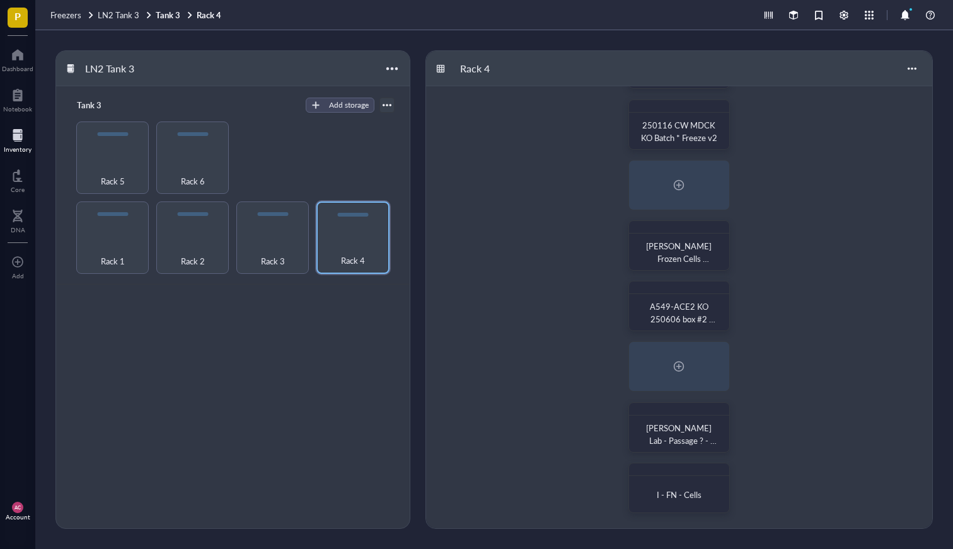
scroll to position [184, 0]
click at [670, 183] on div at bounding box center [678, 185] width 20 height 20
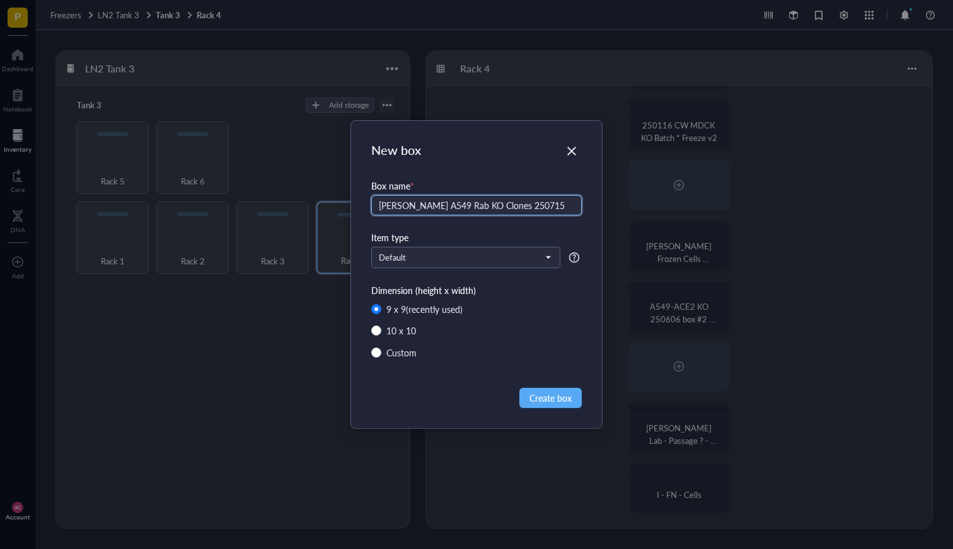
type input "Haley A549 Rab KO Clones 250715"
click at [487, 230] on div "Box name * Haley A549 Rab KO Clones 250715" at bounding box center [476, 205] width 210 height 52
click at [561, 398] on span "Create box" at bounding box center [550, 398] width 42 height 14
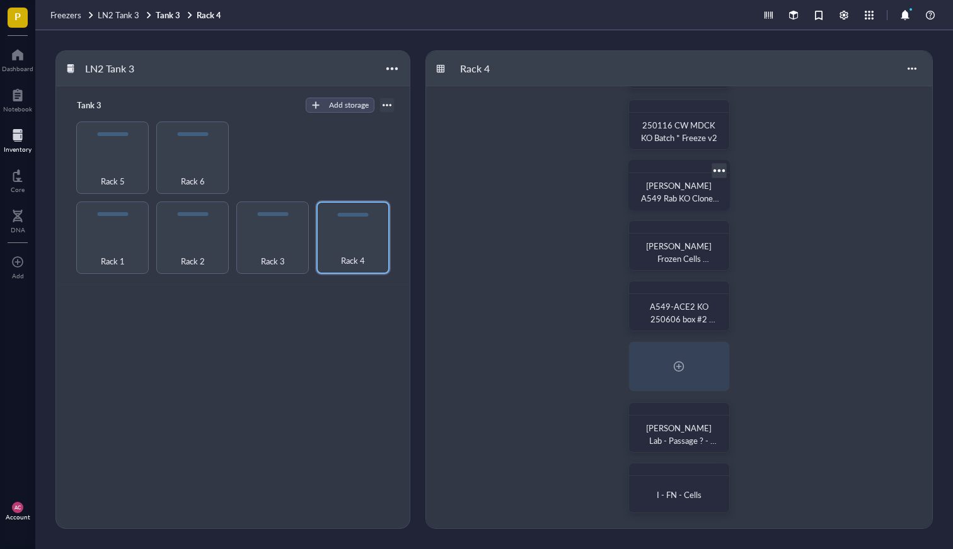
click at [677, 186] on span "Haley A549 Rab KO Clones 250715" at bounding box center [680, 198] width 78 height 37
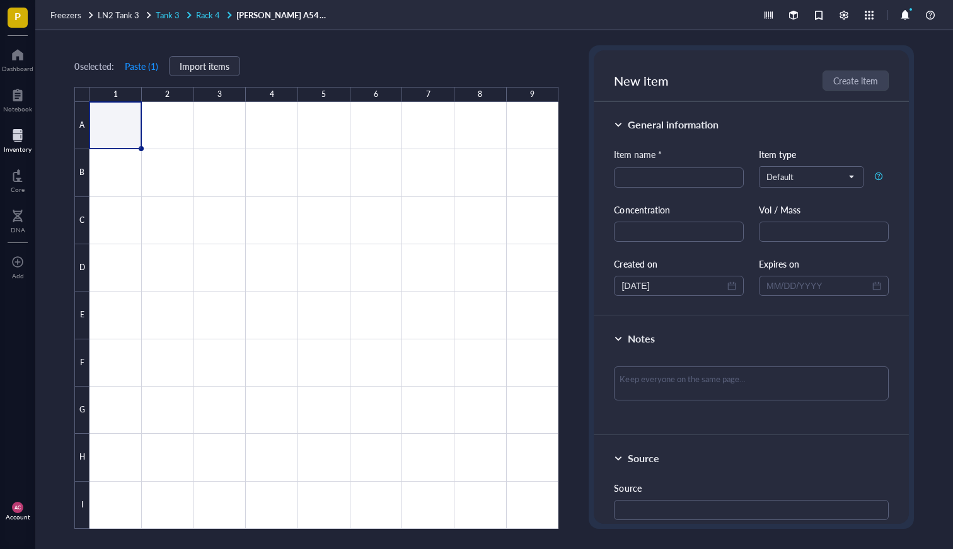
click at [207, 15] on span "Rack 4" at bounding box center [208, 15] width 24 height 12
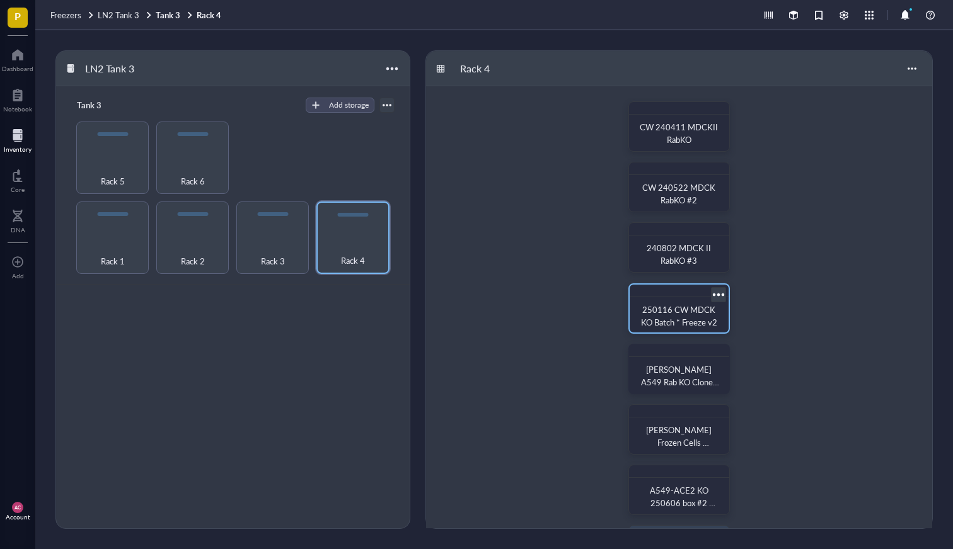
click at [682, 310] on span "250116 CW MDCK KO Batch * Freeze v2" at bounding box center [679, 316] width 77 height 25
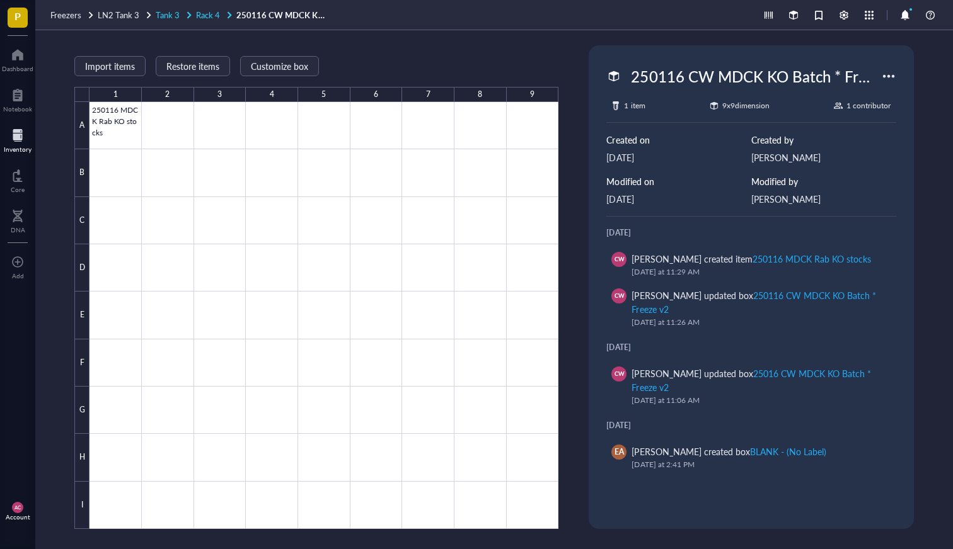
click at [196, 15] on span "Rack 4" at bounding box center [208, 15] width 24 height 12
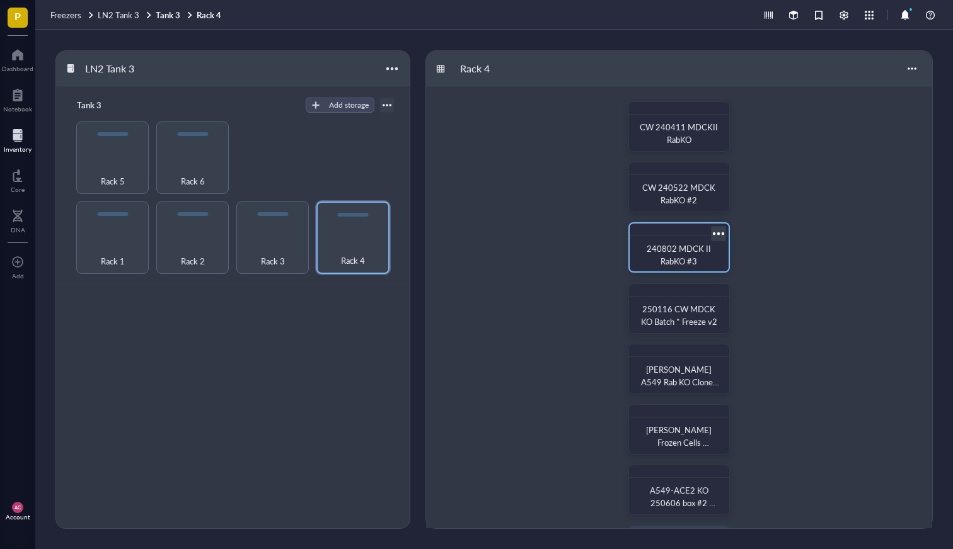
click at [666, 255] on span "240802 MDCK II RabKO #3" at bounding box center [679, 255] width 66 height 25
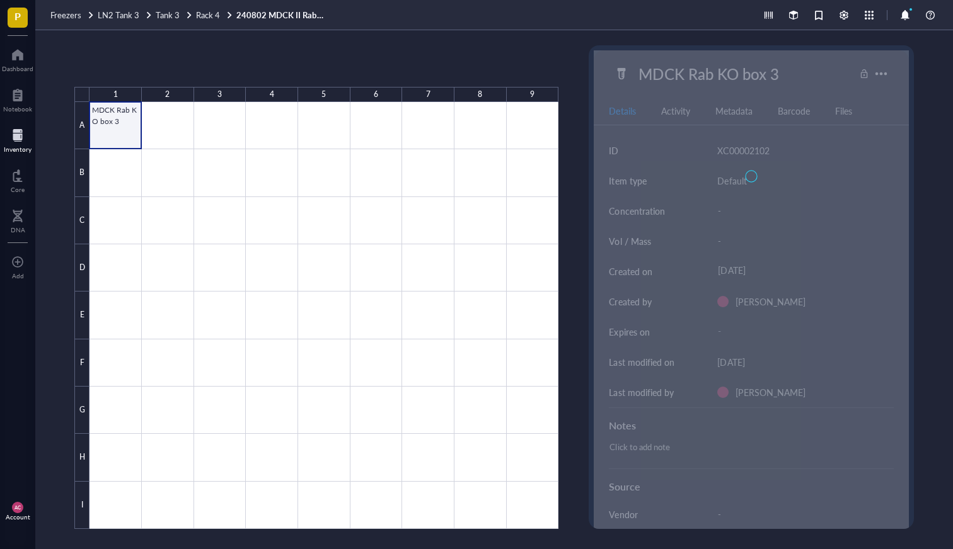
click at [122, 127] on div at bounding box center [323, 315] width 469 height 427
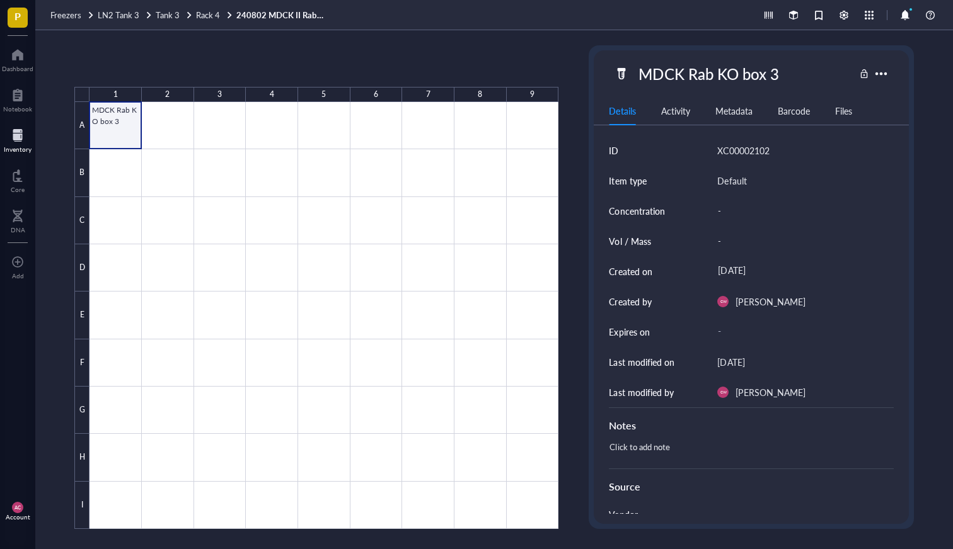
click at [106, 123] on div at bounding box center [323, 315] width 469 height 427
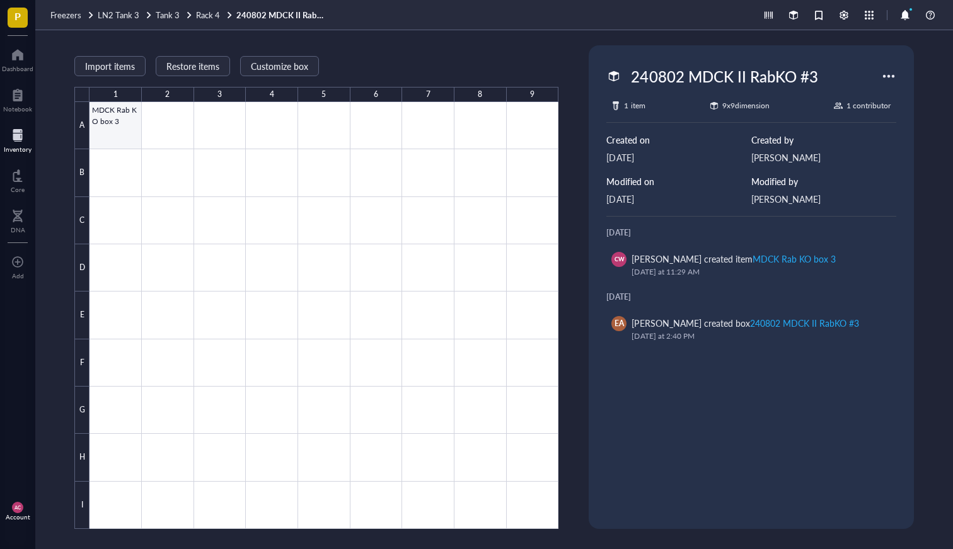
click at [107, 122] on div at bounding box center [323, 315] width 469 height 427
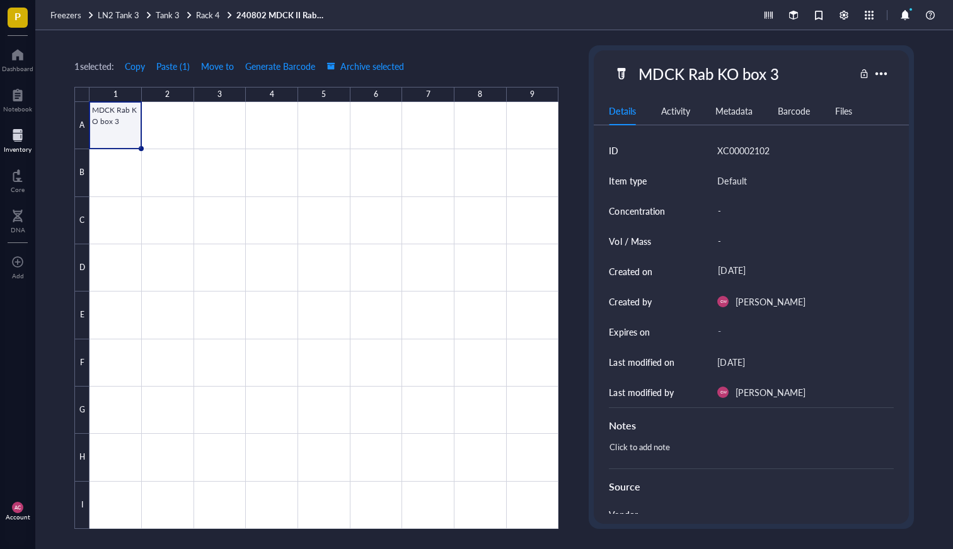
click at [107, 122] on div at bounding box center [323, 315] width 469 height 427
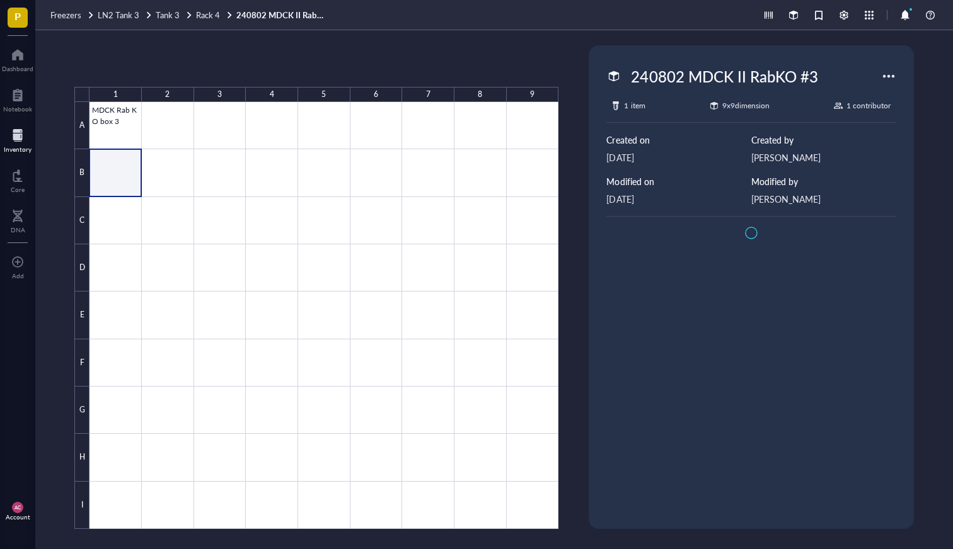
click at [112, 180] on div at bounding box center [323, 315] width 469 height 427
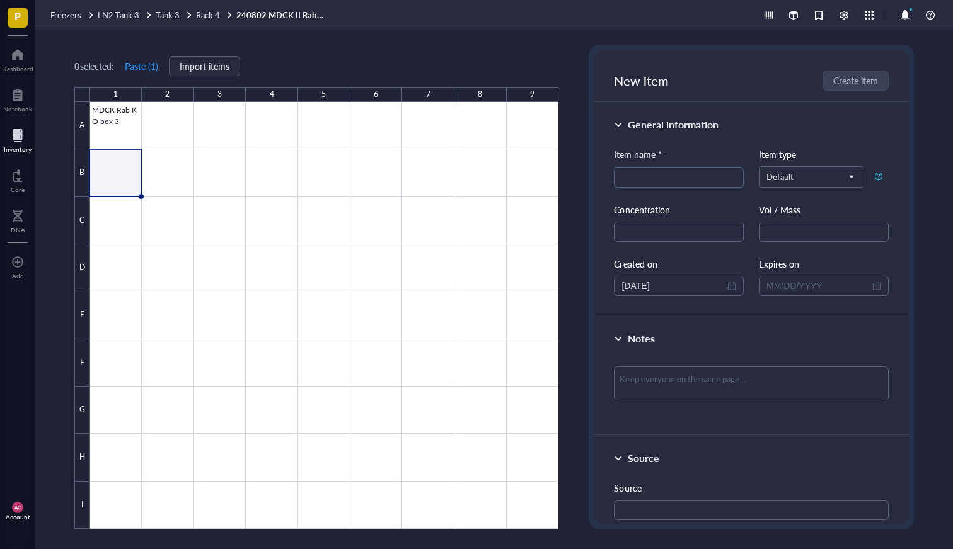
click at [112, 126] on div at bounding box center [323, 315] width 469 height 427
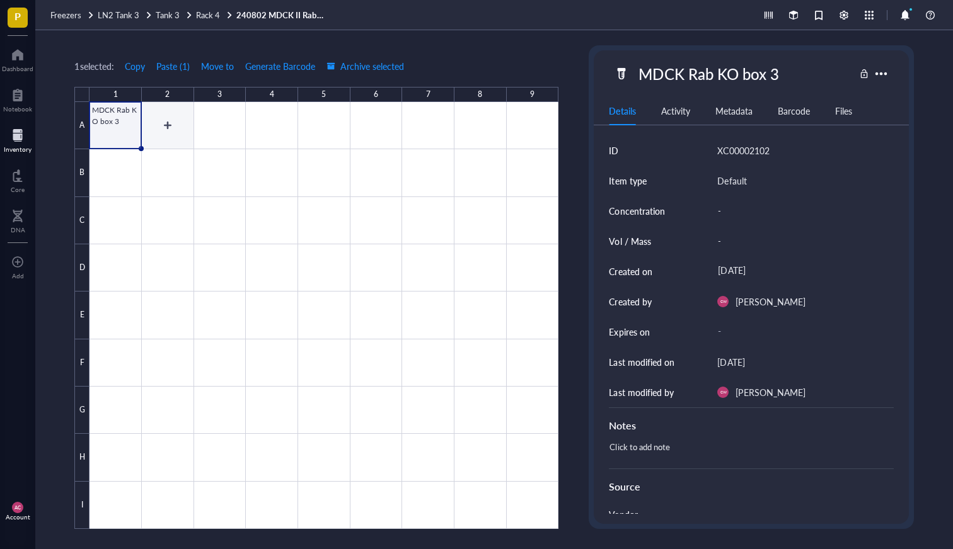
click at [154, 110] on div at bounding box center [323, 315] width 469 height 427
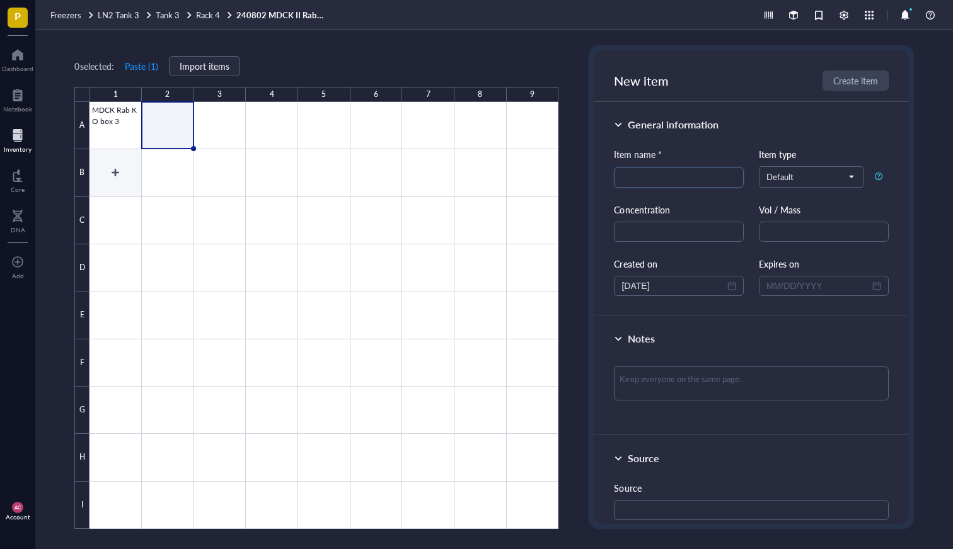
click at [112, 169] on div at bounding box center [323, 315] width 469 height 427
click at [115, 127] on div at bounding box center [323, 315] width 469 height 427
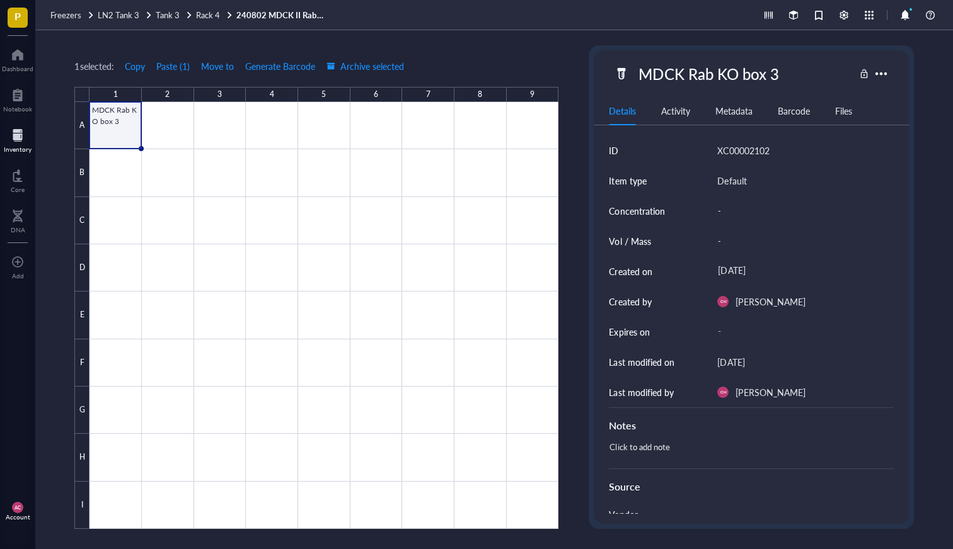
click at [115, 126] on div at bounding box center [323, 315] width 469 height 427
click at [112, 192] on div at bounding box center [323, 315] width 469 height 427
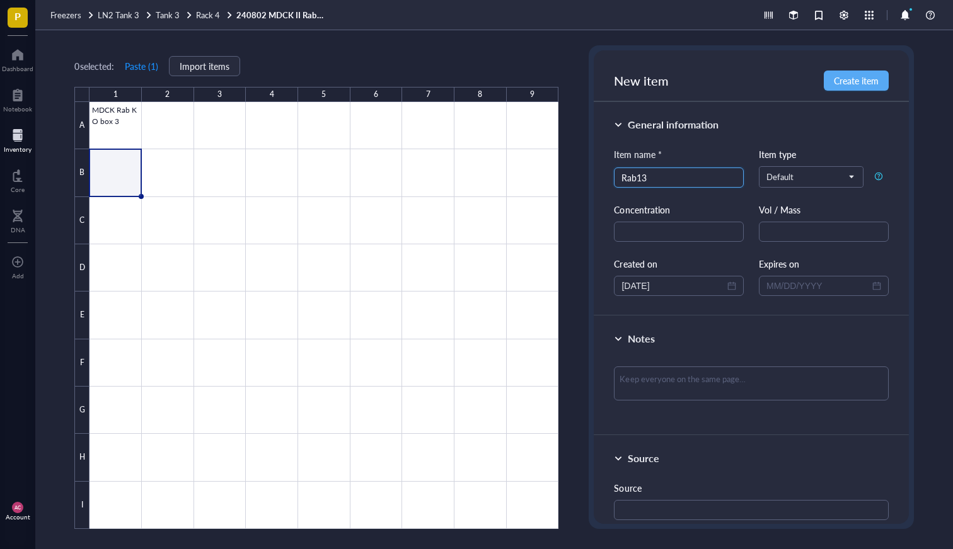
type input "Rab13"
type input "Rab2"
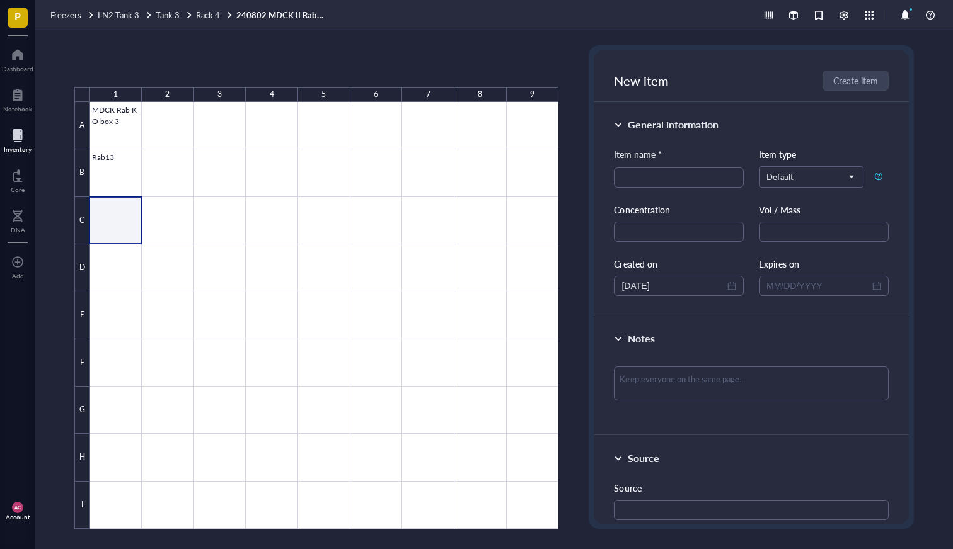
click at [108, 209] on div at bounding box center [323, 315] width 469 height 427
type input "Rab2"
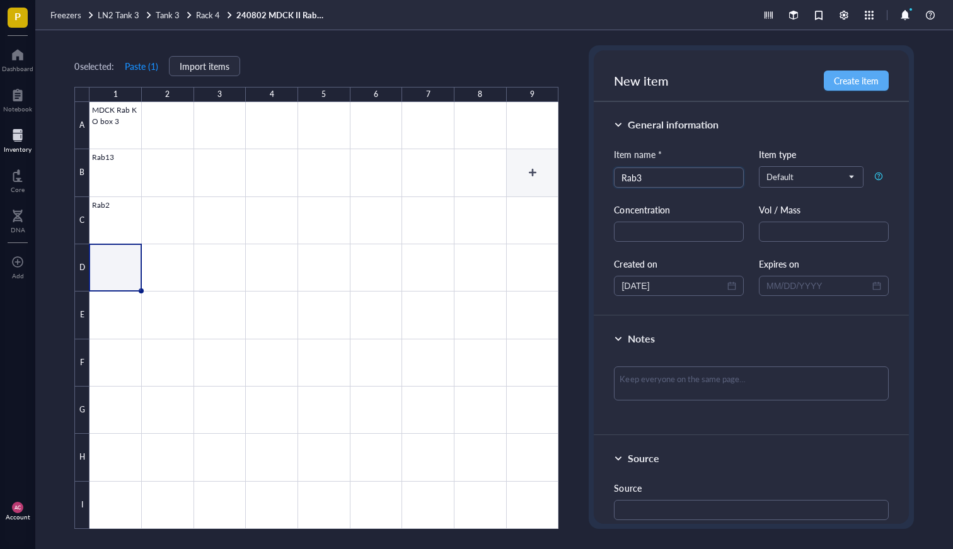
type input "Rab3"
type input "Rab4"
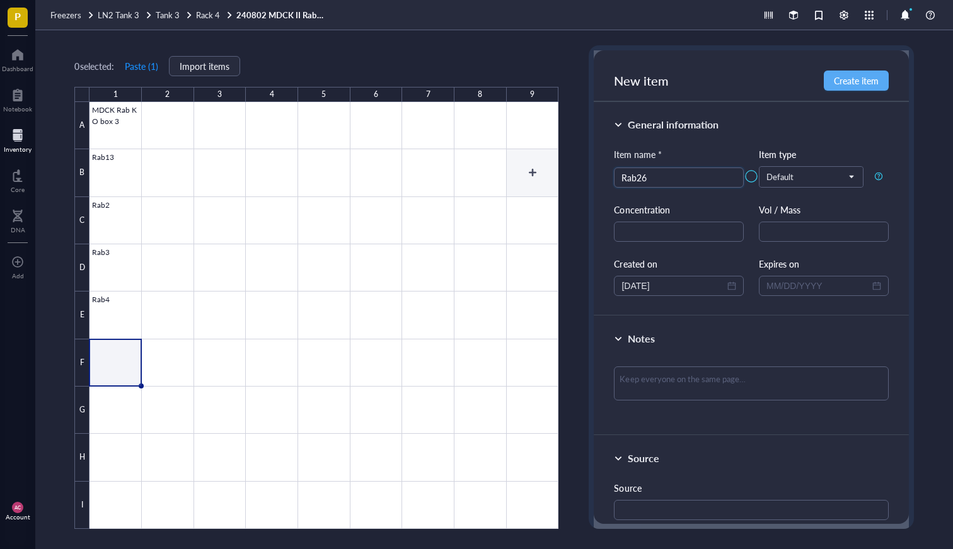
type input "Rab26"
type input "Rab28"
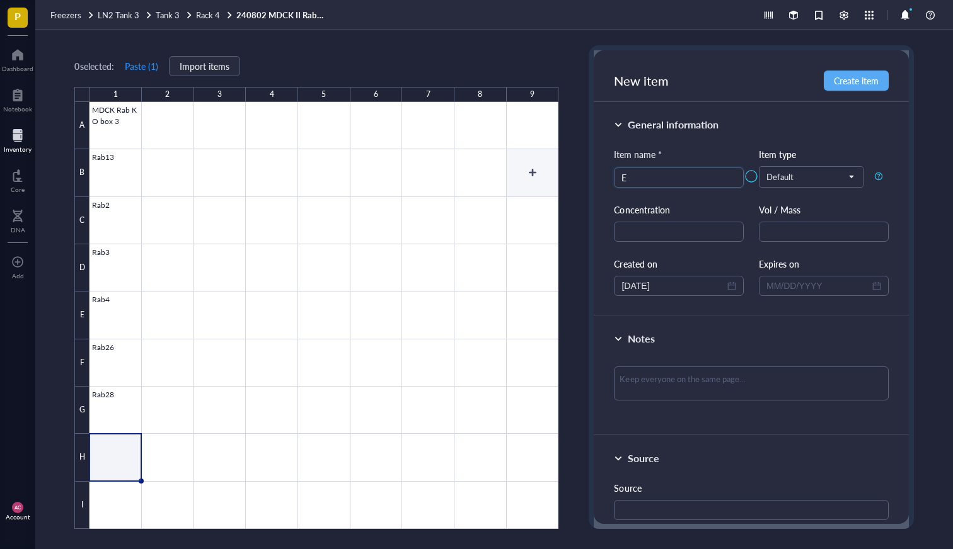
type input "E"
type input "Rab10"
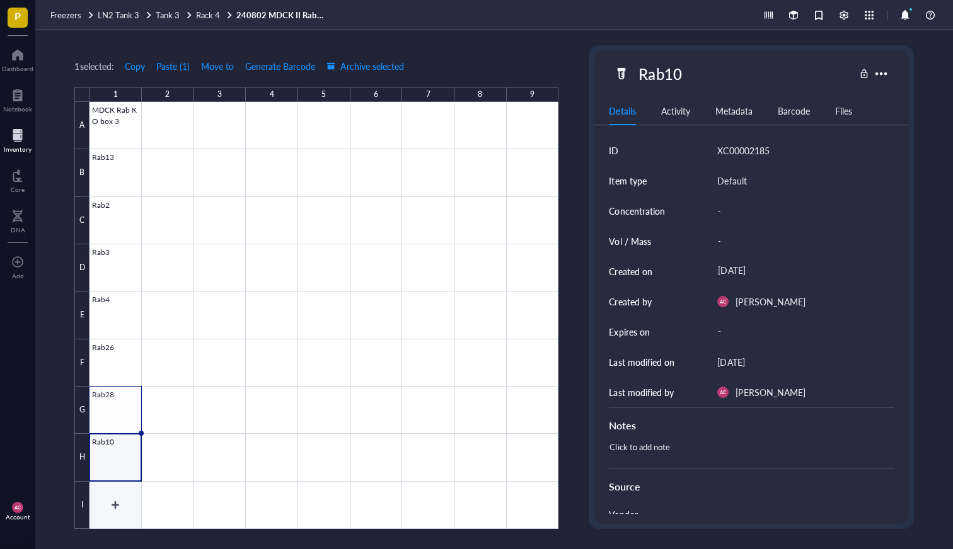
click at [106, 505] on div at bounding box center [323, 315] width 469 height 427
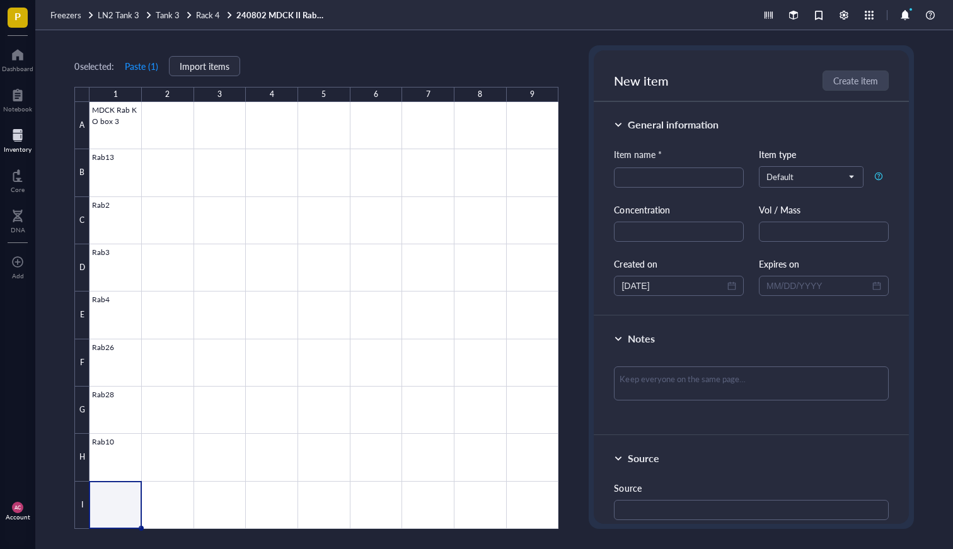
click at [84, 93] on div at bounding box center [81, 94] width 15 height 15
click at [114, 119] on div at bounding box center [323, 315] width 469 height 427
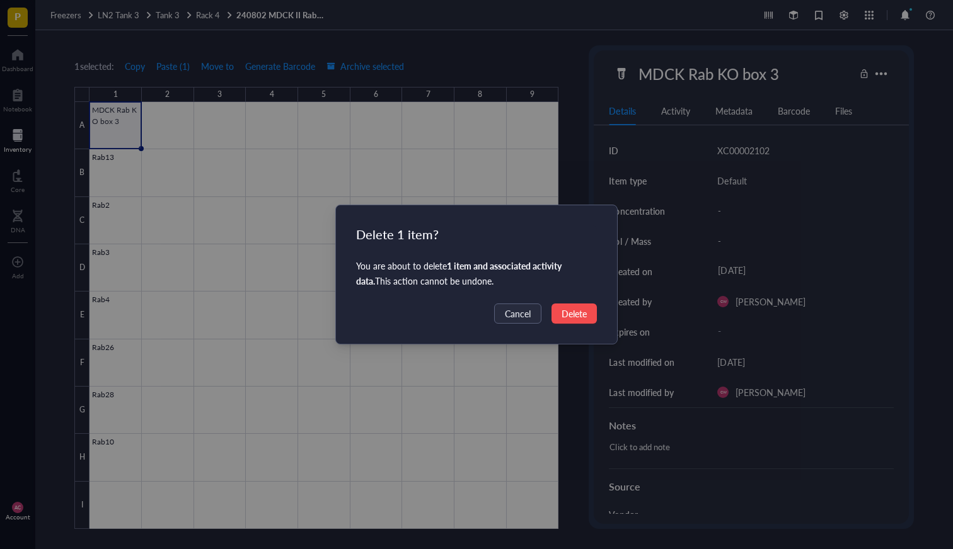
click at [570, 321] on button "Delete" at bounding box center [573, 314] width 45 height 20
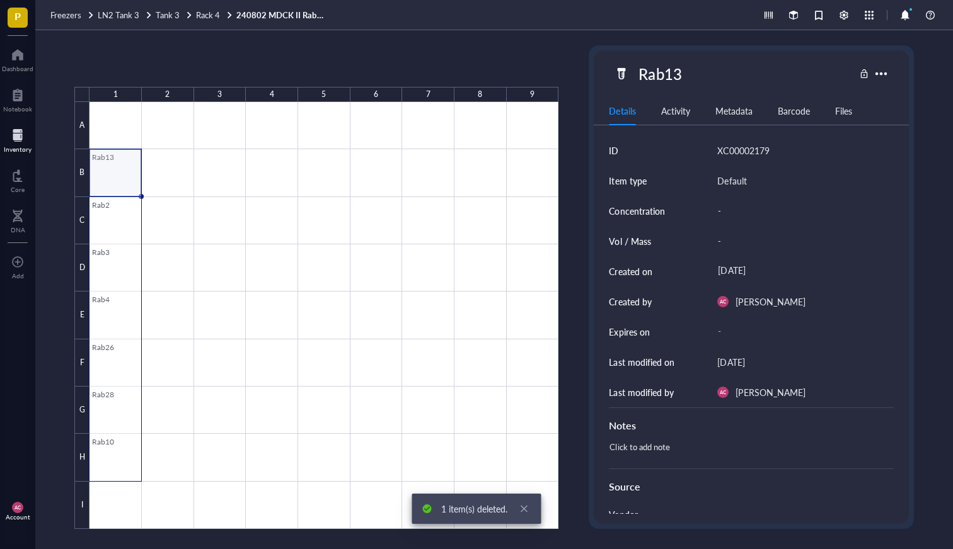
drag, startPoint x: 108, startPoint y: 166, endPoint x: 117, endPoint y: 447, distance: 281.1
click at [117, 447] on div at bounding box center [323, 315] width 469 height 427
click at [113, 101] on div "1" at bounding box center [115, 94] width 4 height 15
click at [113, 120] on div at bounding box center [323, 315] width 469 height 427
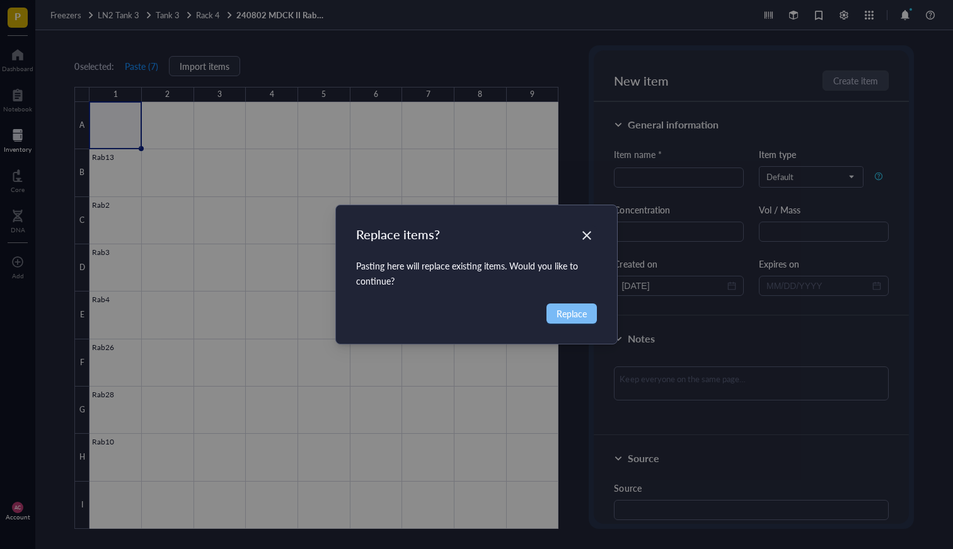
click at [581, 323] on button "Replace" at bounding box center [571, 314] width 50 height 20
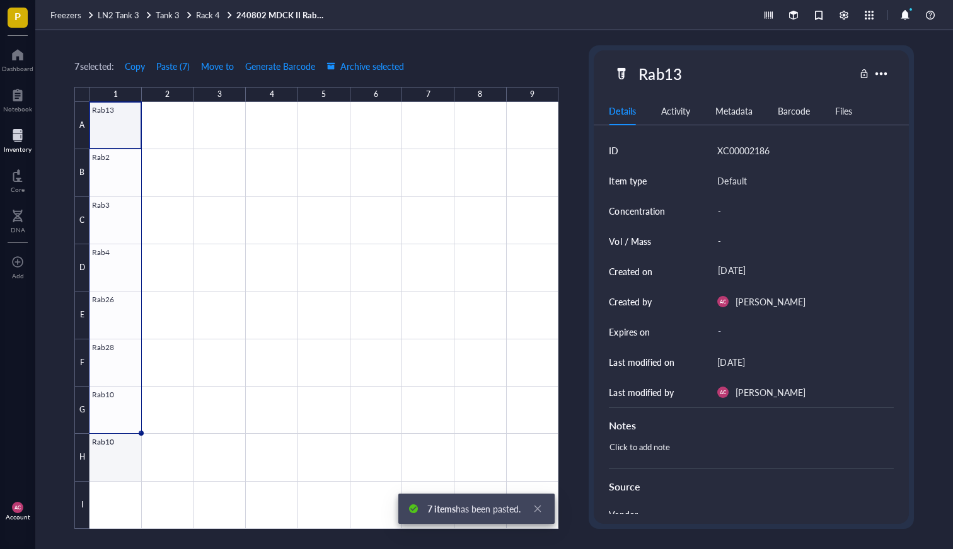
click at [106, 452] on div at bounding box center [323, 315] width 469 height 427
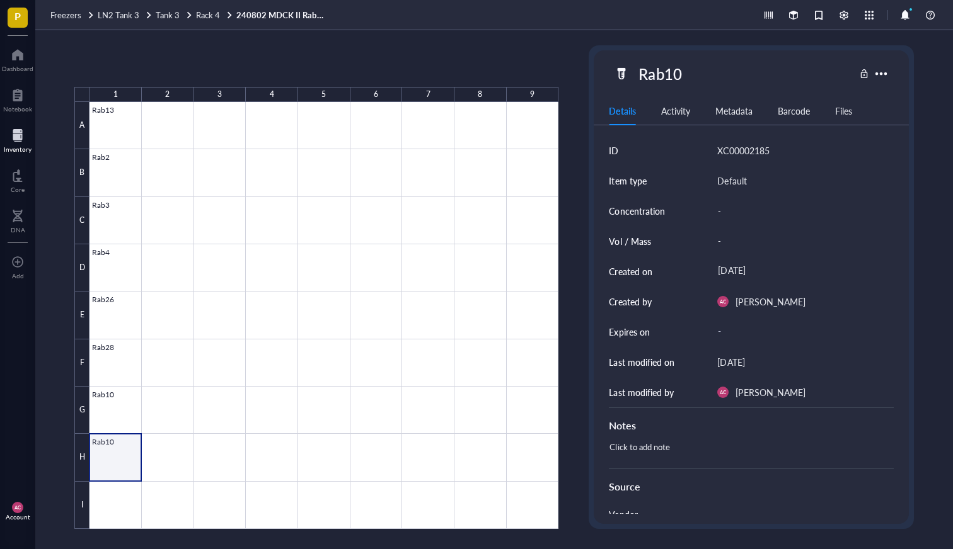
click at [106, 452] on div at bounding box center [323, 315] width 469 height 427
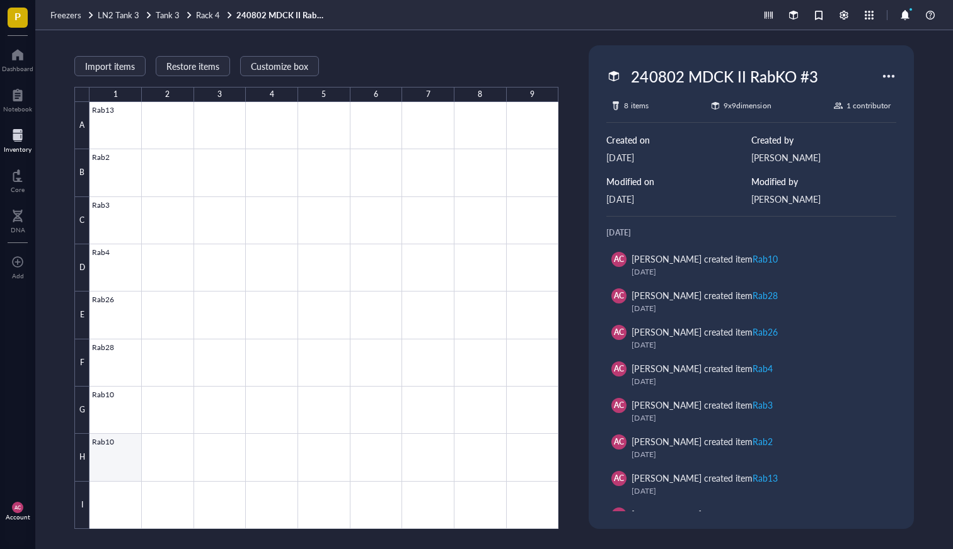
click at [106, 452] on div at bounding box center [323, 315] width 469 height 427
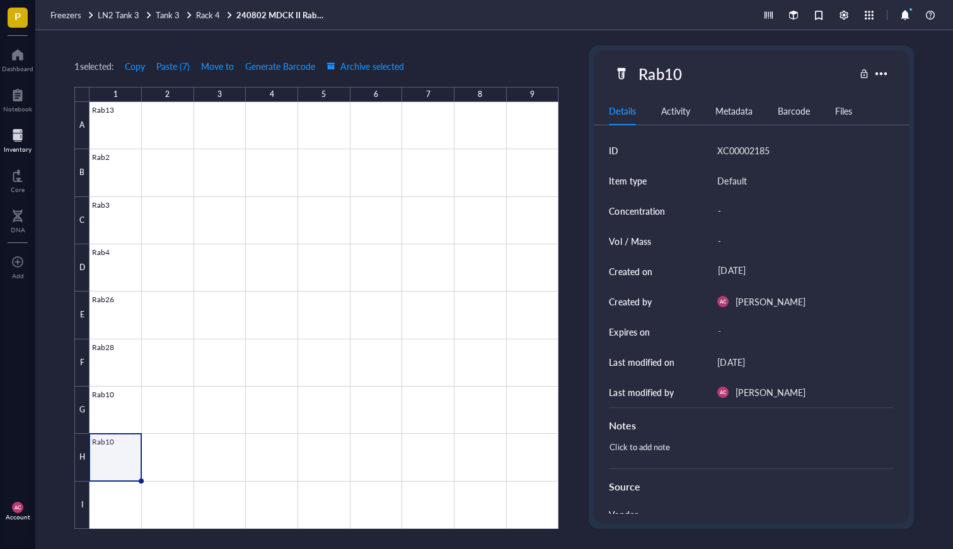
click at [110, 473] on div at bounding box center [323, 315] width 469 height 427
click at [113, 443] on div at bounding box center [323, 315] width 469 height 427
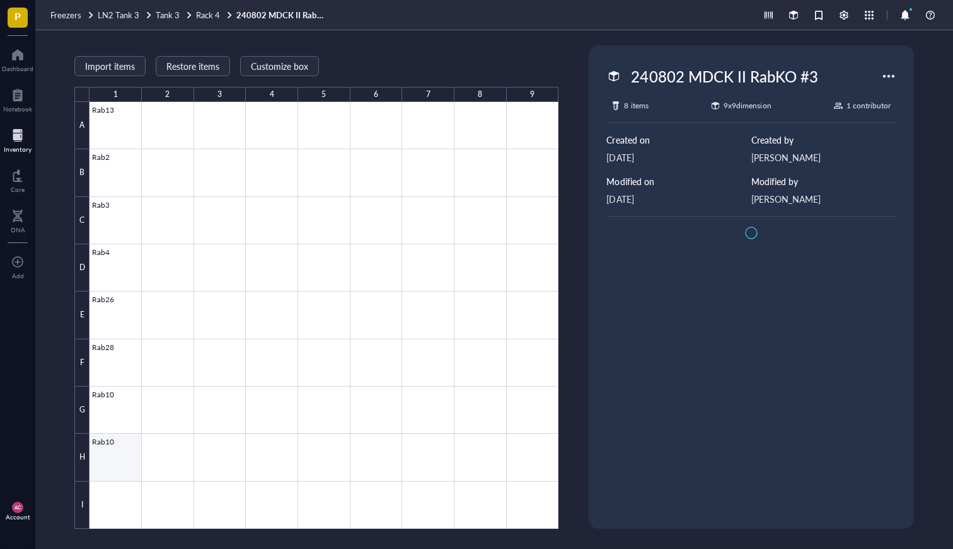
click at [113, 443] on div at bounding box center [323, 315] width 469 height 427
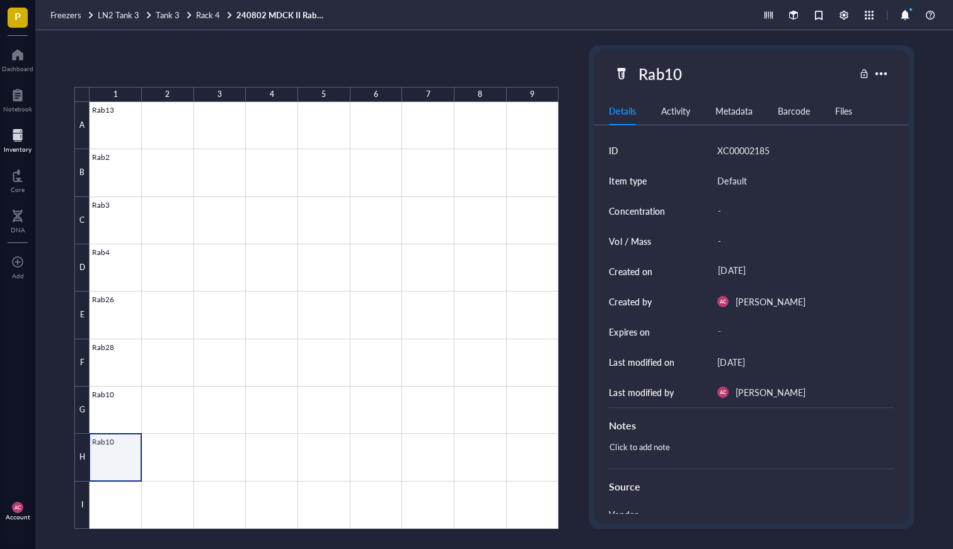
click at [113, 443] on div at bounding box center [323, 315] width 469 height 427
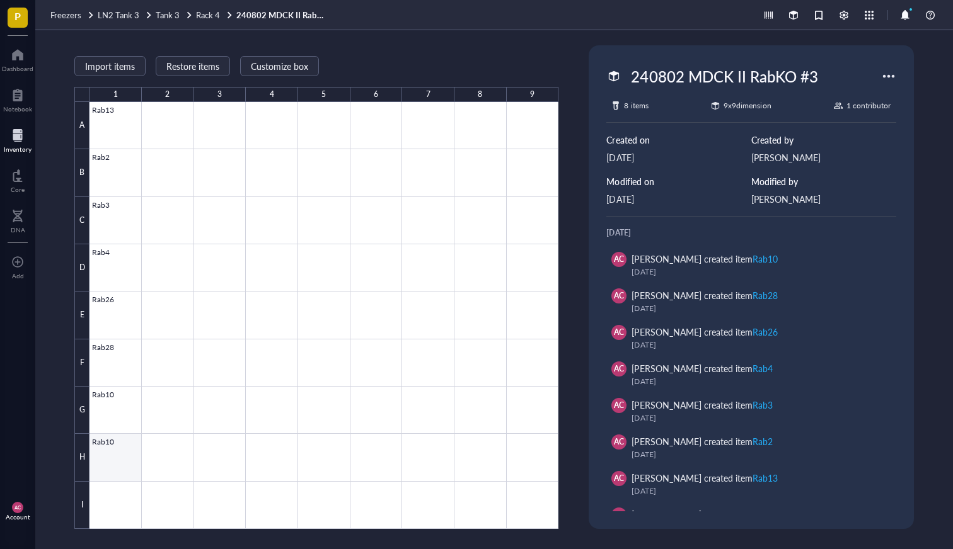
click at [117, 457] on div at bounding box center [323, 315] width 469 height 427
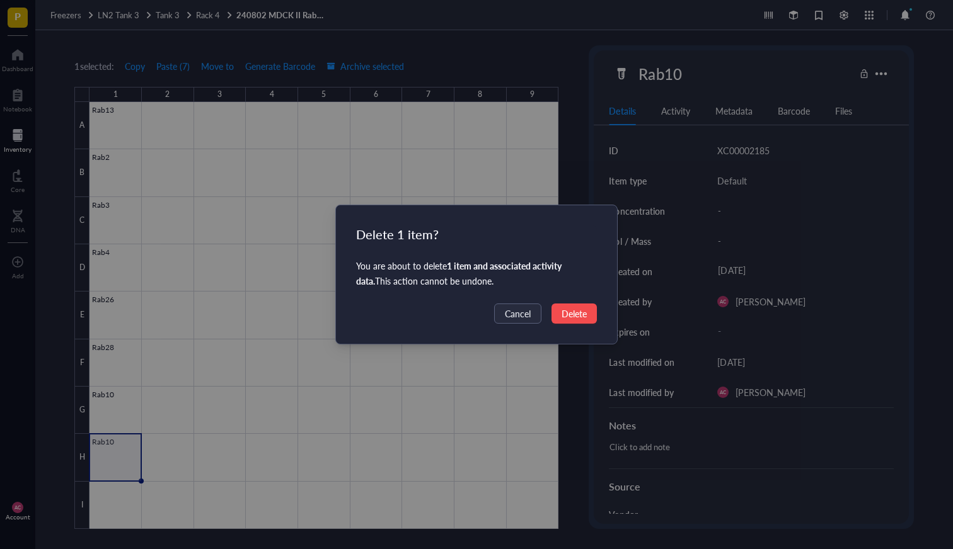
click at [575, 306] on button "Delete" at bounding box center [573, 314] width 45 height 20
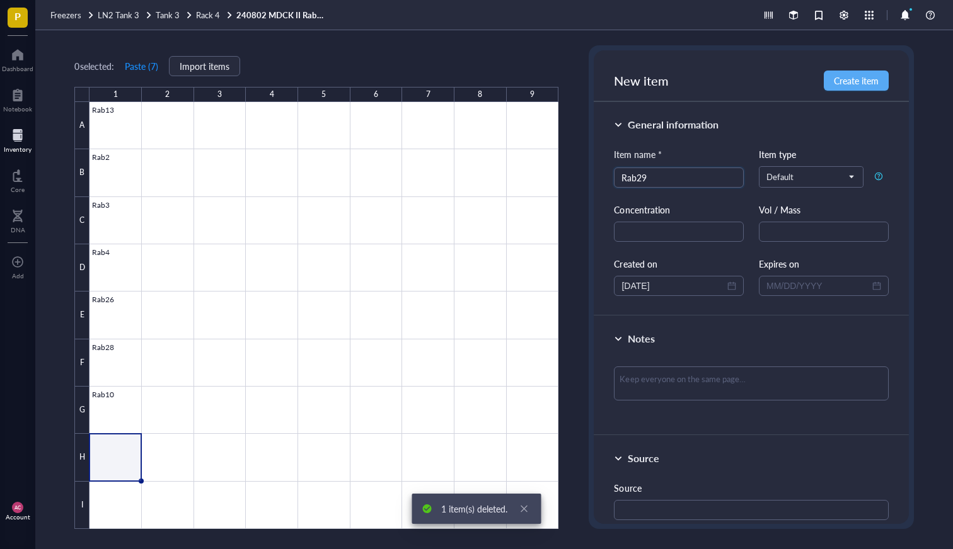
type input "Rab29"
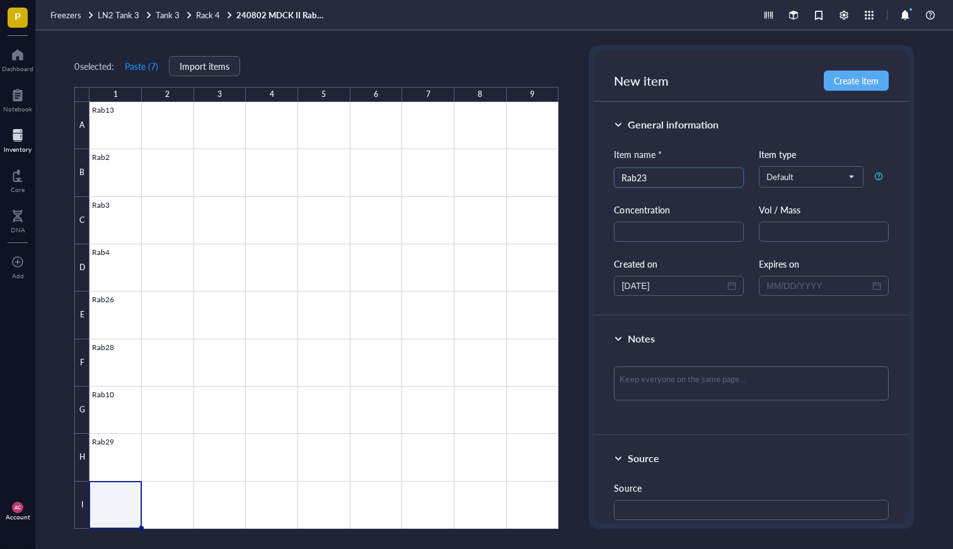
type input "Rab23"
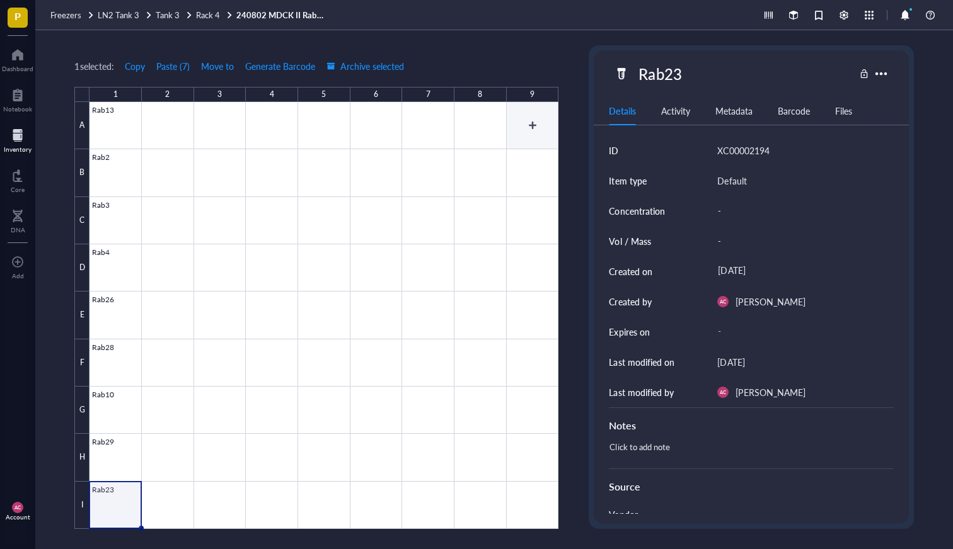
click at [530, 123] on div at bounding box center [323, 315] width 469 height 427
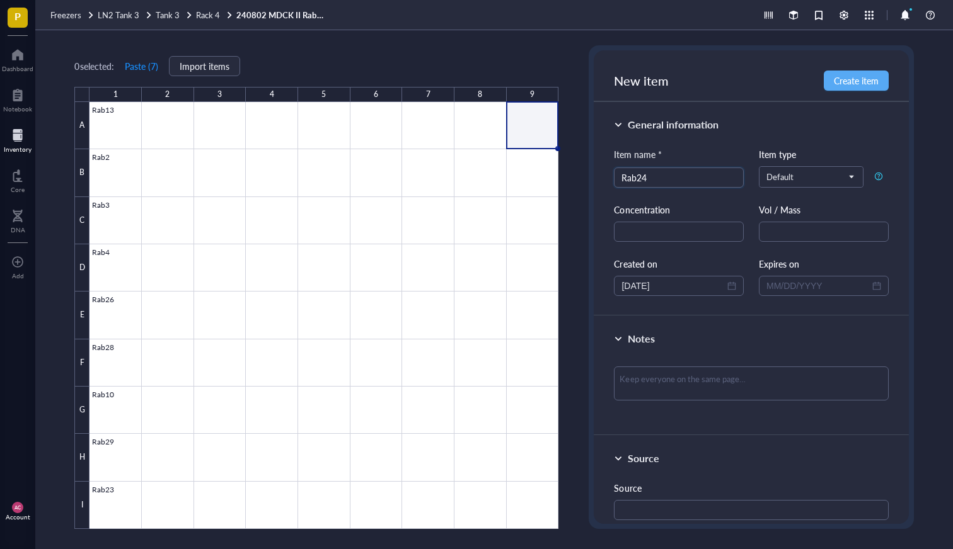
type input "Rab24"
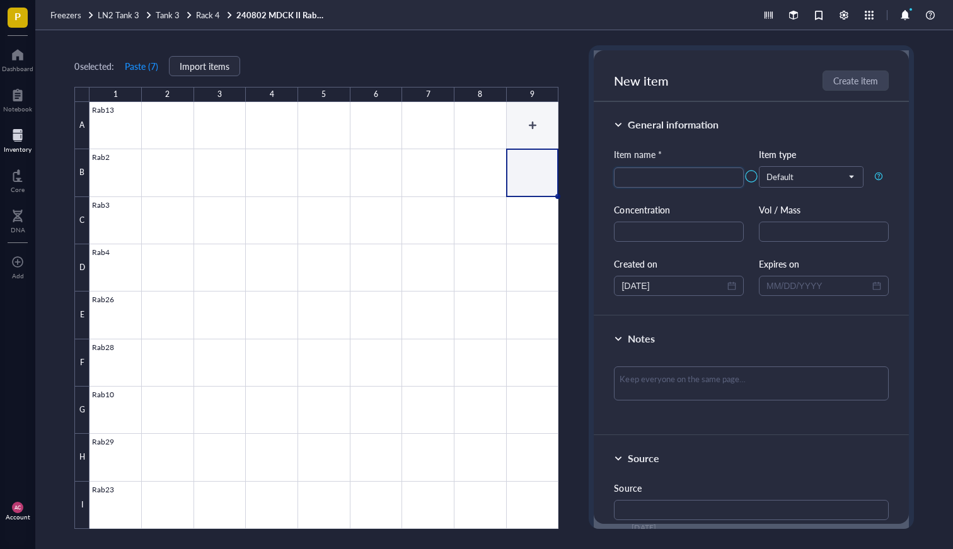
type input "R"
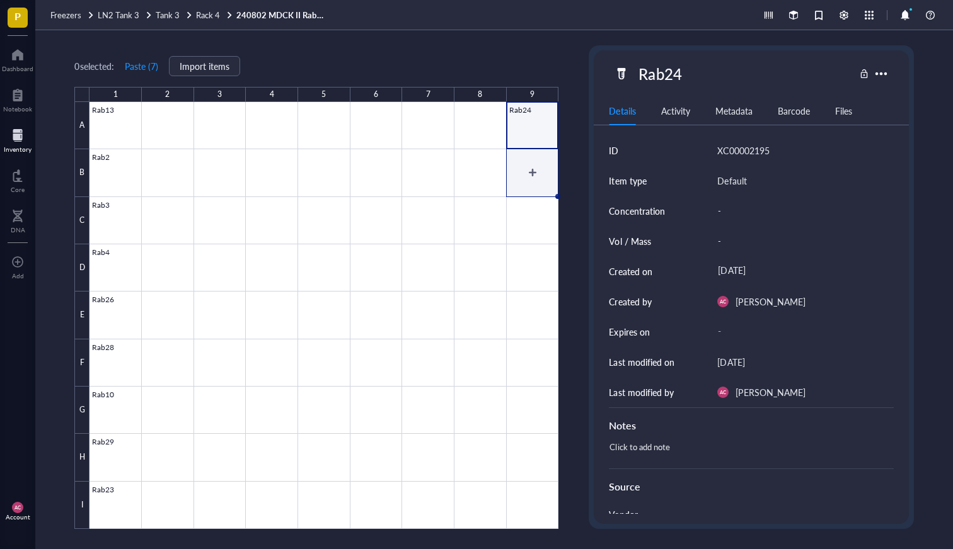
click at [519, 167] on div at bounding box center [323, 315] width 469 height 427
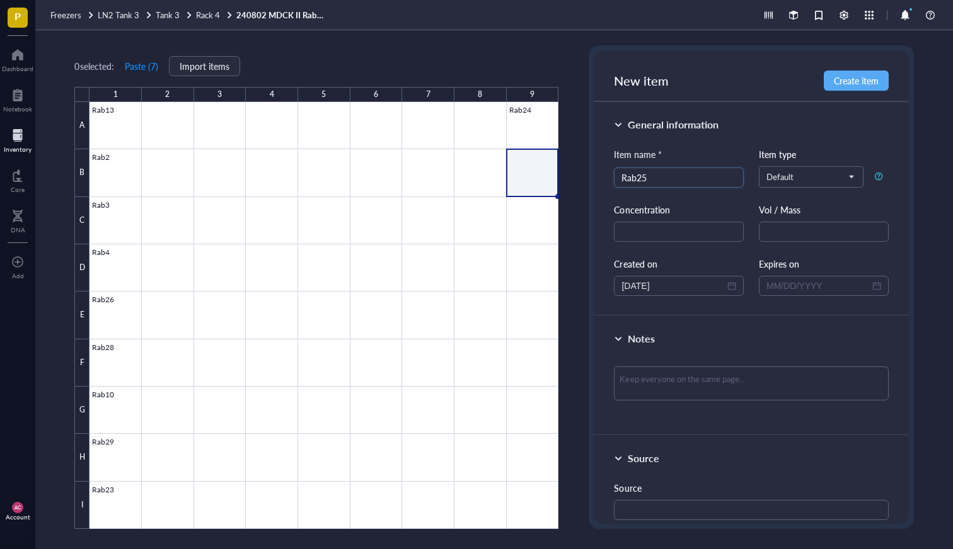
type input "Rab25"
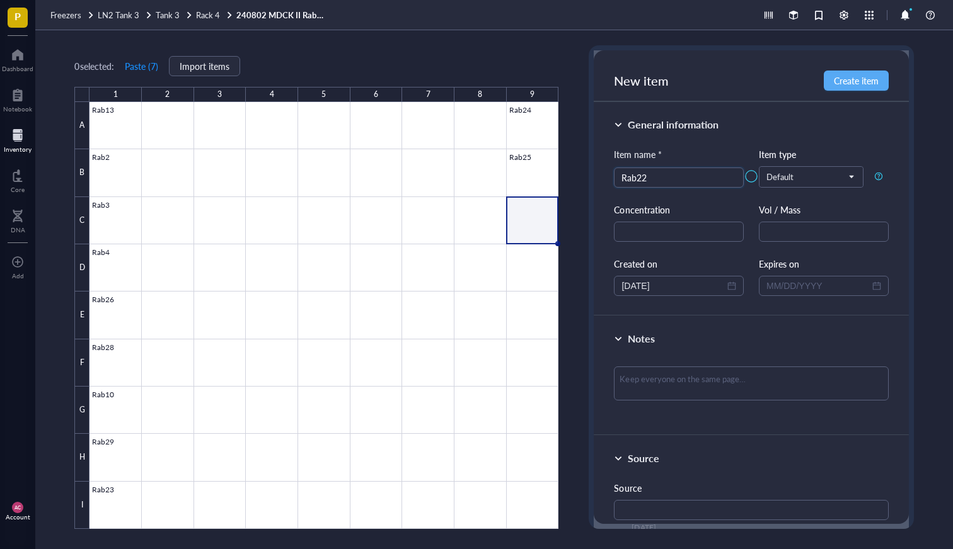
type input "Rab22"
type input "5"
type input "Rab5c"
type input "Rab30"
click at [635, 367] on textarea at bounding box center [751, 384] width 274 height 34
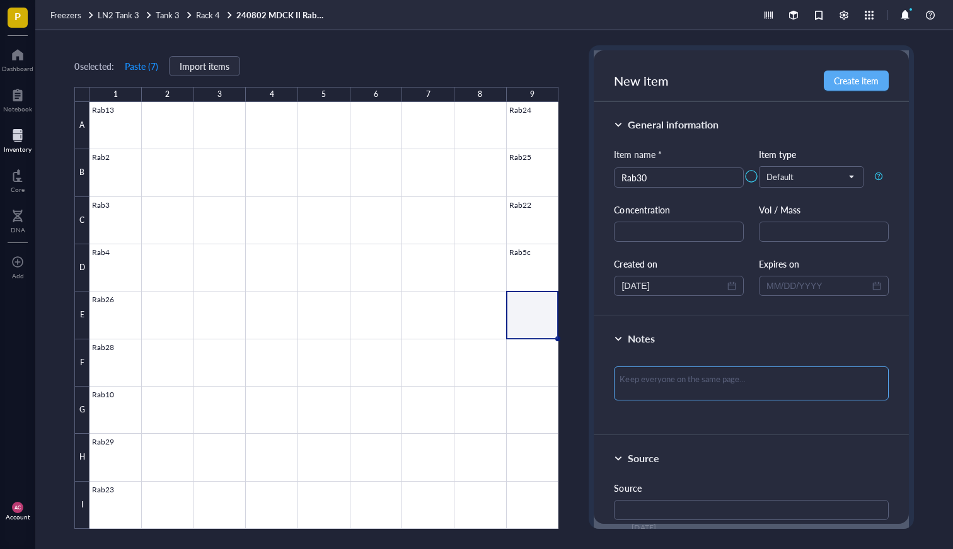
type textarea "1"
type textarea "1 t"
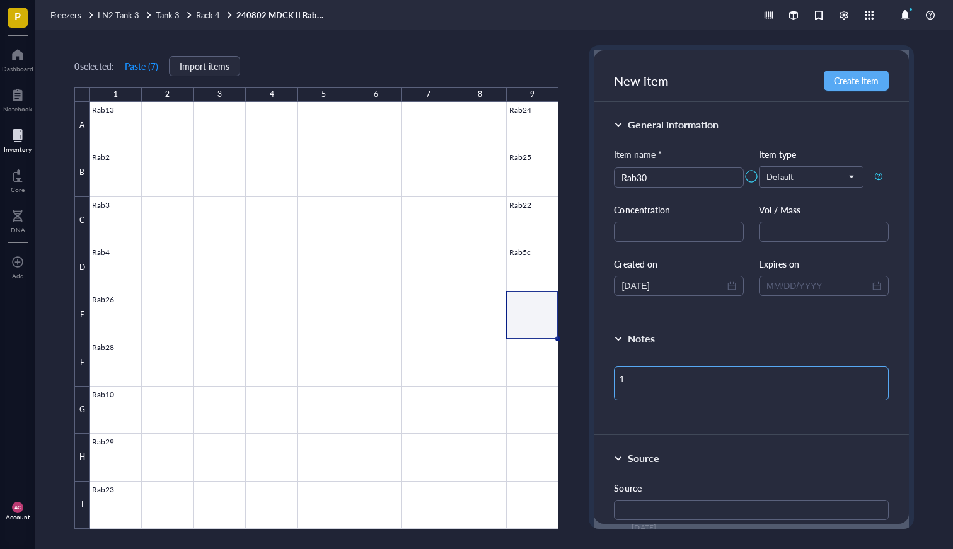
type textarea "1 t"
type textarea "1 tu"
type textarea "1 tub"
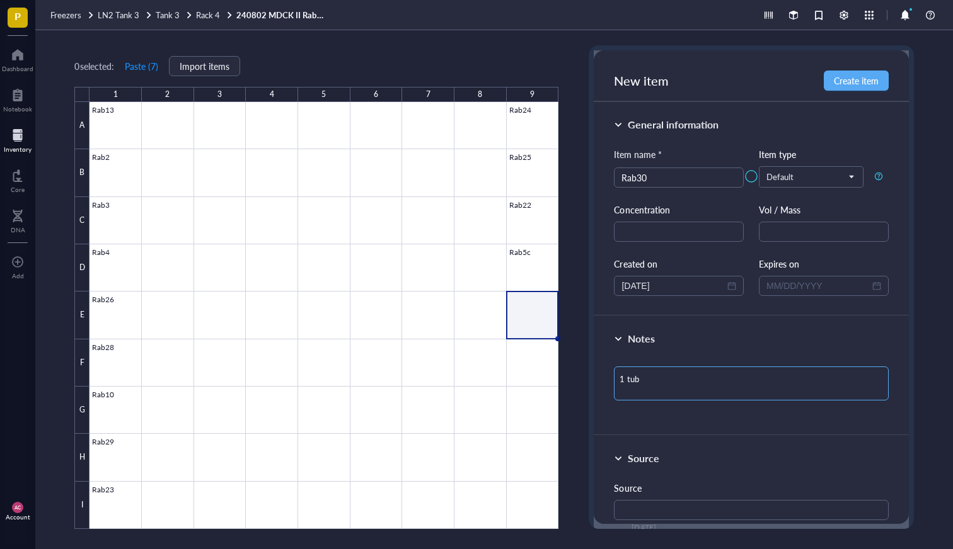
type textarea "1 tube"
type textarea "1 tube l"
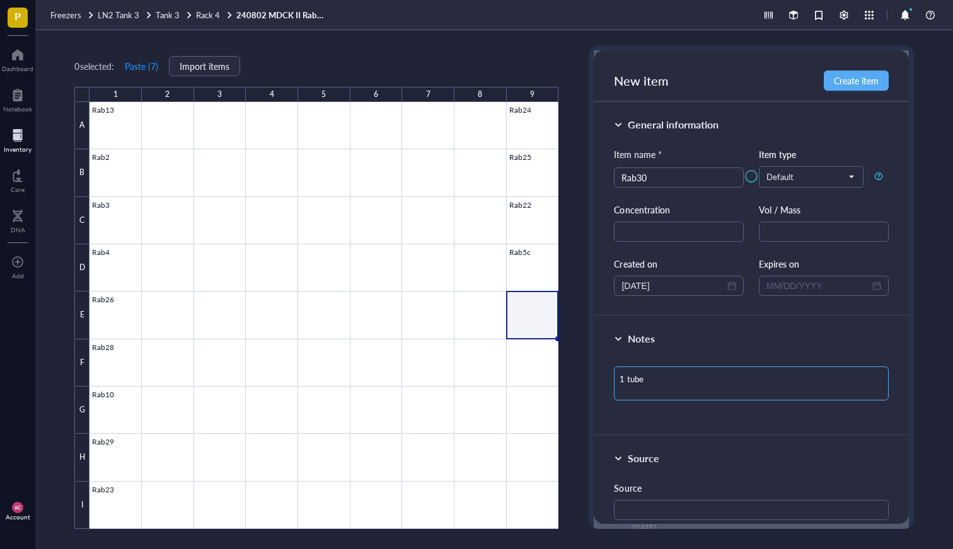
type textarea "1 tube l"
type textarea "1 tube le"
type textarea "1 tube lef"
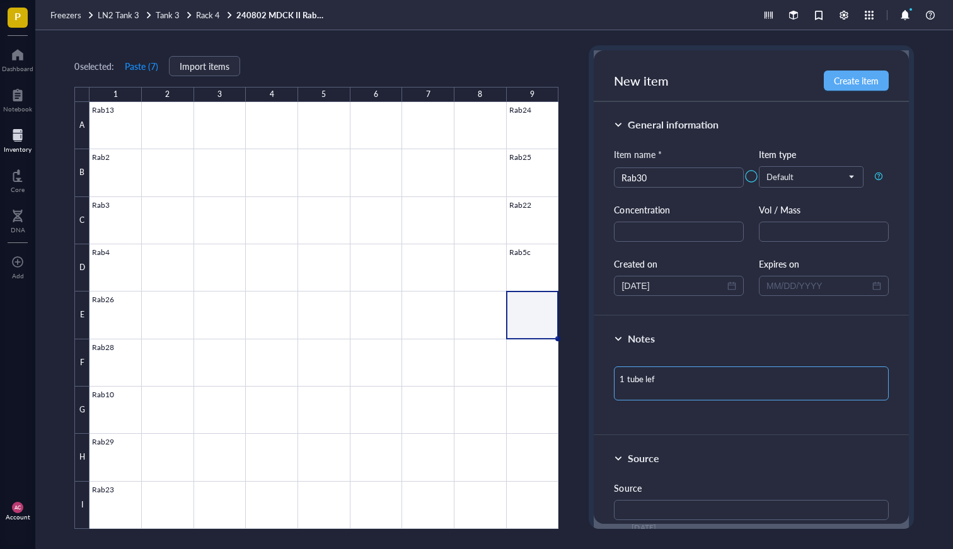
type textarea "1 tube left"
type textarea "1 tube left \"
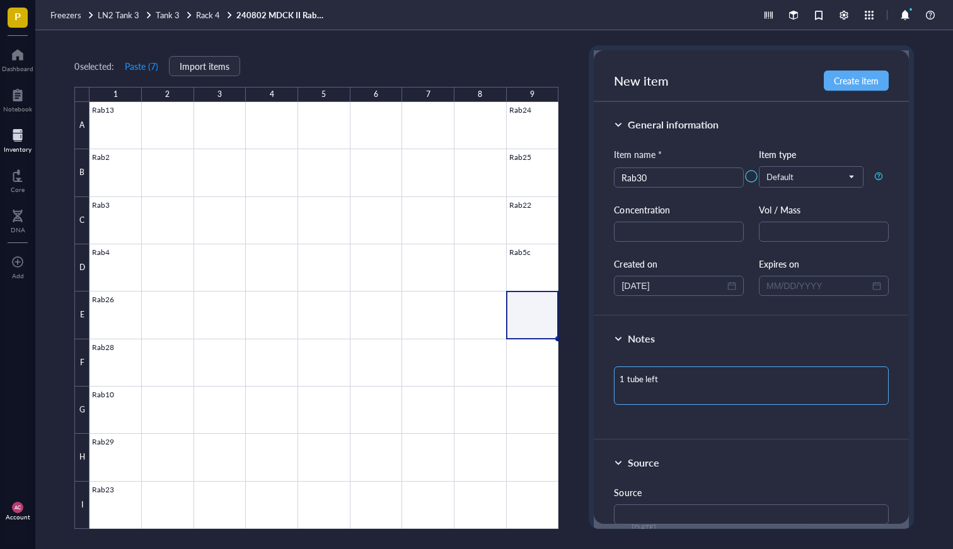
type textarea "1 tube left \"
type textarea "1 tube left"
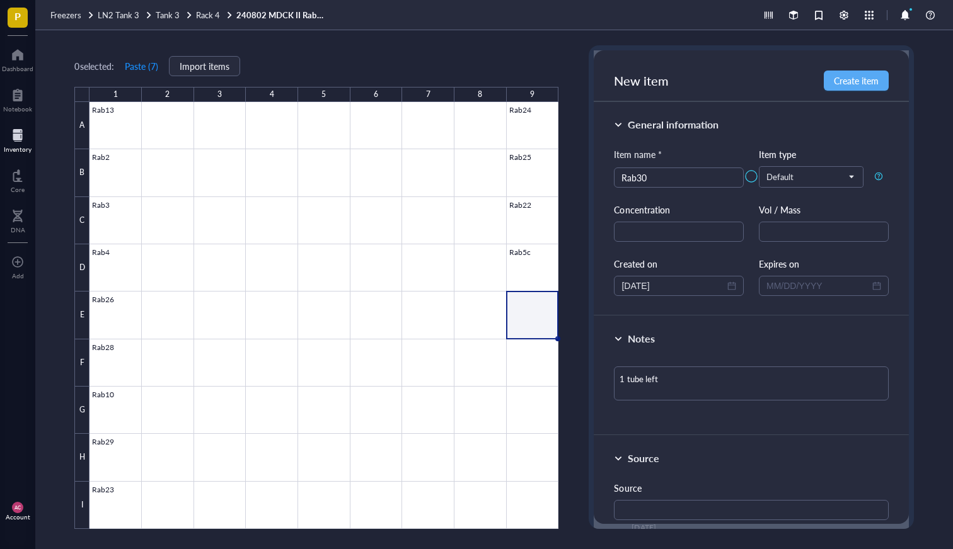
click at [532, 360] on div at bounding box center [323, 315] width 469 height 427
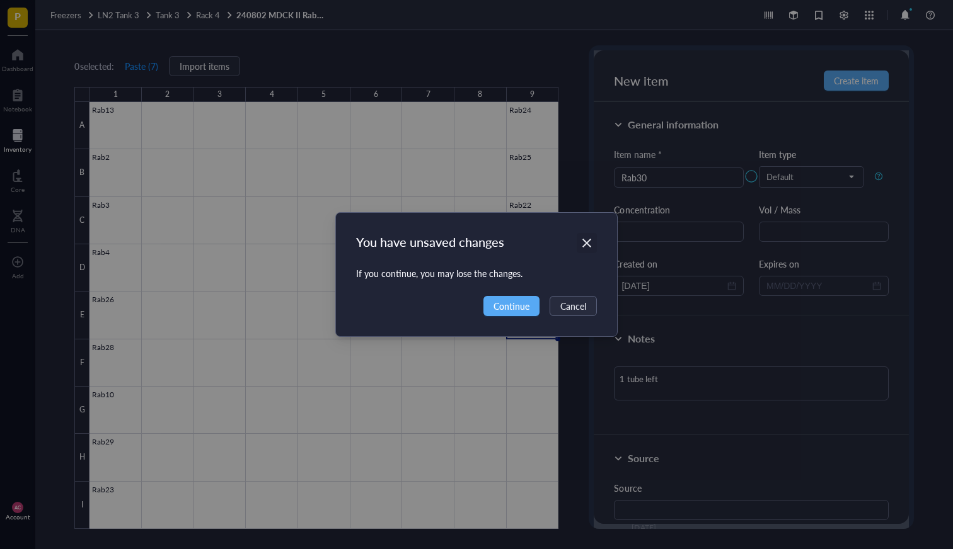
click at [587, 244] on icon "Close" at bounding box center [587, 244] width 12 height 12
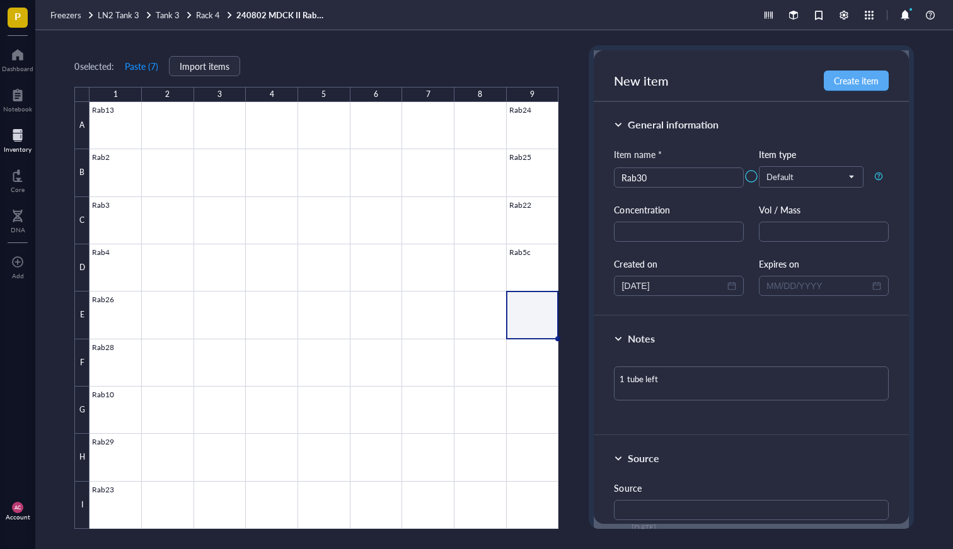
click at [864, 79] on div at bounding box center [750, 176] width 314 height 252
click at [842, 80] on div at bounding box center [750, 176] width 314 height 252
click at [860, 78] on div at bounding box center [750, 176] width 314 height 252
drag, startPoint x: 904, startPoint y: 164, endPoint x: 897, endPoint y: 289, distance: 125.6
click at [898, 288] on div at bounding box center [750, 176] width 314 height 252
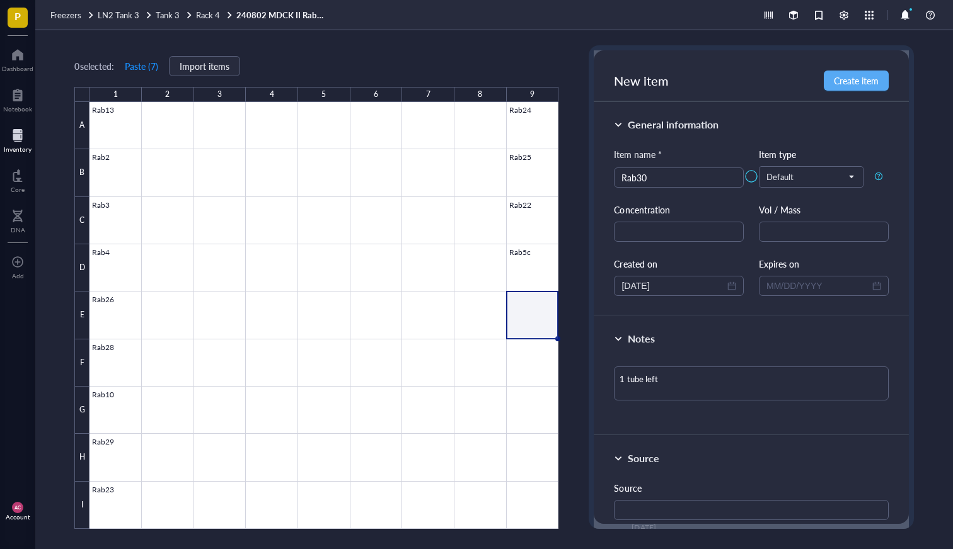
click at [799, 302] on div "General information Item name * Rab30 Item type Default Concentration Vol / Mas…" at bounding box center [750, 209] width 314 height 214
click at [750, 386] on textarea "1 tube left" at bounding box center [751, 384] width 274 height 34
click at [859, 77] on div at bounding box center [750, 176] width 314 height 252
click at [538, 375] on div at bounding box center [323, 315] width 469 height 427
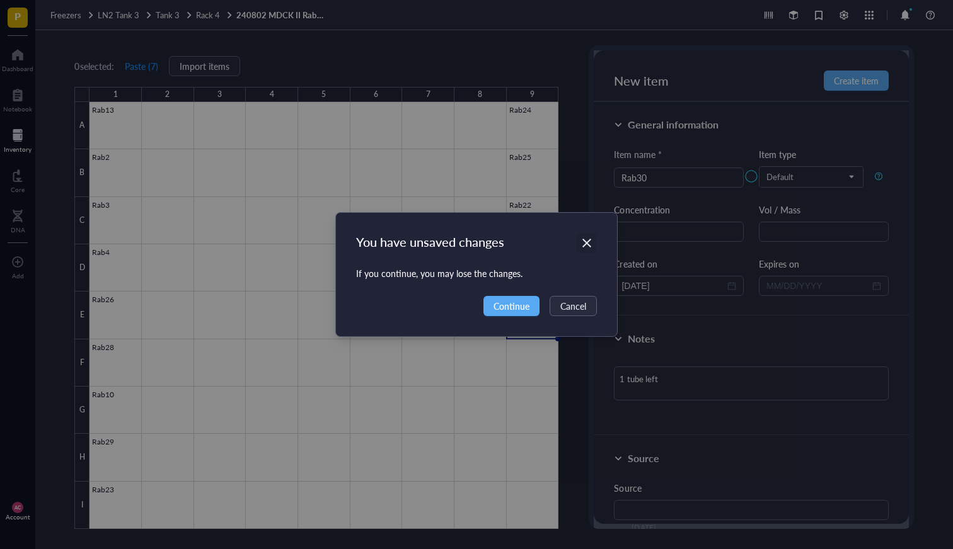
click at [590, 237] on div "Close" at bounding box center [586, 243] width 20 height 20
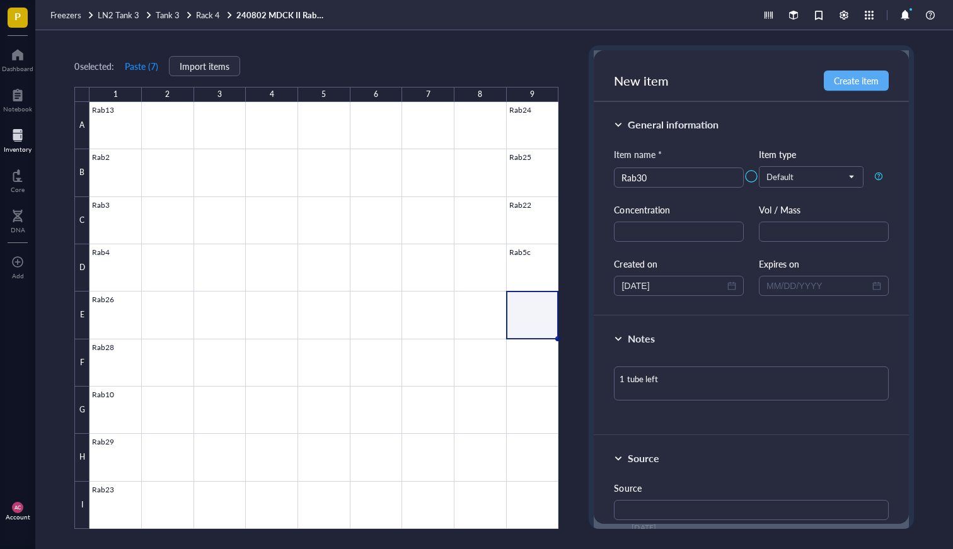
click at [527, 366] on div at bounding box center [323, 315] width 469 height 427
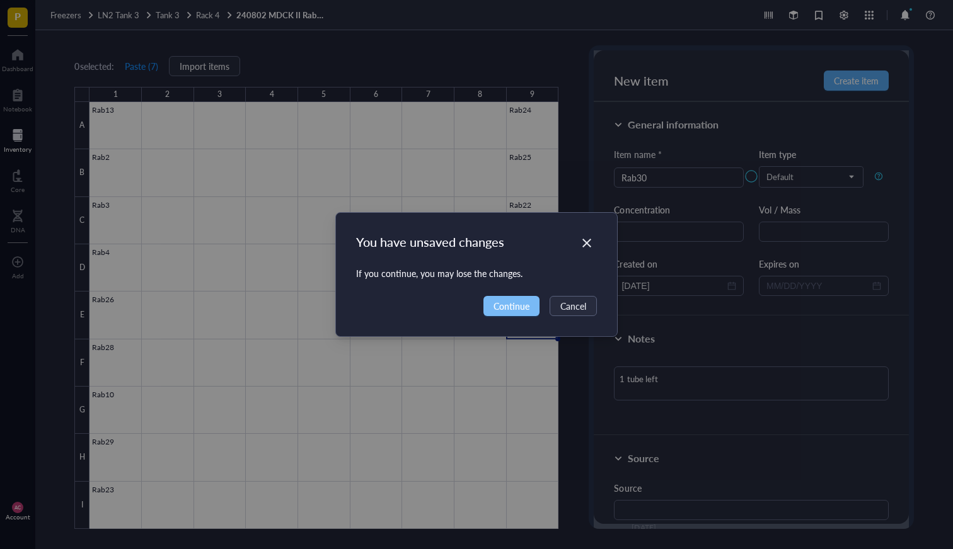
click at [518, 307] on span "Continue" at bounding box center [511, 306] width 36 height 14
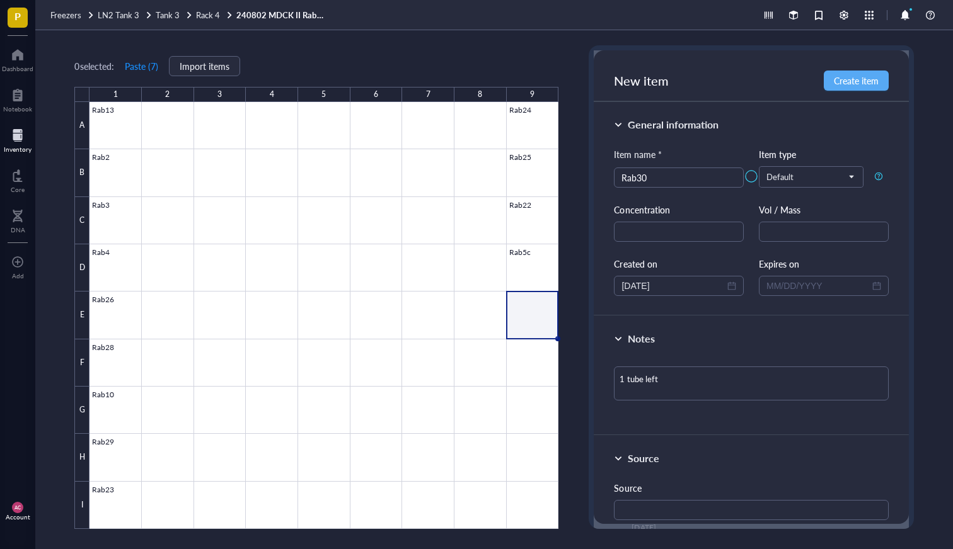
click at [875, 81] on div at bounding box center [750, 176] width 314 height 252
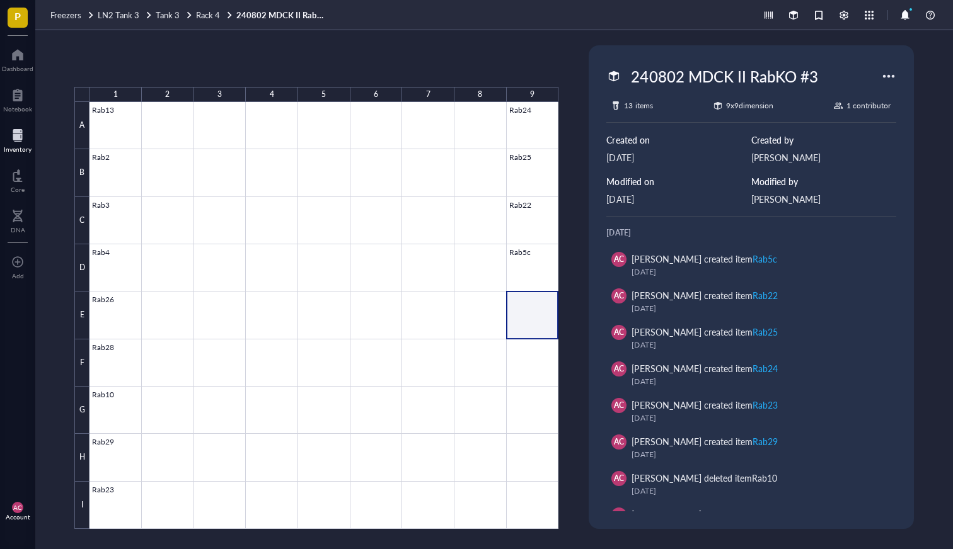
click at [528, 328] on div at bounding box center [323, 315] width 469 height 427
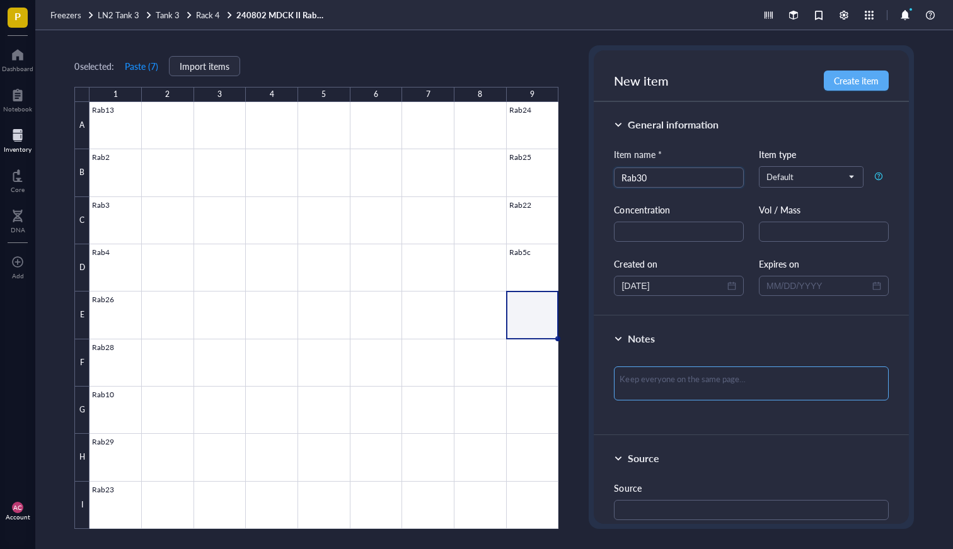
type input "Rab30"
click at [656, 391] on textarea at bounding box center [751, 384] width 274 height 34
type textarea "1"
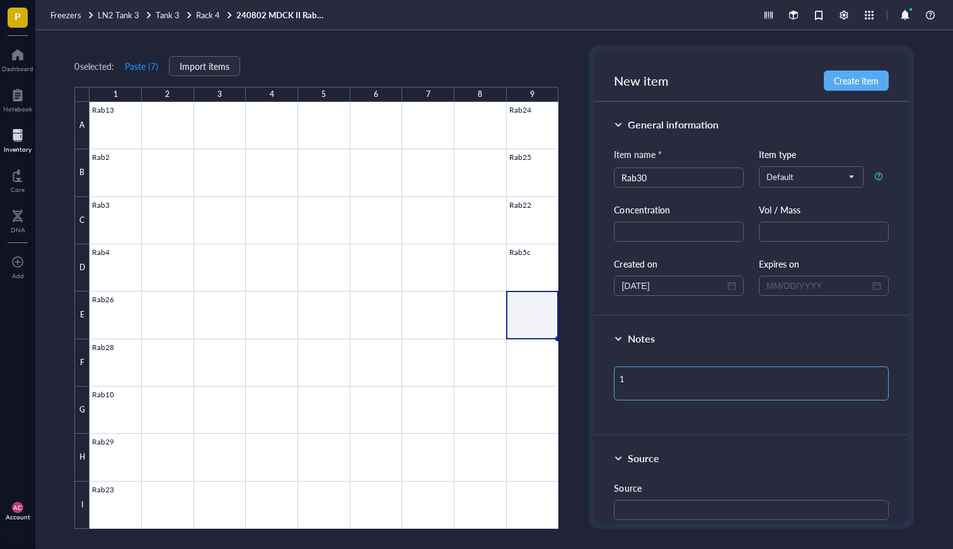
type textarea "1"
type textarea "1 T"
type textarea "1 Tu"
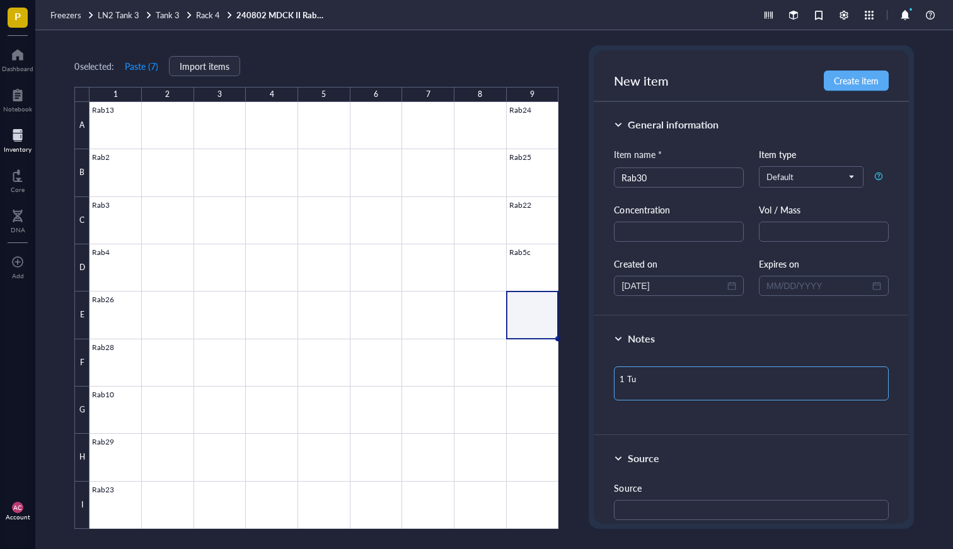
type textarea "1 Tub"
type textarea "1 Tube"
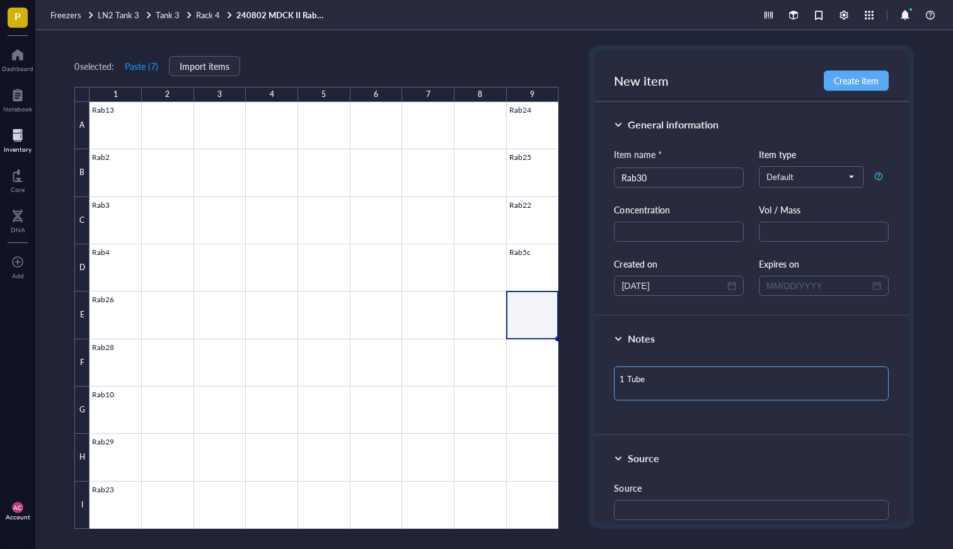
type textarea "1 Tube"
type textarea "1 Tube l"
type textarea "1 Tube le"
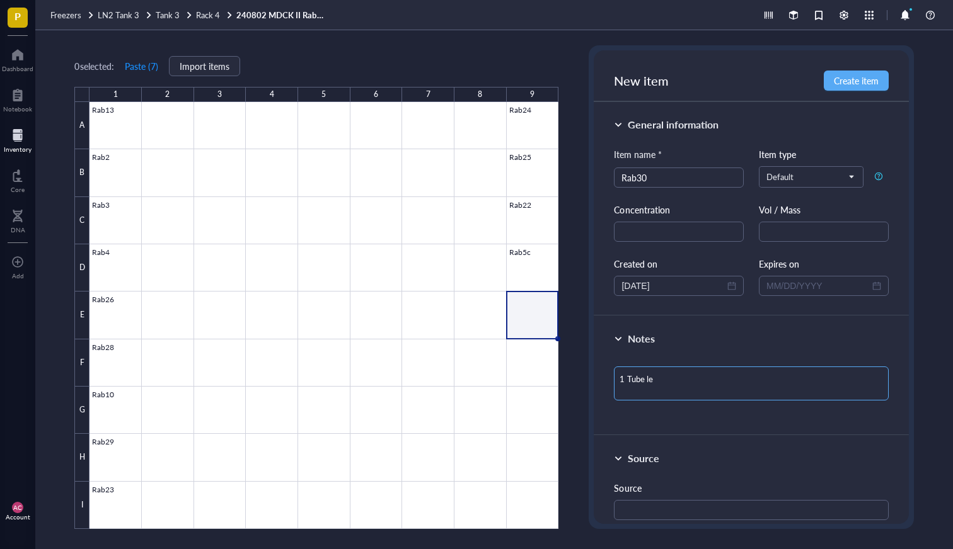
type textarea "1 Tube lef"
type textarea "1 Tube left"
click at [847, 81] on span "Create item" at bounding box center [856, 81] width 45 height 10
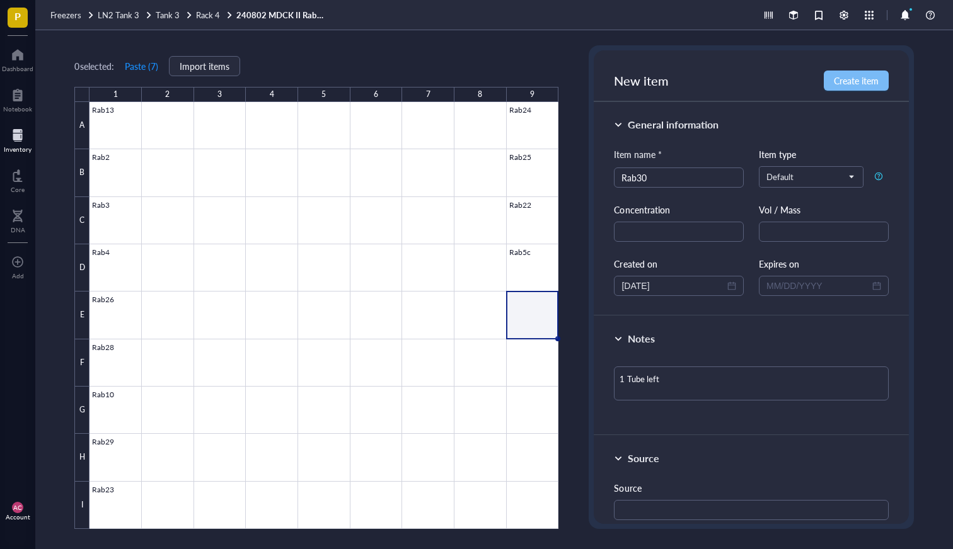
type textarea "Keep everyone on the same page…"
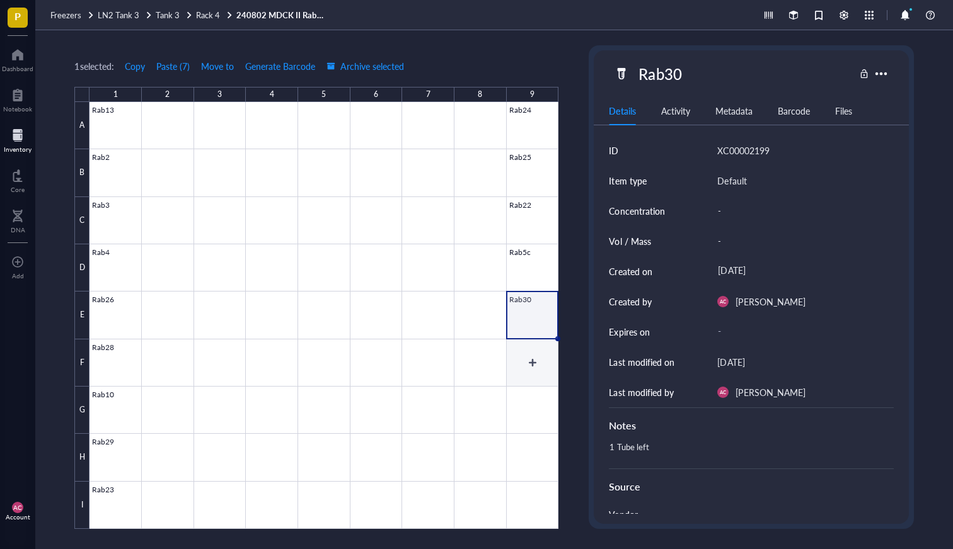
click at [524, 366] on div at bounding box center [323, 315] width 469 height 427
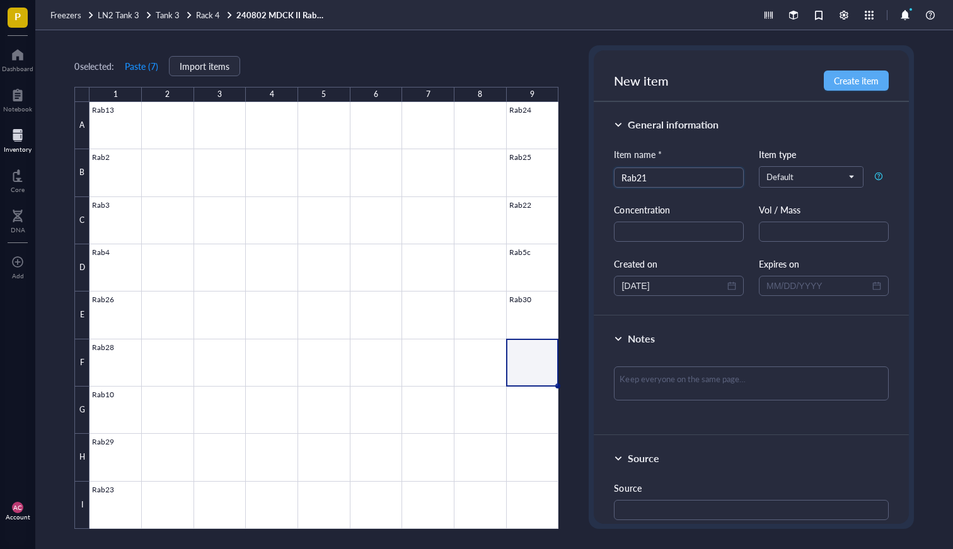
type input "Rab21"
type input "Rab20 p6"
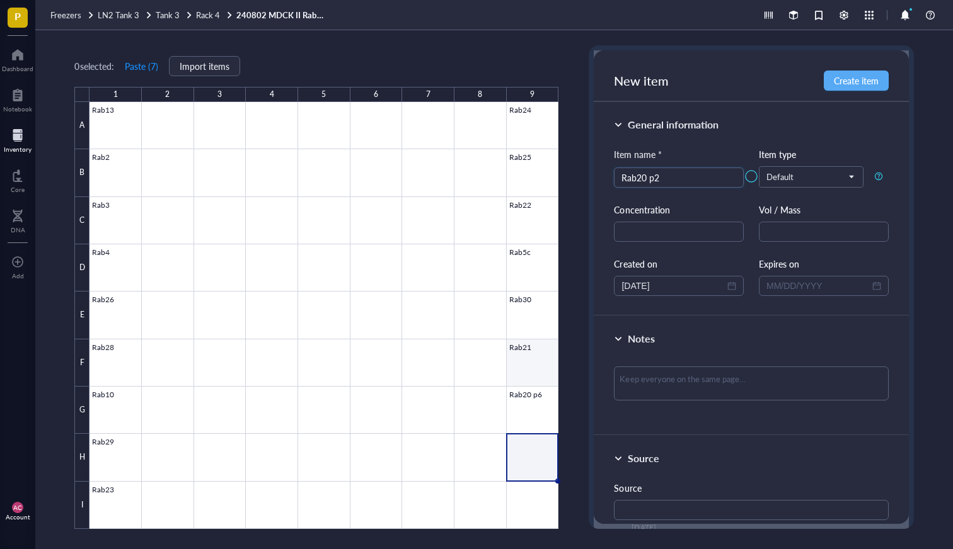
type input "Rab20 p2"
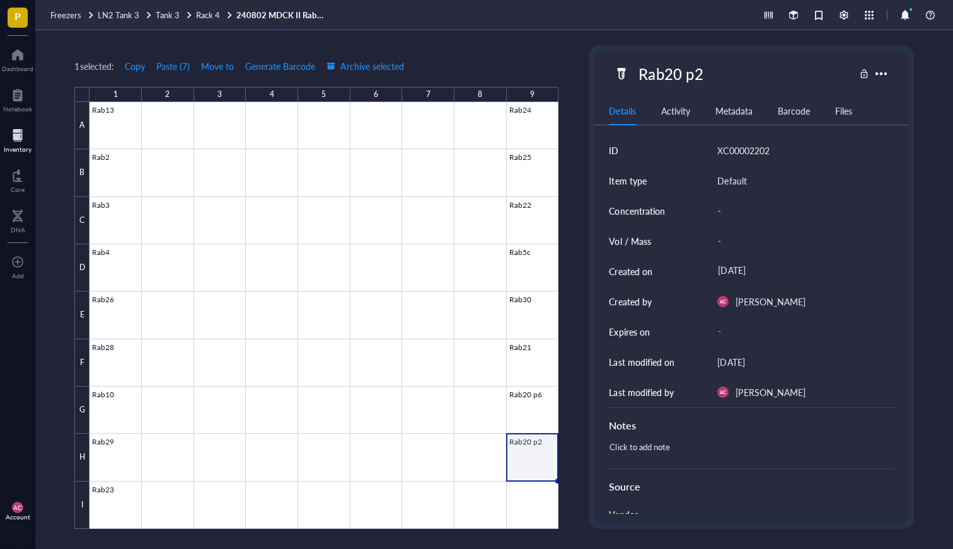
click at [205, 8] on div "Freezers LN2 Tank 3 Tank 3 Rack 4 240802 MDCK II RabKO #3" at bounding box center [493, 15] width 917 height 30
click at [198, 14] on span "Rack 4" at bounding box center [208, 15] width 24 height 12
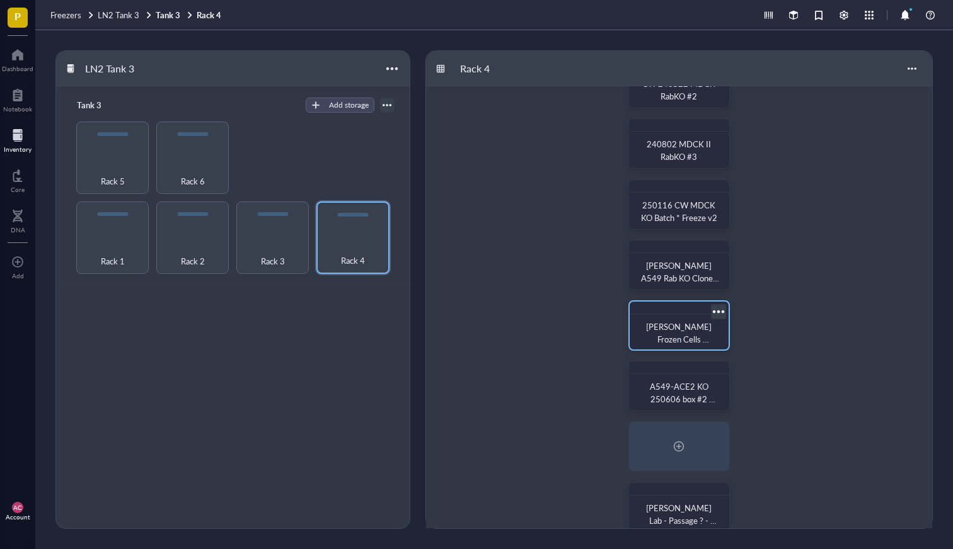
scroll to position [103, 0]
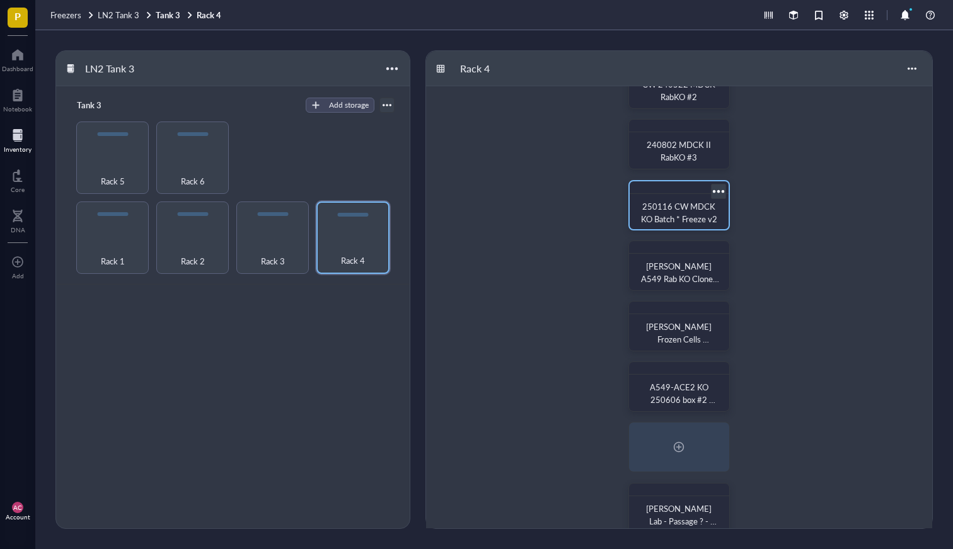
click at [701, 204] on span "250116 CW MDCK KO Batch * Freeze v2" at bounding box center [679, 212] width 77 height 25
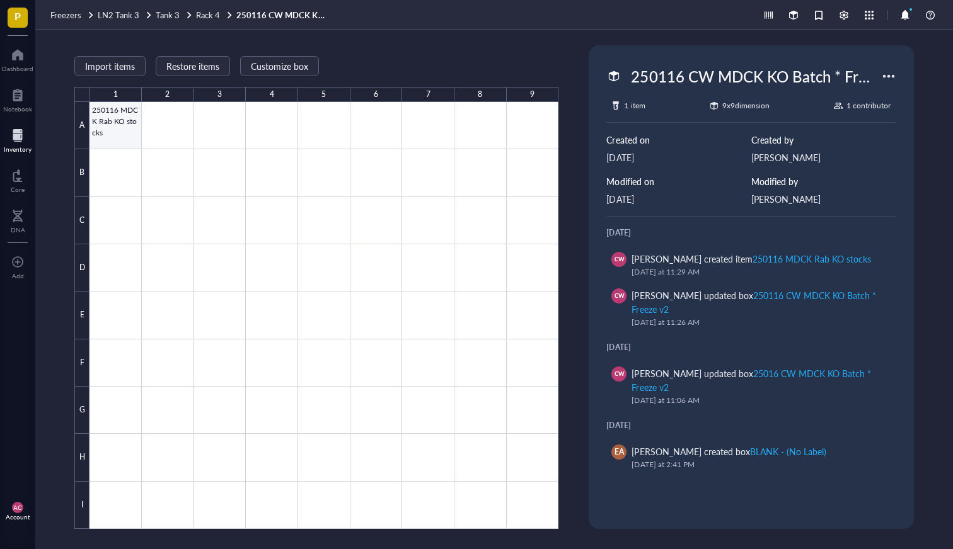
click at [127, 127] on div at bounding box center [323, 315] width 469 height 427
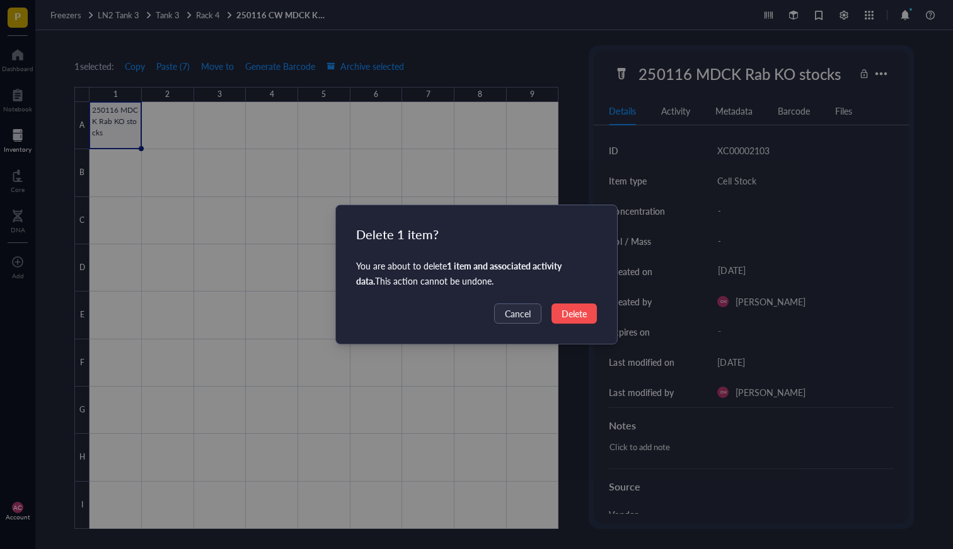
click at [576, 319] on span "Delete" at bounding box center [573, 314] width 25 height 14
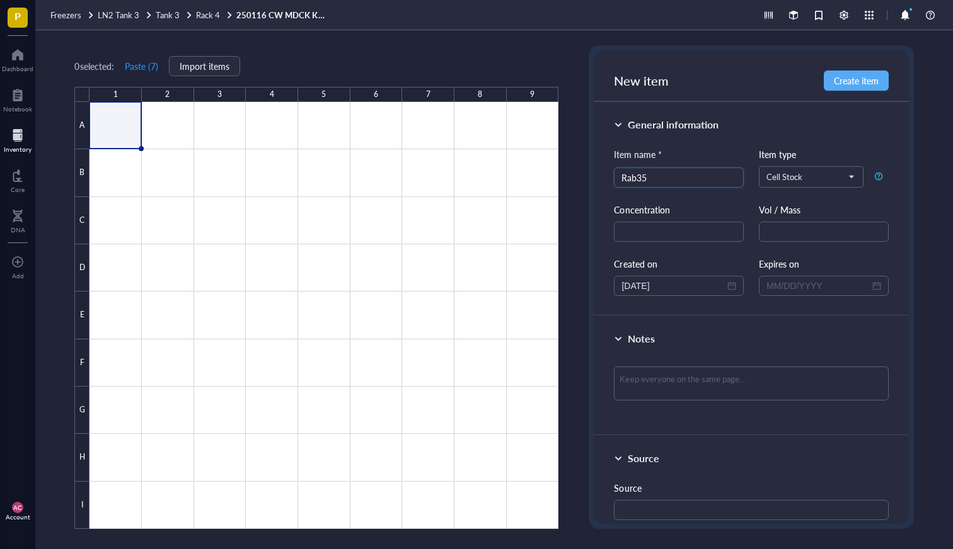
type input "Rab35"
type input "Rab12"
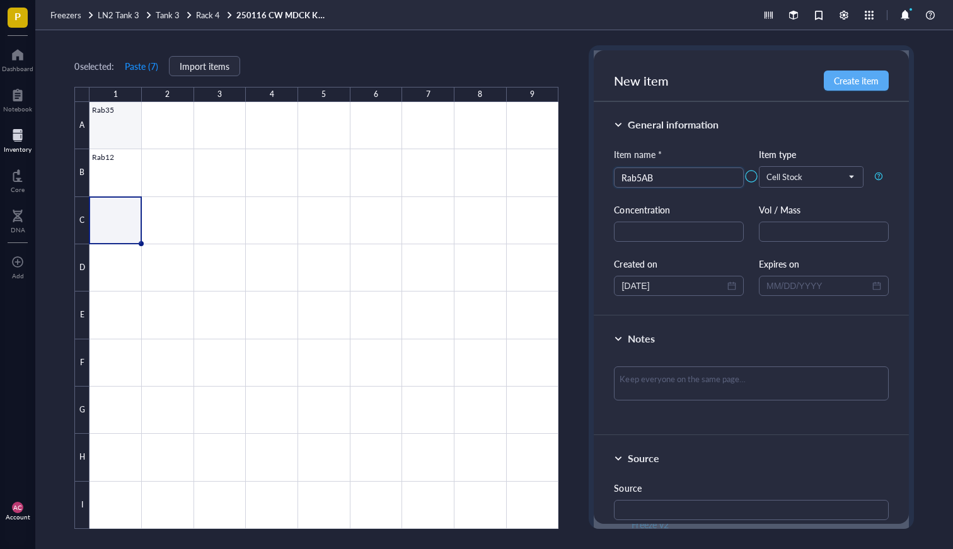
type input "Rab5AB"
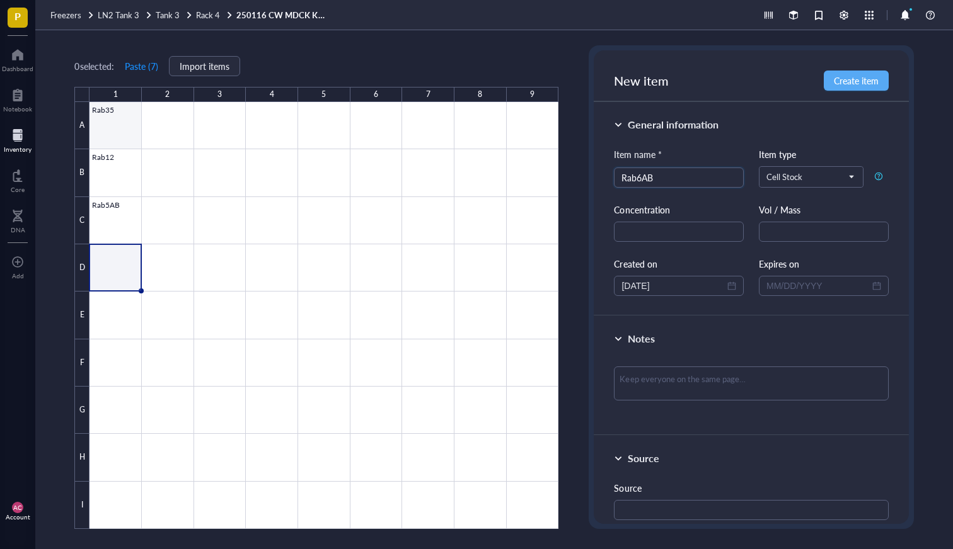
type input "Rab6AB"
type input "Rab7A/9"
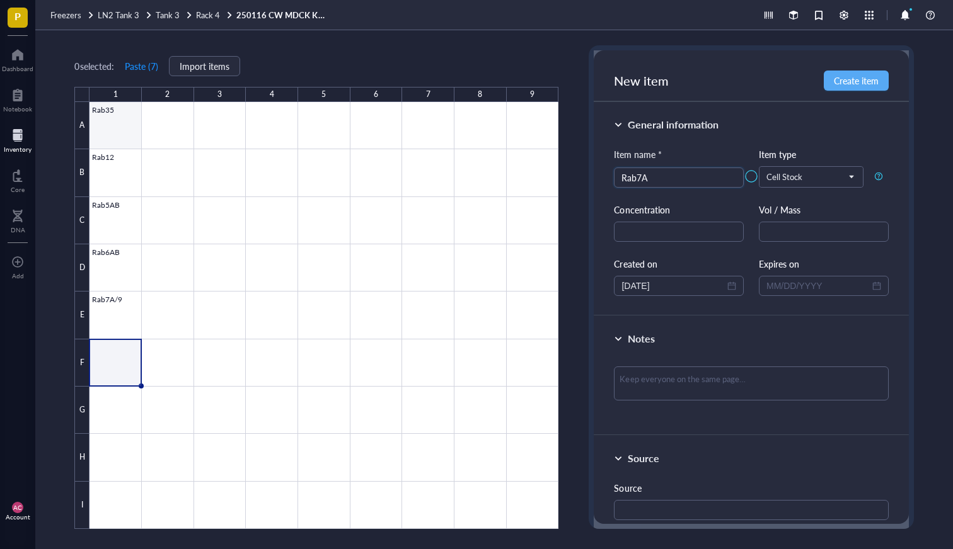
type input "Rab7A"
type input "Rab9"
type input "Rab30"
type input "Rab43"
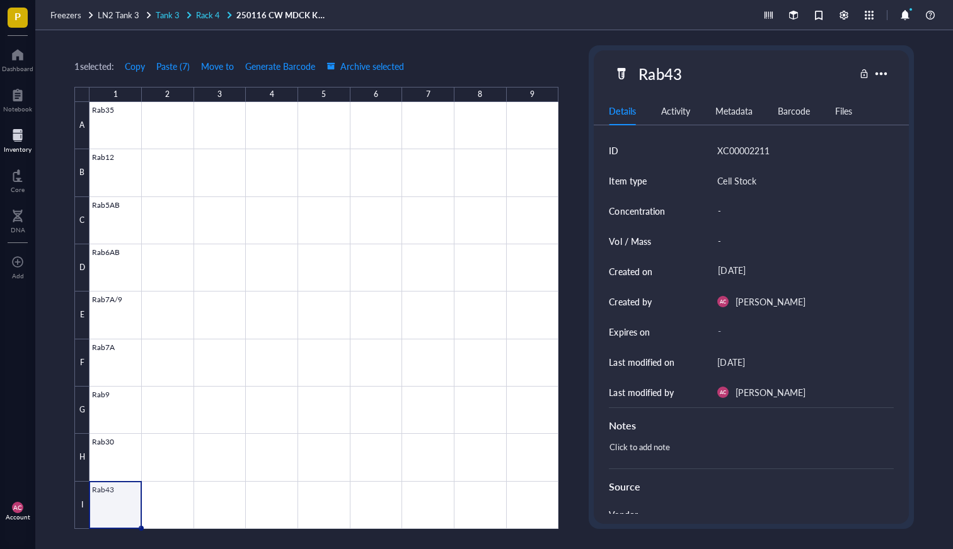
click at [196, 16] on span "Rack 4" at bounding box center [208, 15] width 24 height 12
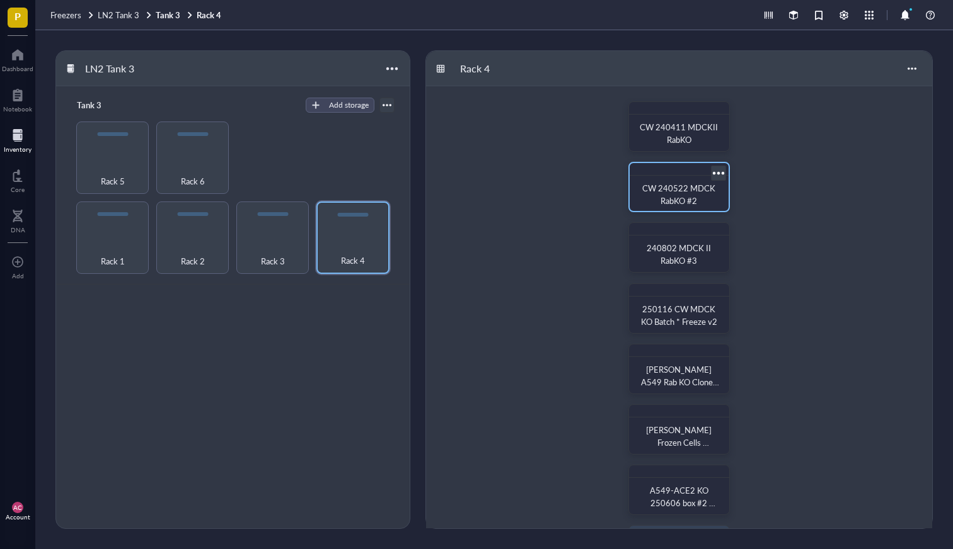
click at [683, 188] on span "CW 240522 MDCK RabKO #2" at bounding box center [679, 194] width 75 height 25
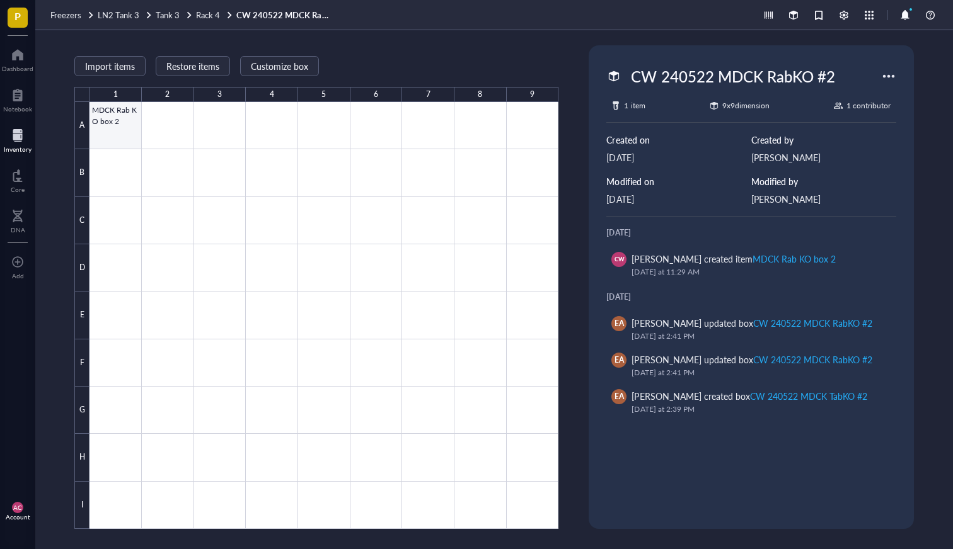
click at [118, 116] on div at bounding box center [323, 315] width 469 height 427
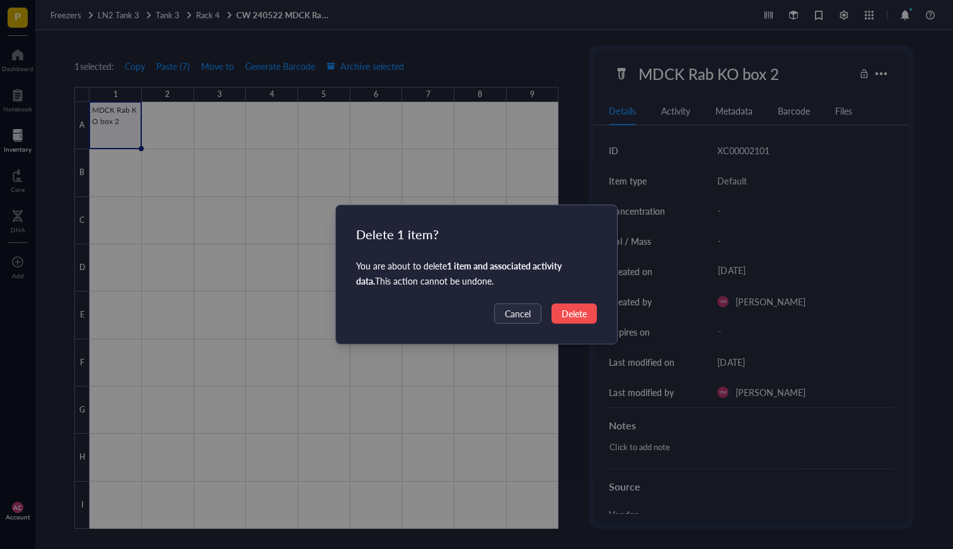
click at [567, 315] on span "Delete" at bounding box center [573, 314] width 25 height 14
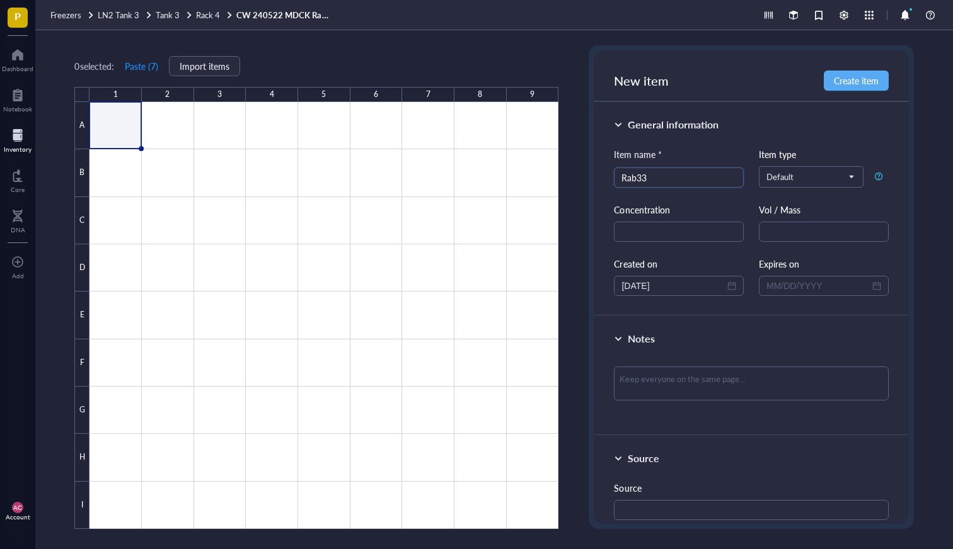
type input "Rab33"
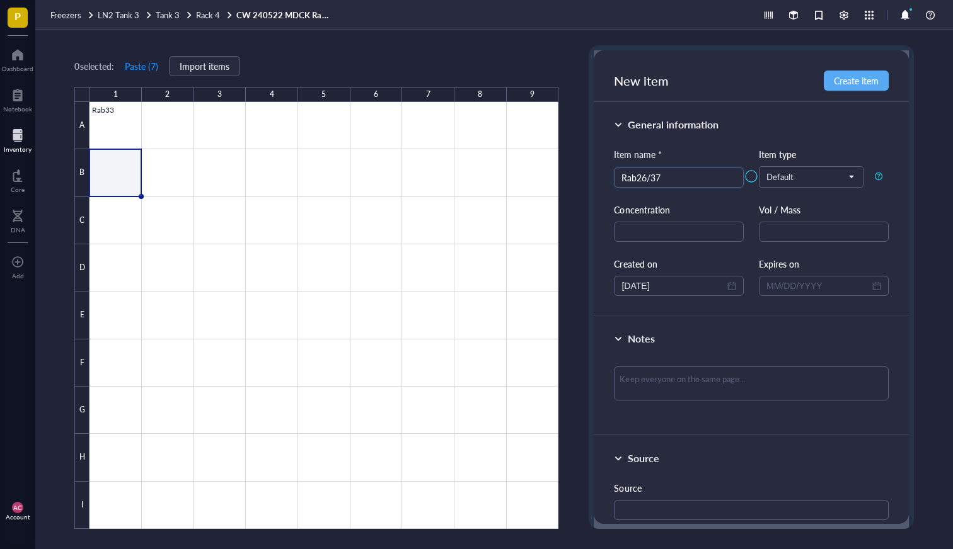
type input "Rab26/37"
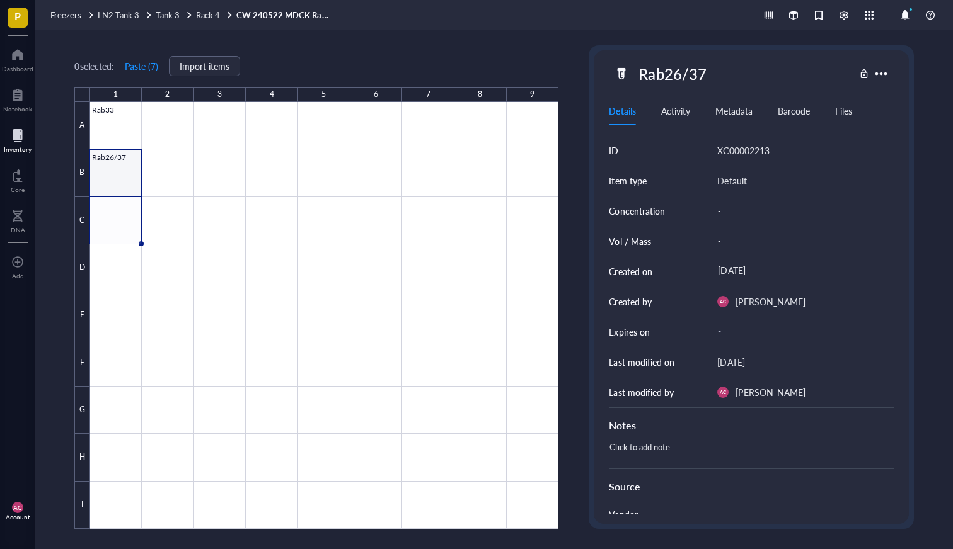
type input "Rab18"
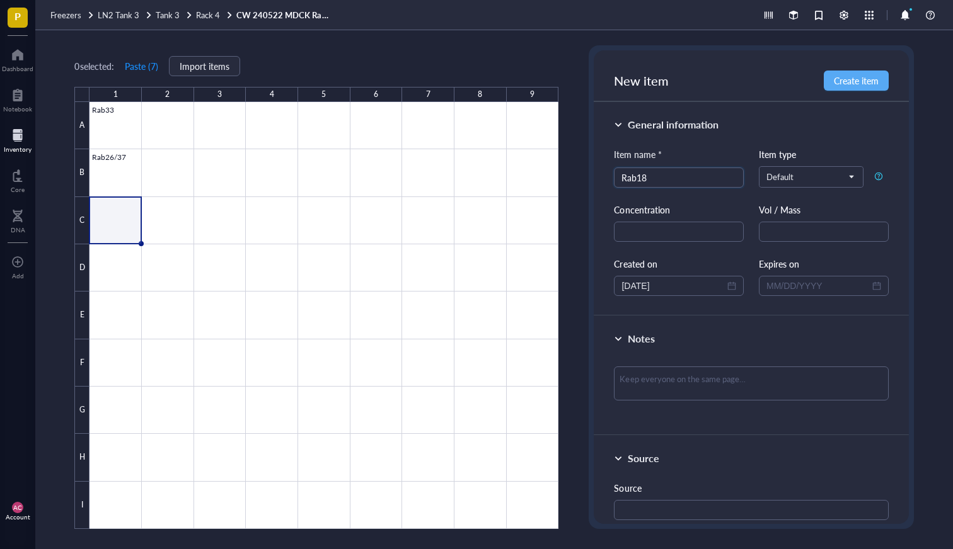
type input "Rab18"
type input "Rab19/43"
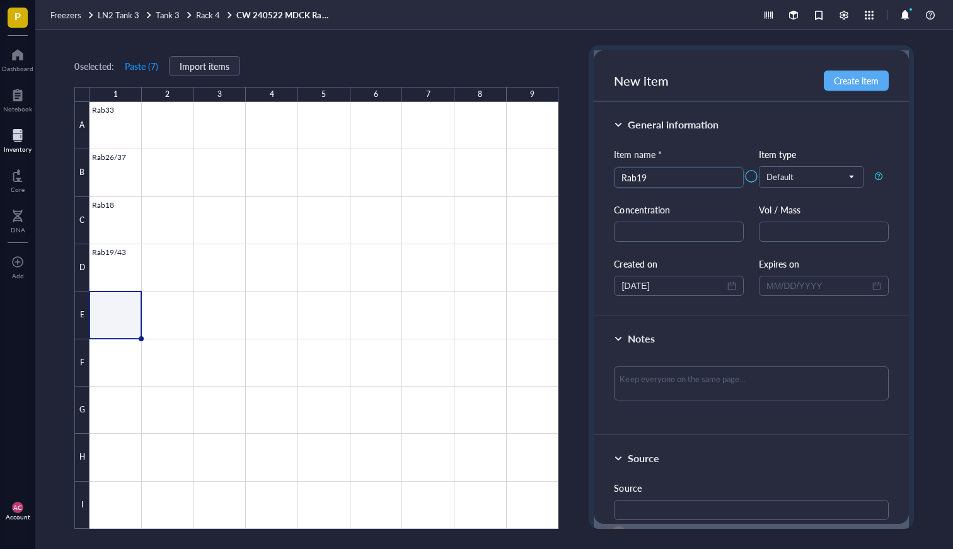
type input "Rab19"
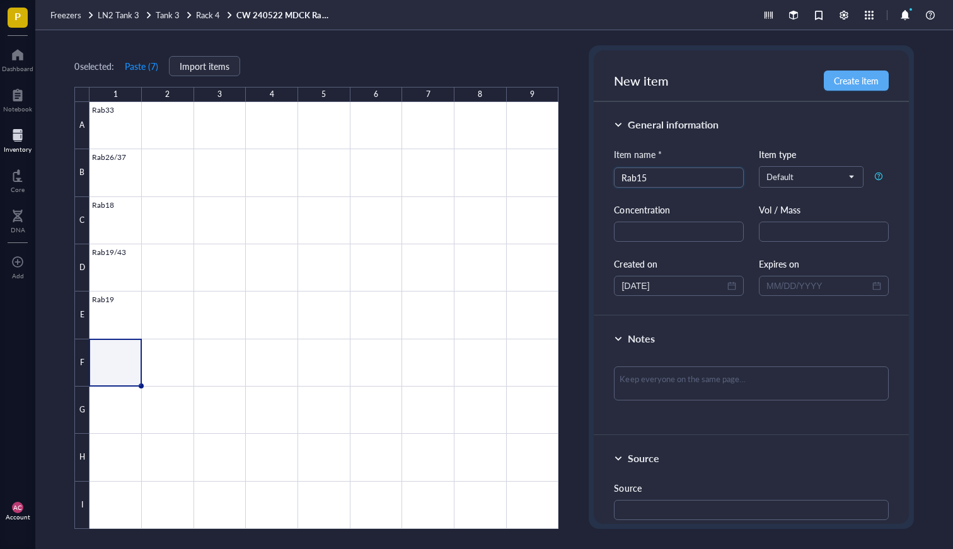
type input "Rab15"
type input "Rab17"
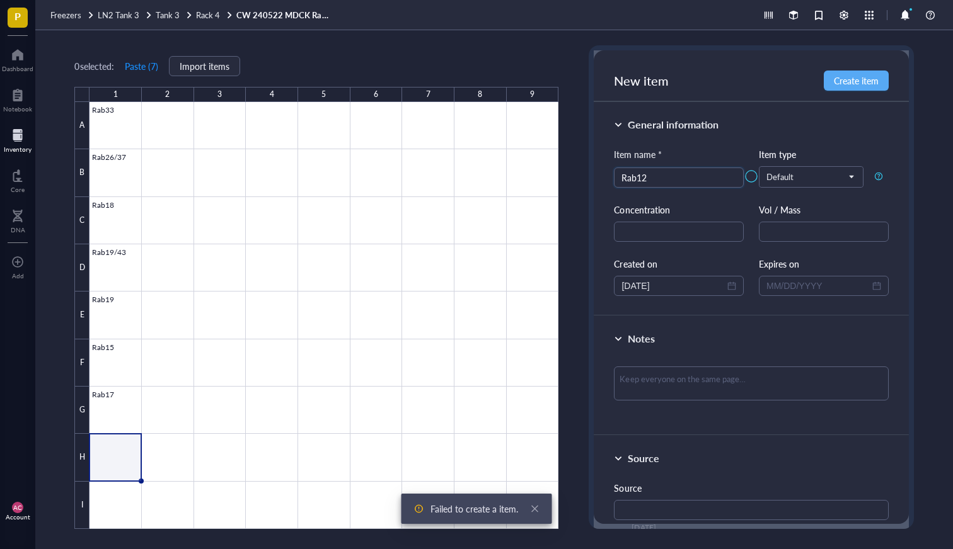
type input "Rab12"
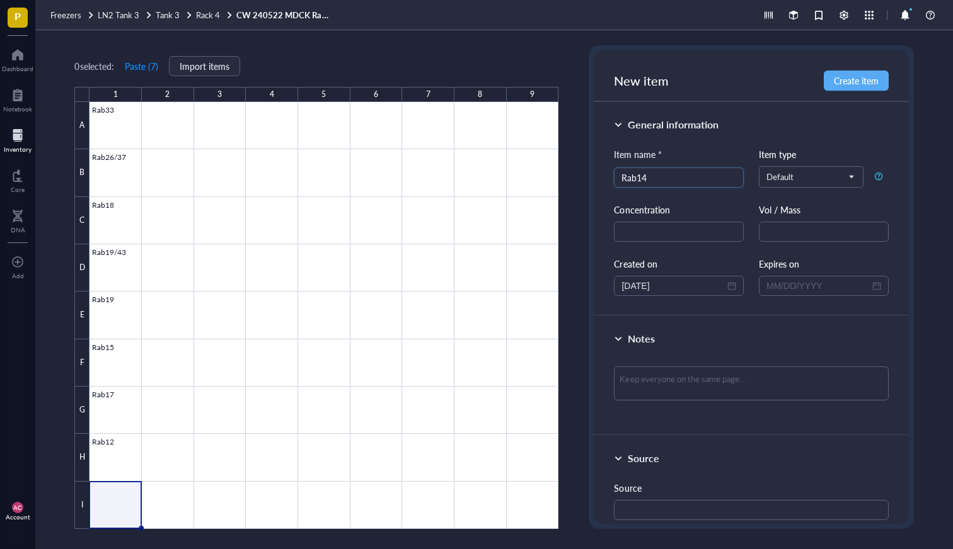
type input "Rab14"
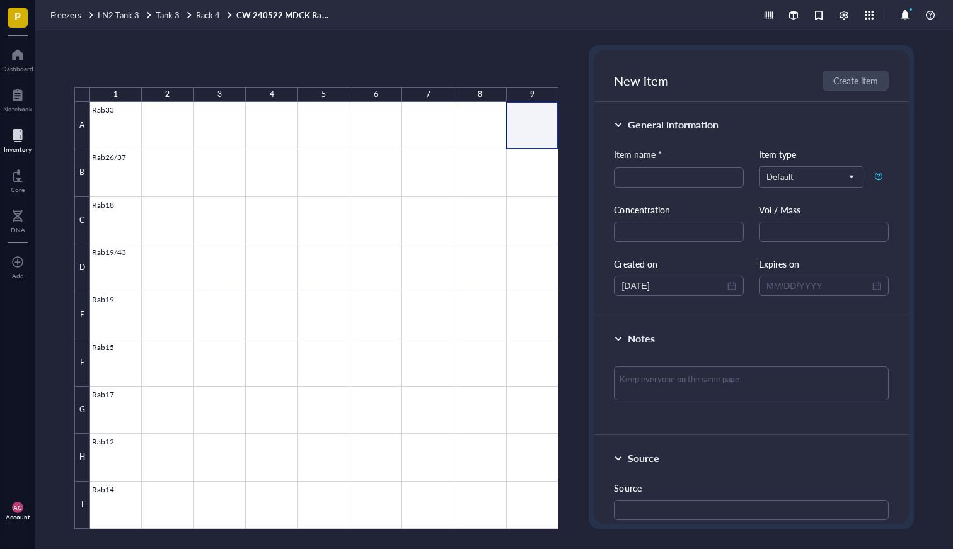
click at [532, 122] on div at bounding box center [323, 315] width 469 height 427
type input "Rab39"
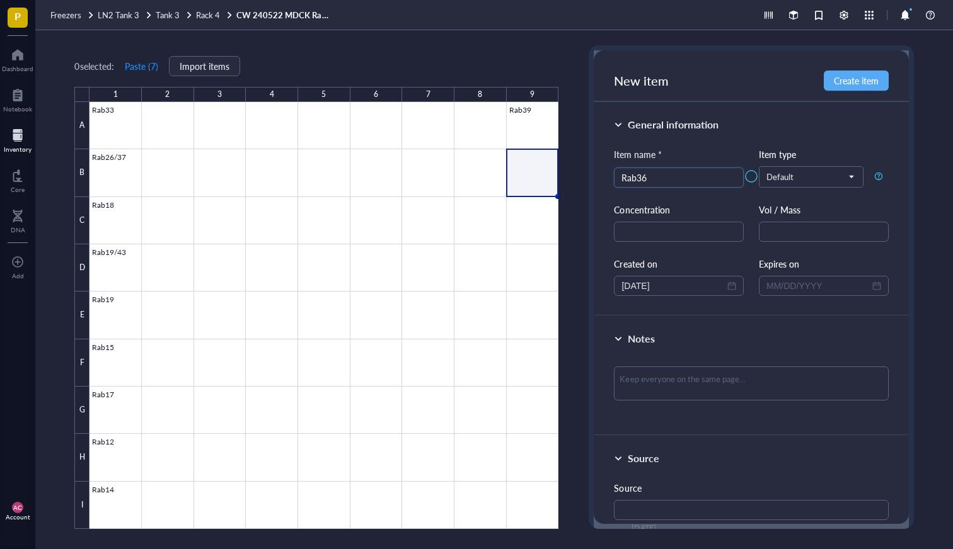
type input "Rab36"
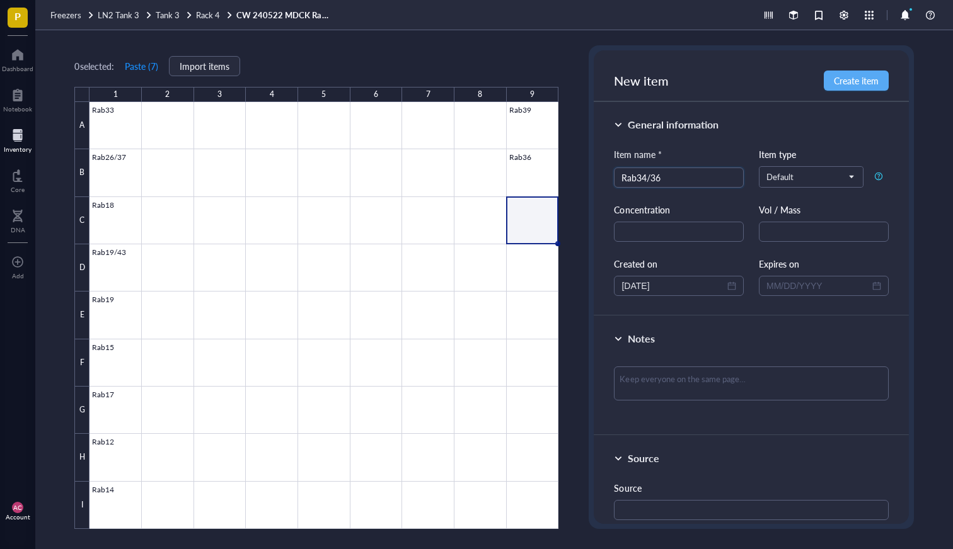
type input "Rab34/36"
type input "Rab40"
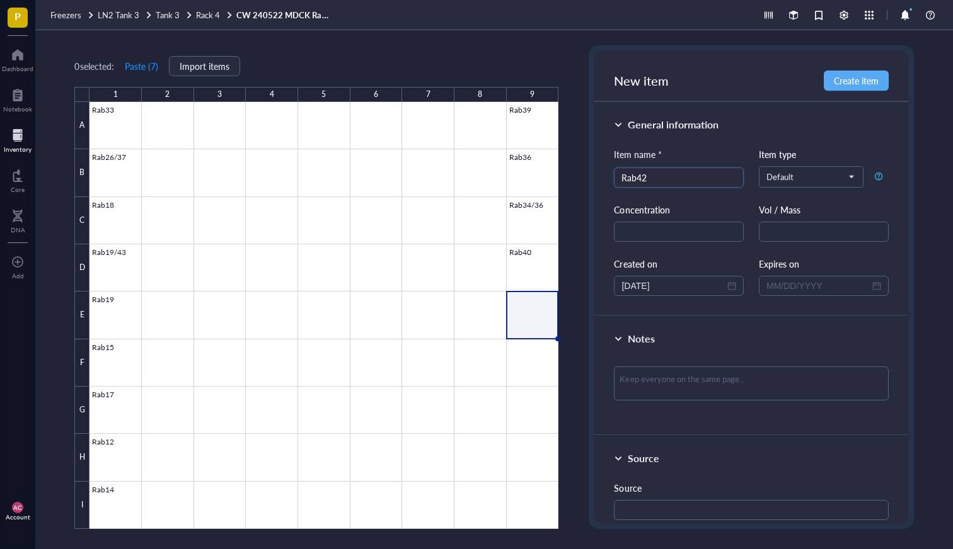
type input "Rab42"
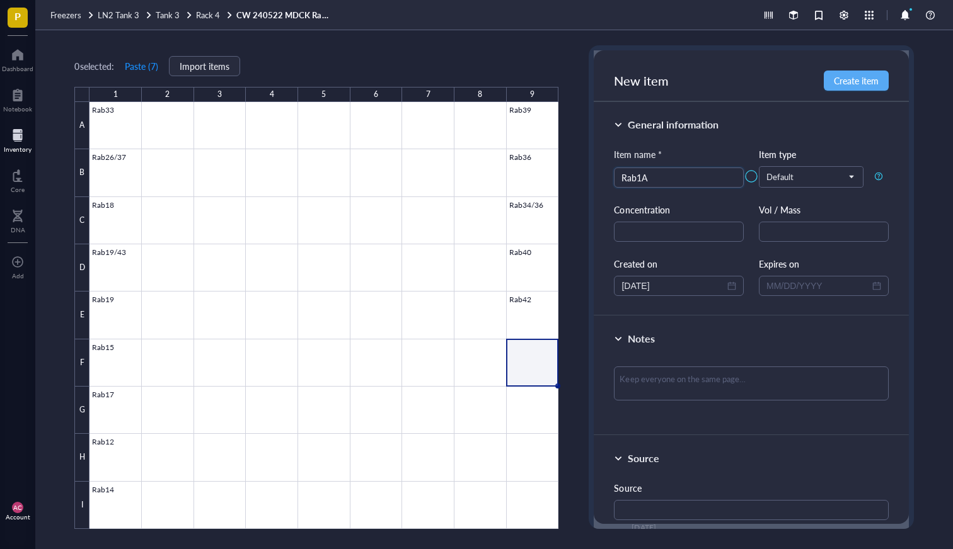
type input "Rab1A"
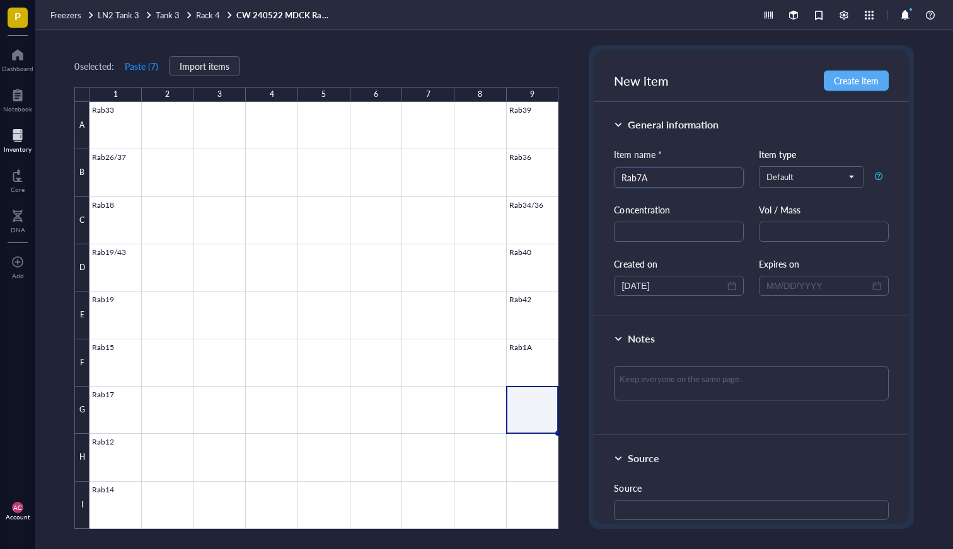
type input "Rab7A"
type input "Rab7B"
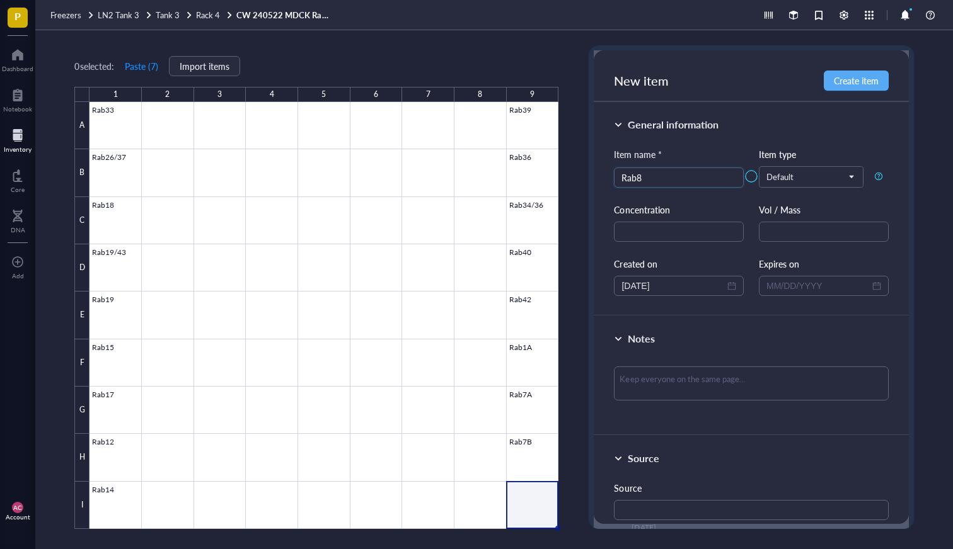
type input "Rab8"
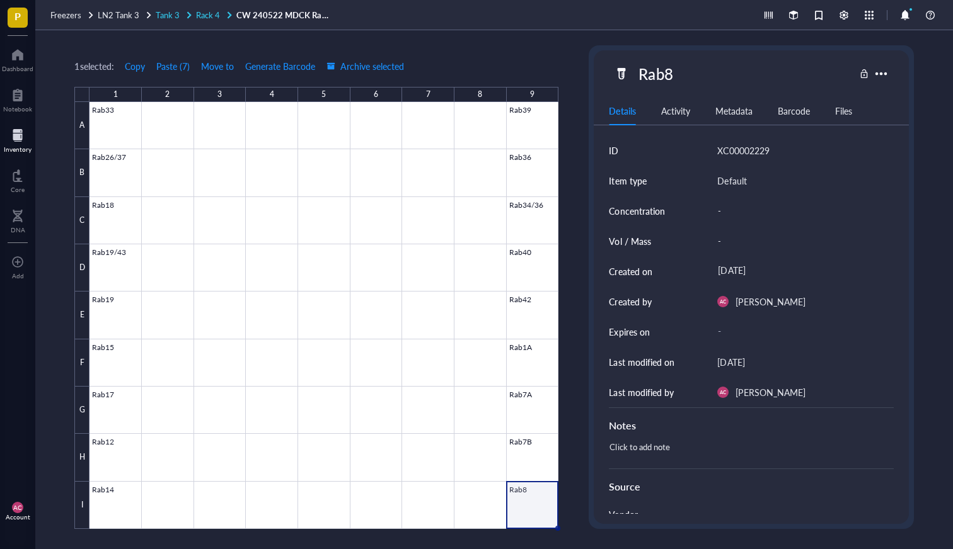
click at [193, 11] on link "Tank 3 Rack 4" at bounding box center [195, 14] width 78 height 11
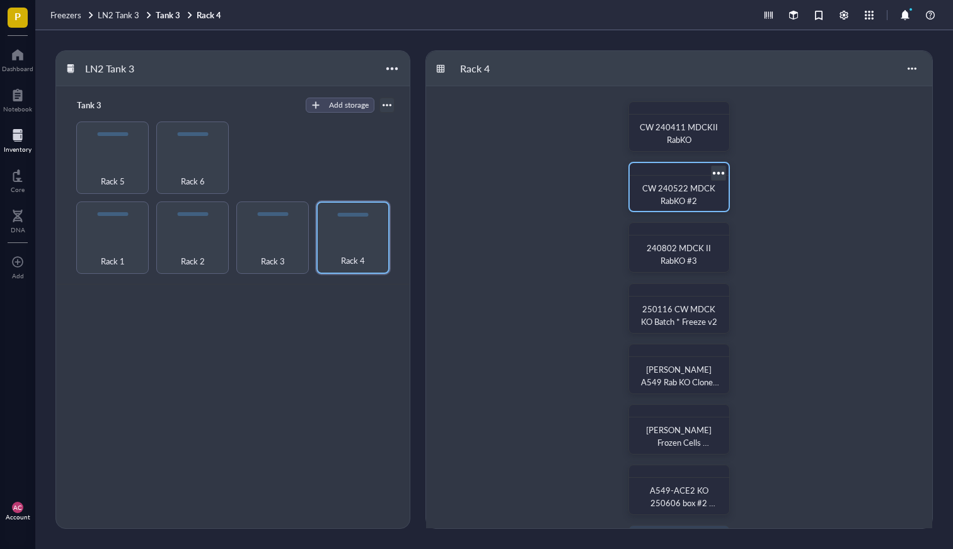
click at [693, 203] on span "CW 240522 MDCK RabKO #2" at bounding box center [679, 194] width 75 height 25
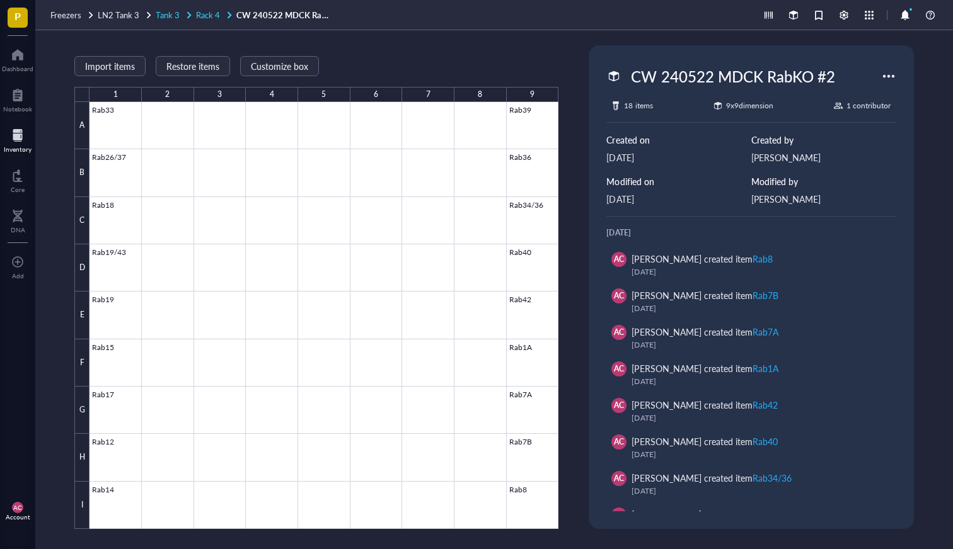
click at [196, 20] on span "Rack 4" at bounding box center [208, 15] width 24 height 12
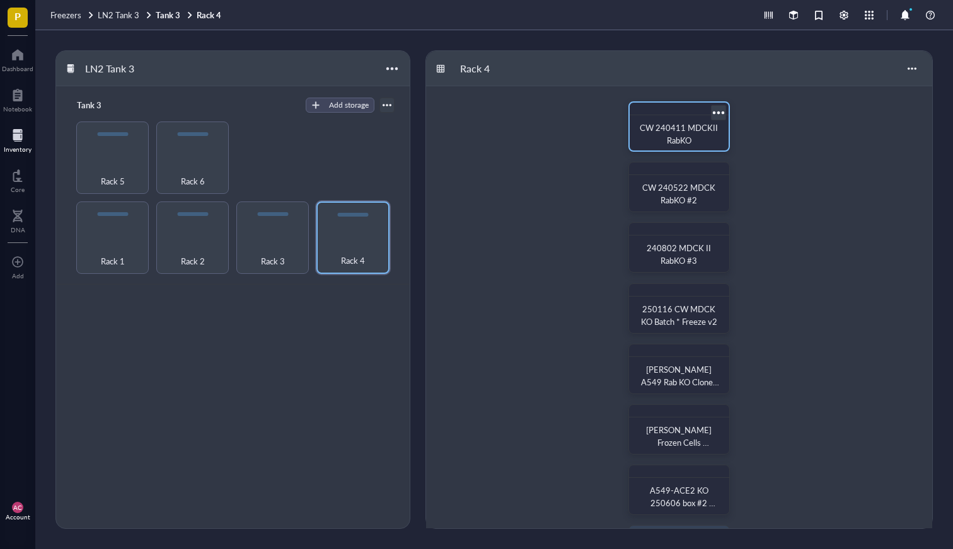
click at [677, 132] on span "CW 240411 MDCKII RabKO" at bounding box center [679, 134] width 80 height 25
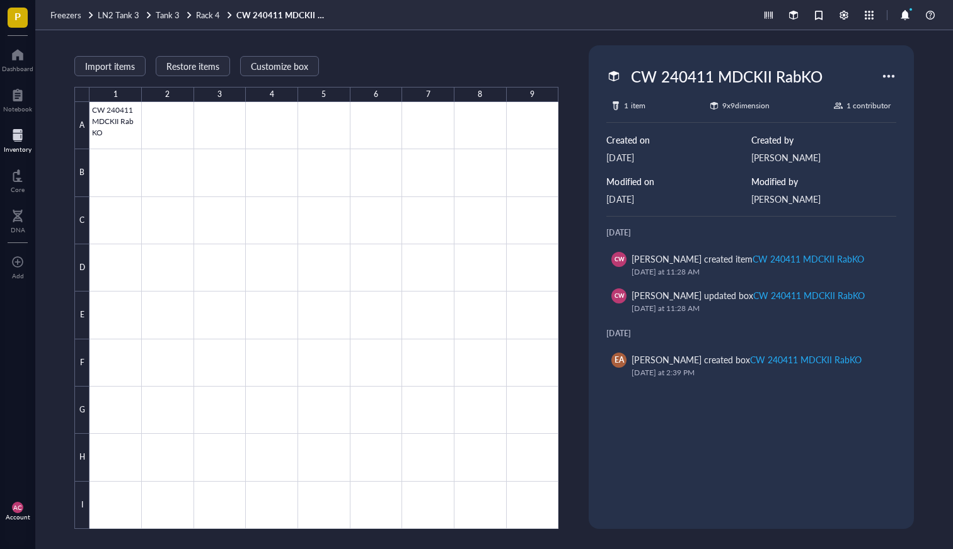
click at [278, 18] on link "CW 240411 MDCKII RabKO" at bounding box center [283, 14] width 95 height 11
click at [169, 20] on span "Tank 3" at bounding box center [168, 15] width 24 height 12
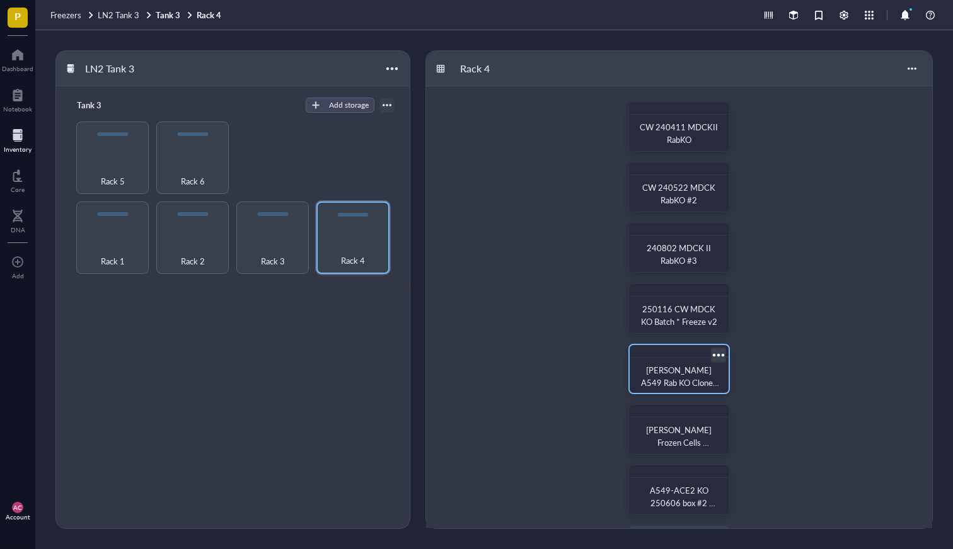
click at [677, 375] on span "Haley A549 Rab KO Clones 250715" at bounding box center [680, 382] width 78 height 37
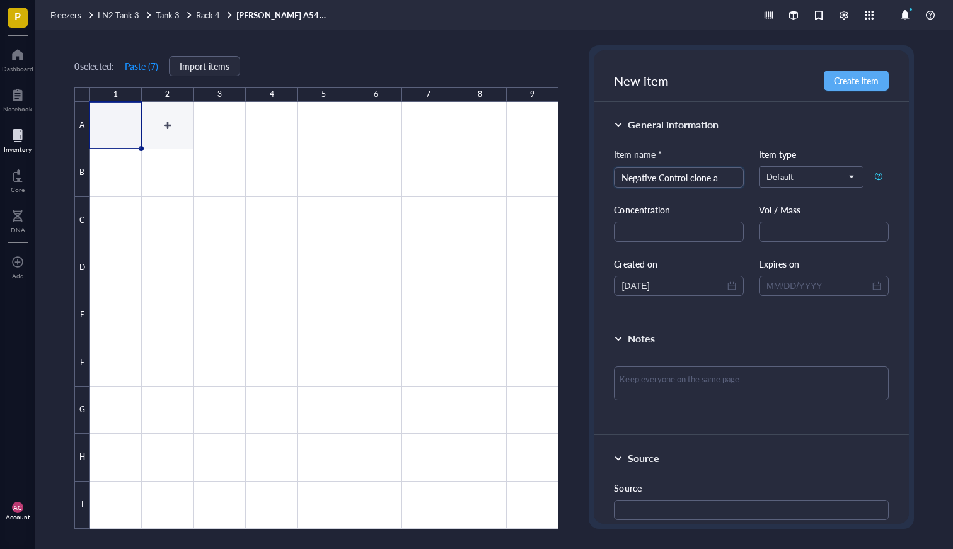
type input "Negative Control clone a"
click at [110, 175] on div at bounding box center [323, 315] width 469 height 427
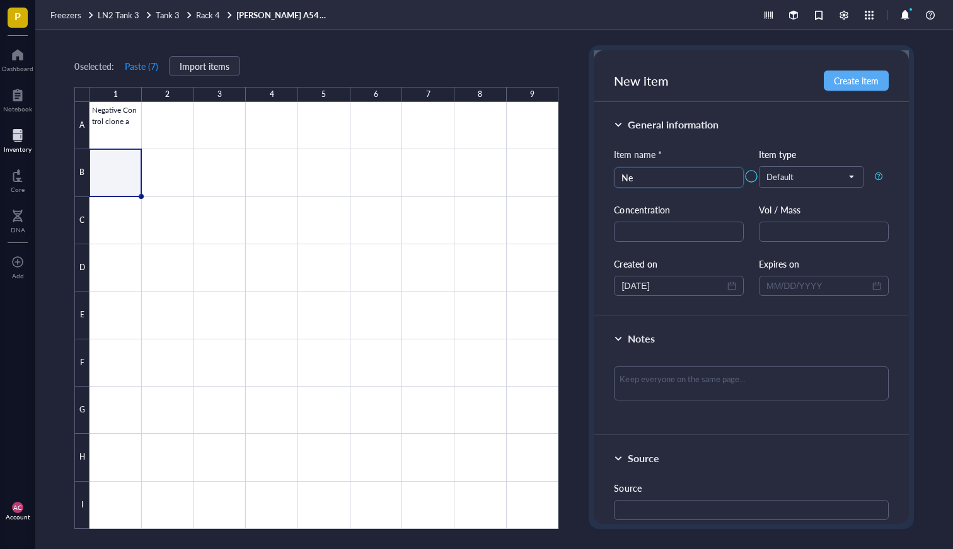
type input "N"
type input "11A clone f"
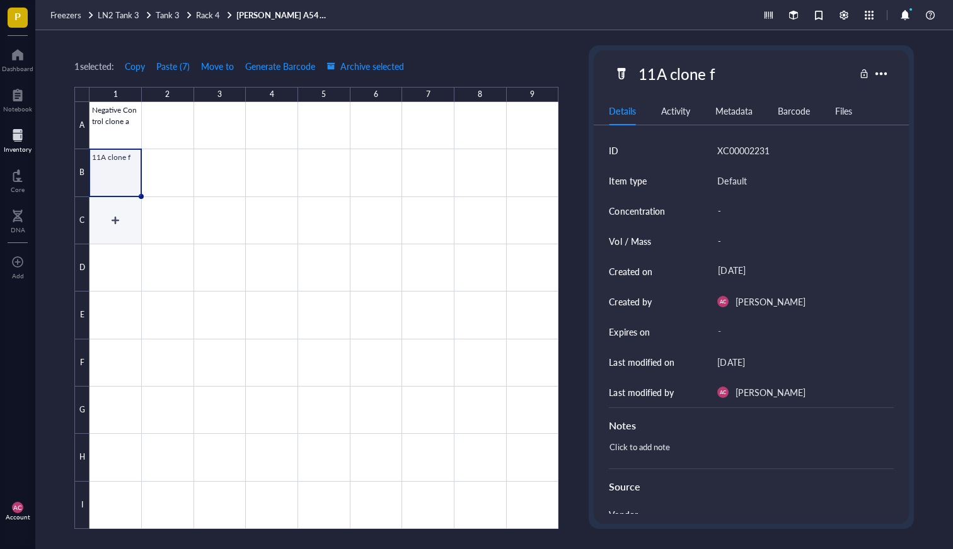
click at [110, 212] on div at bounding box center [323, 315] width 469 height 427
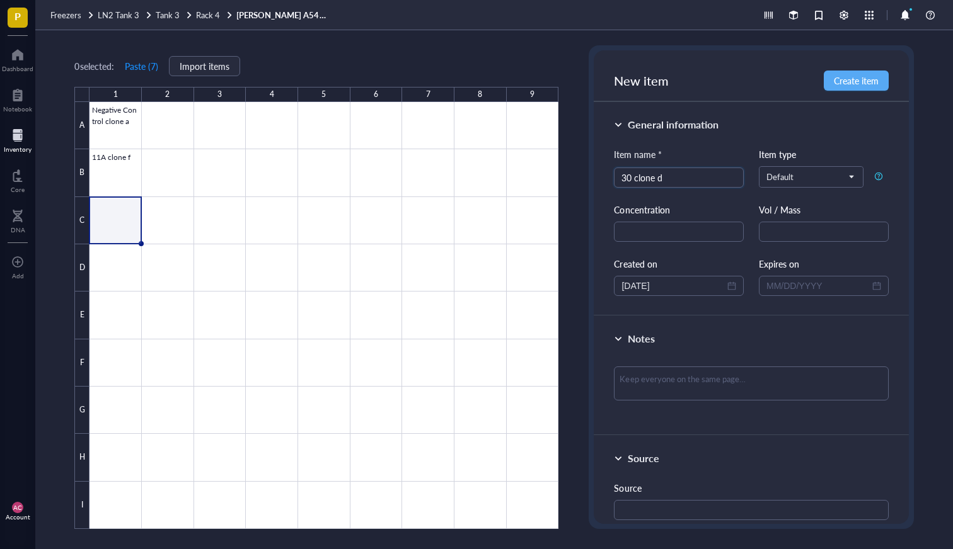
type input "30 clone d"
click at [112, 265] on div at bounding box center [323, 315] width 469 height 427
type input "35 clone f"
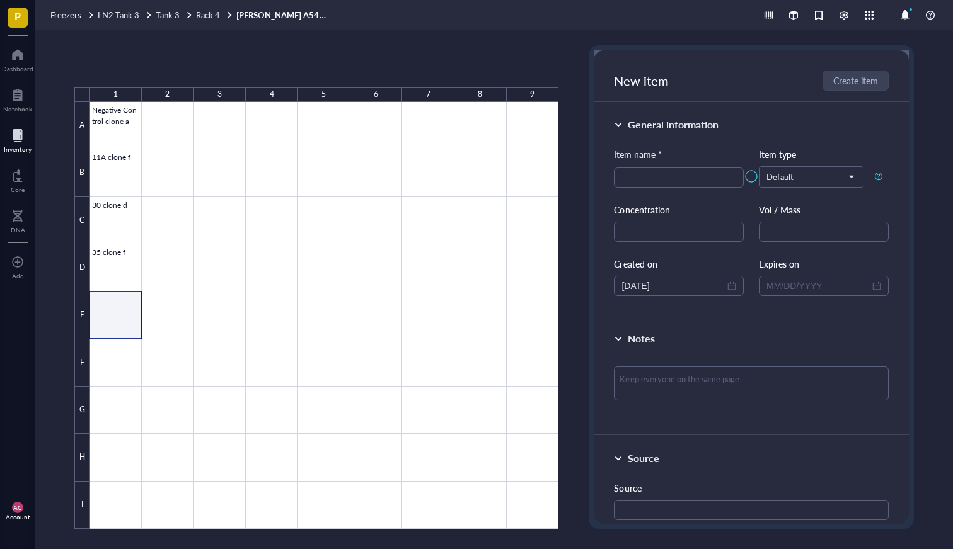
click at [100, 319] on div at bounding box center [323, 315] width 469 height 427
type input "43 clone f"
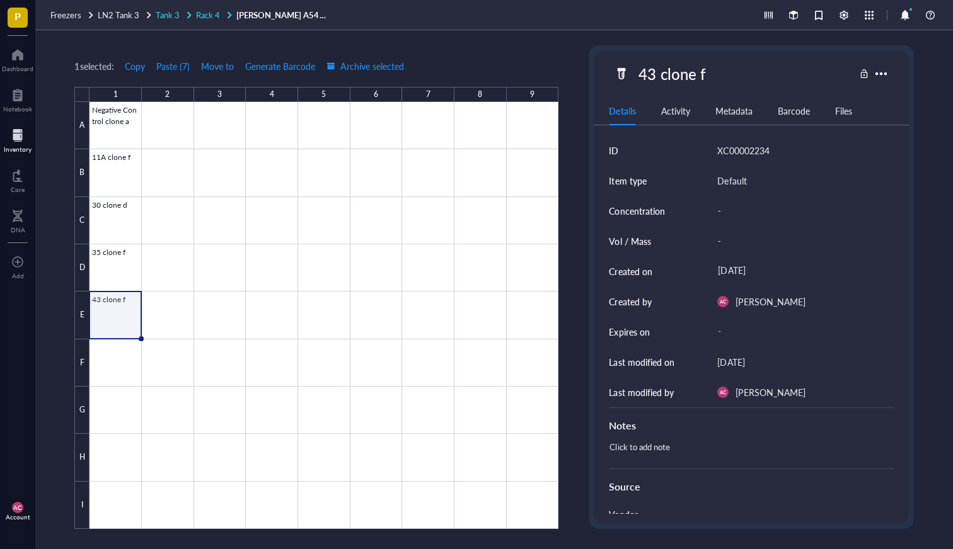
click at [202, 17] on span "Rack 4" at bounding box center [208, 15] width 24 height 12
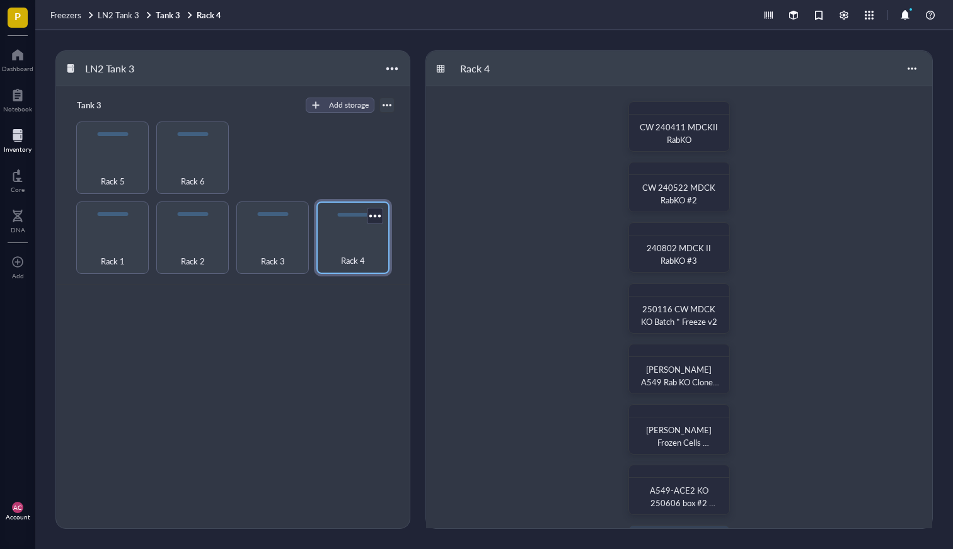
click at [357, 236] on div "Rack 4" at bounding box center [352, 238] width 72 height 72
click at [265, 233] on div "Rack 3" at bounding box center [272, 238] width 72 height 72
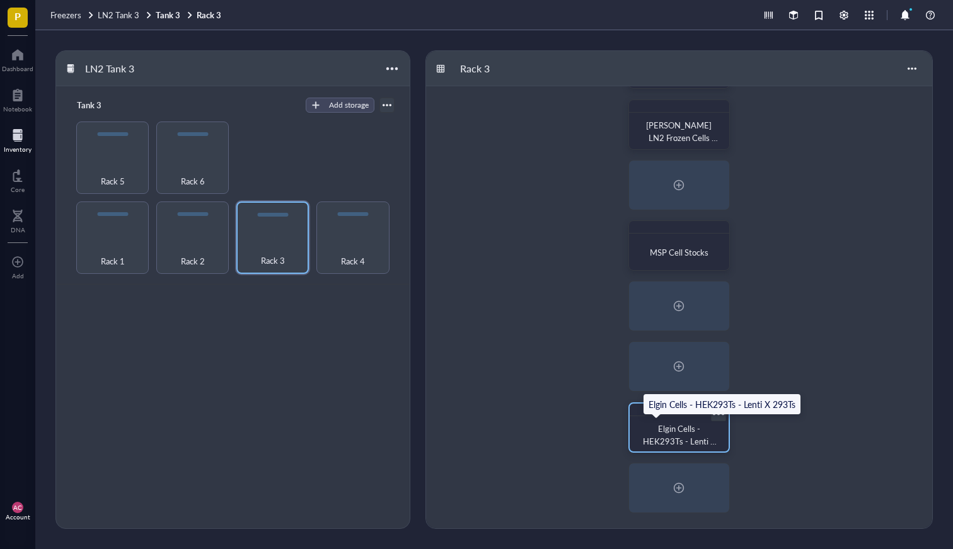
scroll to position [184, 0]
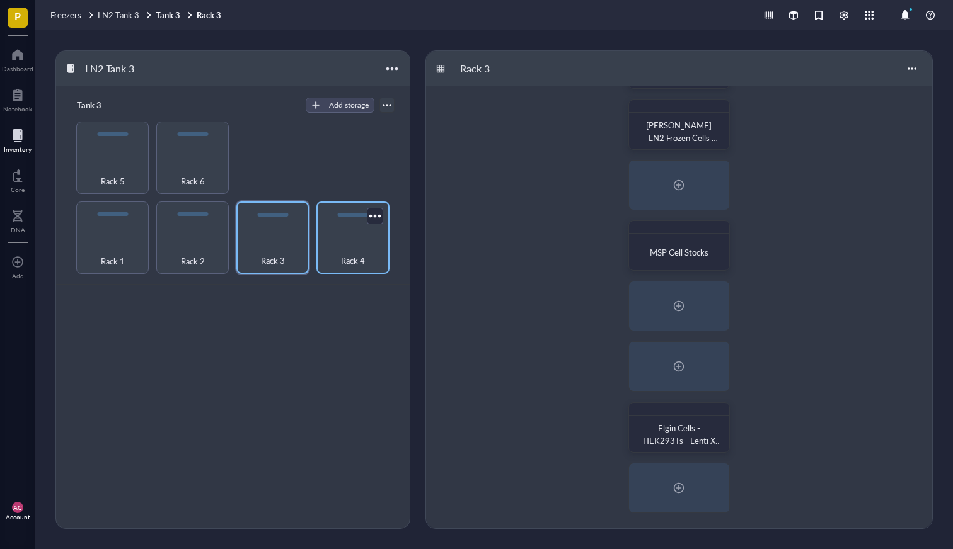
click at [365, 239] on div "Rack 4" at bounding box center [352, 238] width 72 height 72
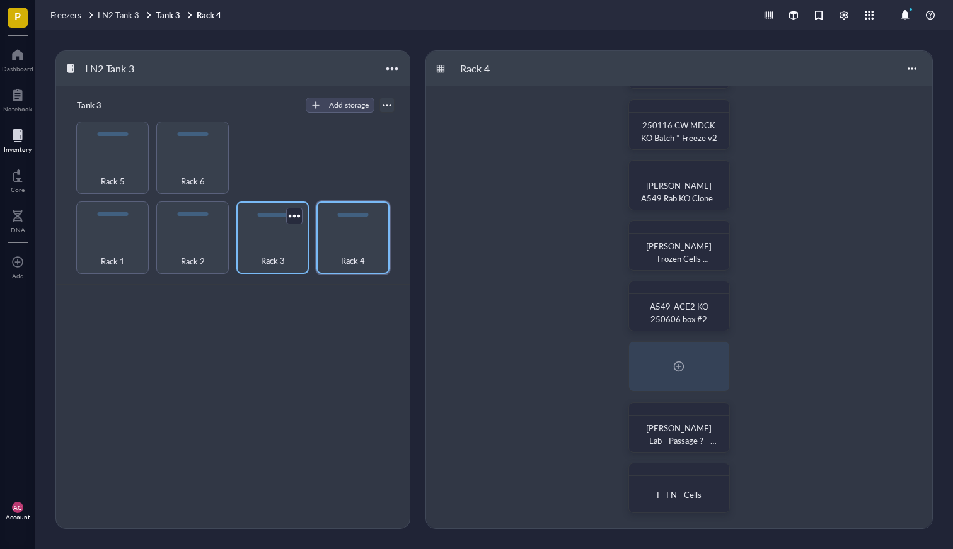
click at [270, 214] on div at bounding box center [272, 215] width 31 height 4
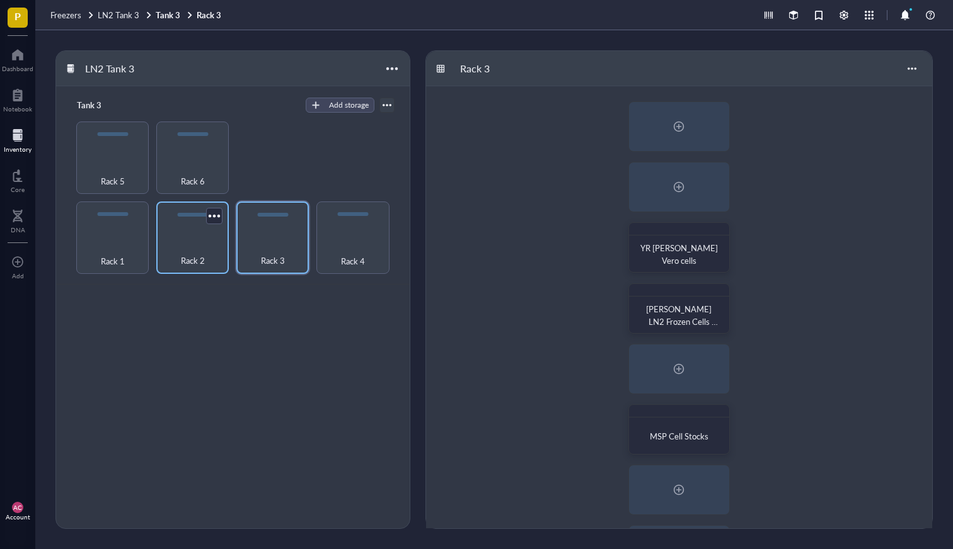
click at [183, 249] on div "Rack 2" at bounding box center [193, 254] width 60 height 28
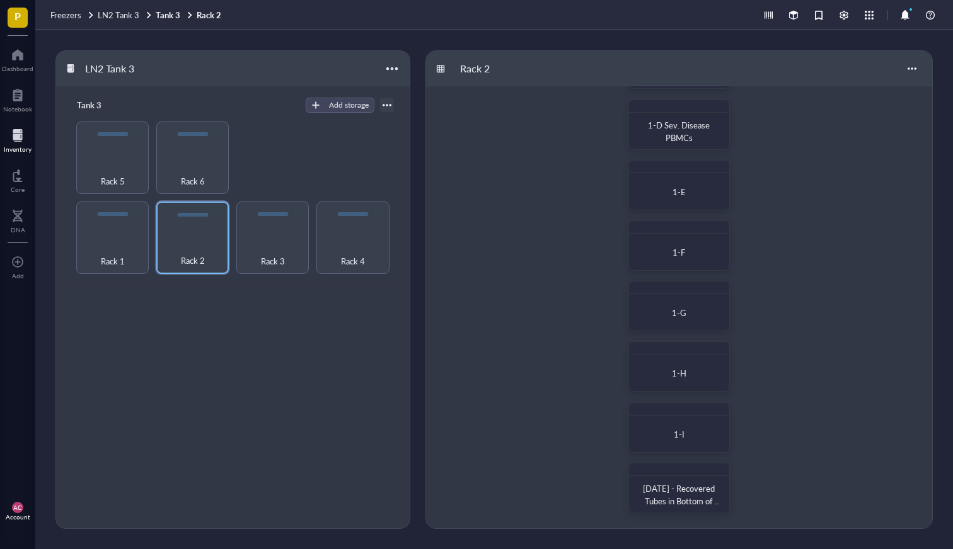
scroll to position [184, 0]
